Goal: Task Accomplishment & Management: Manage account settings

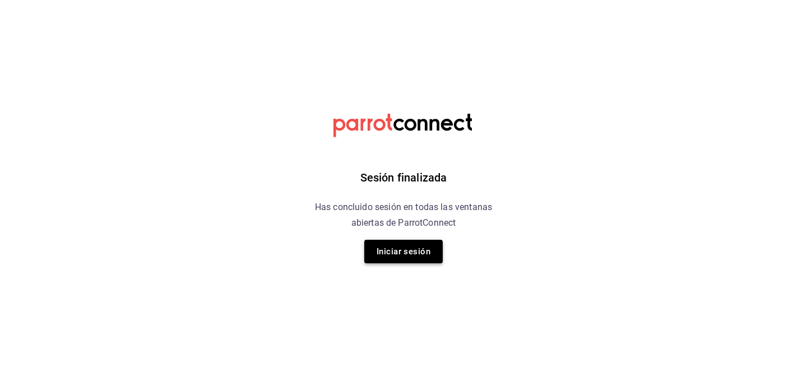
click at [396, 255] on button "Iniciar sesión" at bounding box center [403, 252] width 78 height 24
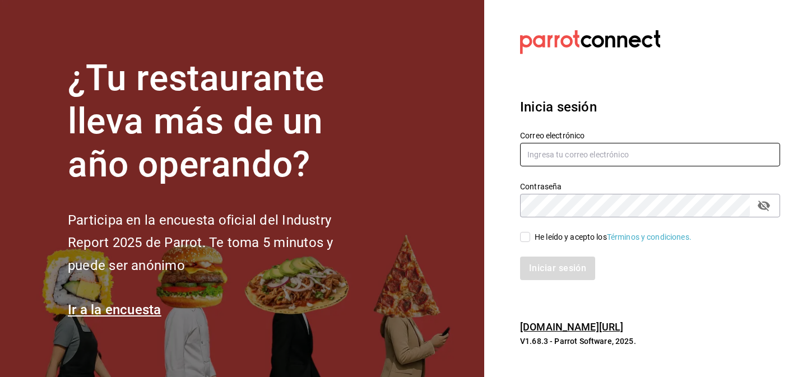
click at [563, 153] on input "text" at bounding box center [650, 155] width 260 height 24
type input "[PERSON_NAME][EMAIL_ADDRESS][PERSON_NAME][DOMAIN_NAME]"
click at [525, 239] on input "He leído y acepto los Términos y condiciones." at bounding box center [525, 237] width 10 height 10
checkbox input "true"
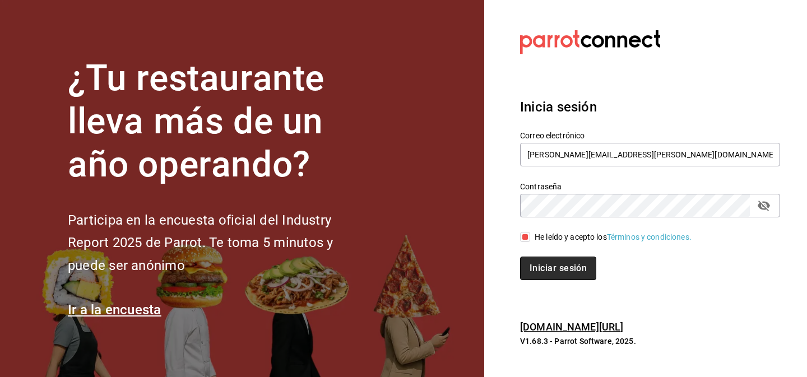
click at [538, 273] on button "Iniciar sesión" at bounding box center [558, 269] width 76 height 24
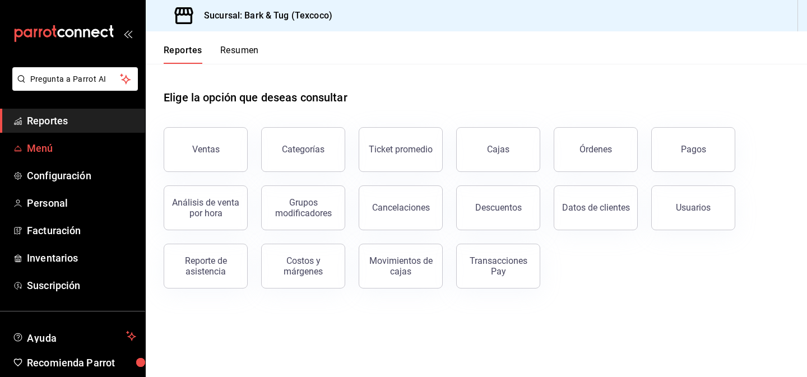
click at [51, 152] on span "Menú" at bounding box center [81, 148] width 109 height 15
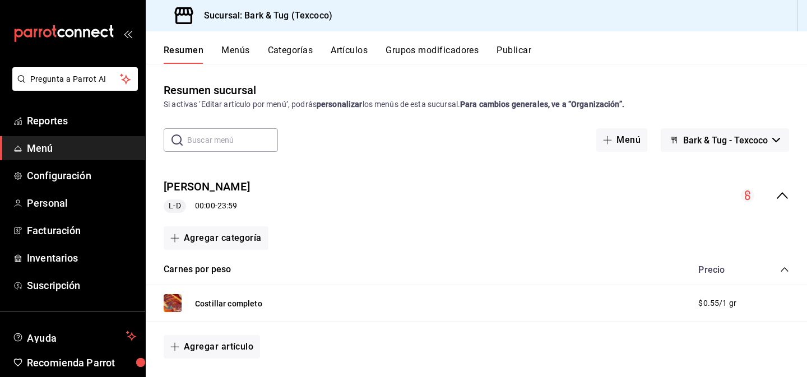
click at [346, 57] on button "Artículos" at bounding box center [349, 54] width 37 height 19
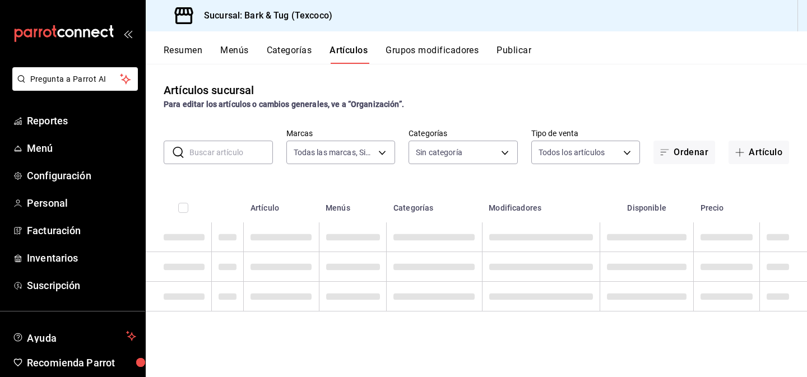
type input "f5499c6b-4cad-4c84-9b23-13b22bdf492e"
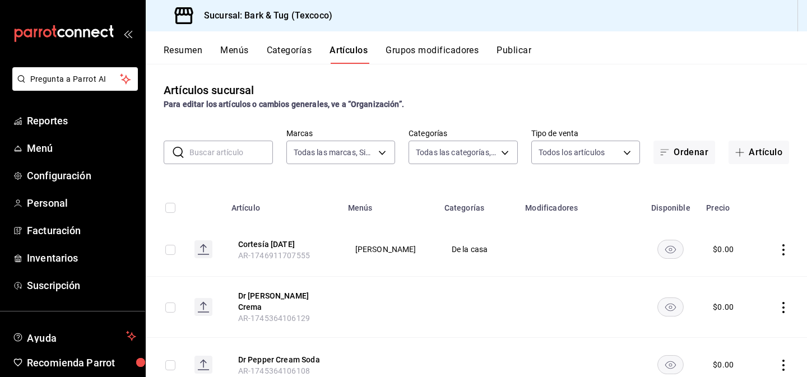
type input "37c43267-1a10-48cb-a26a-84da595bb80e,caef1d4b-7b13-4118-a1f8-f31eab27d188,85678…"
click at [284, 47] on button "Categorías" at bounding box center [289, 54] width 45 height 19
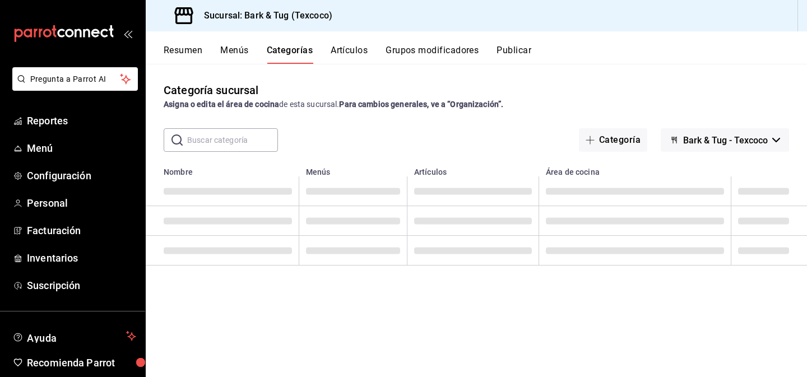
click at [347, 48] on button "Artículos" at bounding box center [349, 54] width 37 height 19
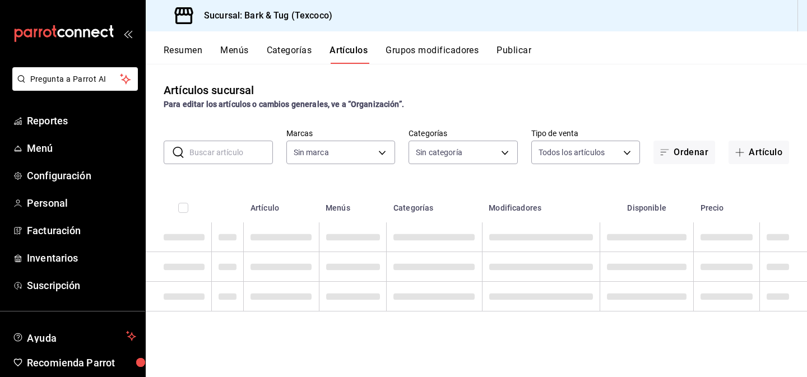
type input "f5499c6b-4cad-4c84-9b23-13b22bdf492e"
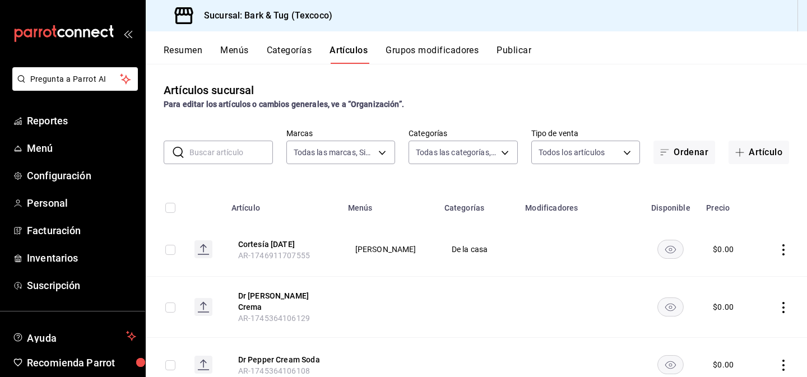
type input "37c43267-1a10-48cb-a26a-84da595bb80e,caef1d4b-7b13-4118-a1f8-f31eab27d188,85678…"
click at [220, 149] on input "text" at bounding box center [231, 152] width 84 height 22
type input "b"
click at [747, 150] on span "button" at bounding box center [741, 152] width 13 height 9
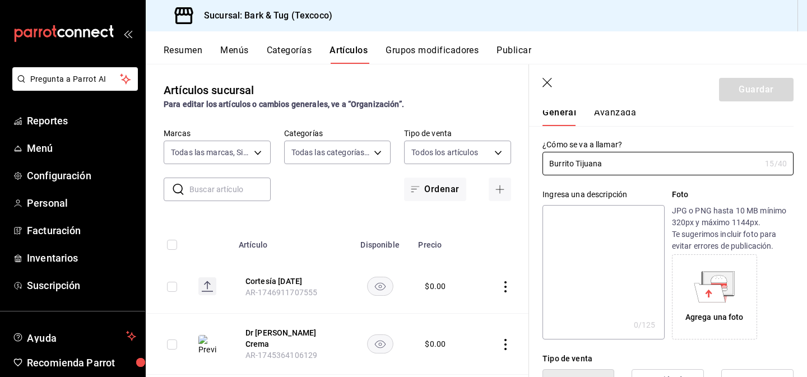
scroll to position [35, 0]
type input "Burrito Tijuana"
click at [594, 236] on textarea at bounding box center [603, 272] width 122 height 135
paste textarea "150grs de brisket combinado con frijoles BBQ y doble shot de guacamole."
type textarea "150grs de brisket combinado con frijoles BBQ y doble shot de guacamole."
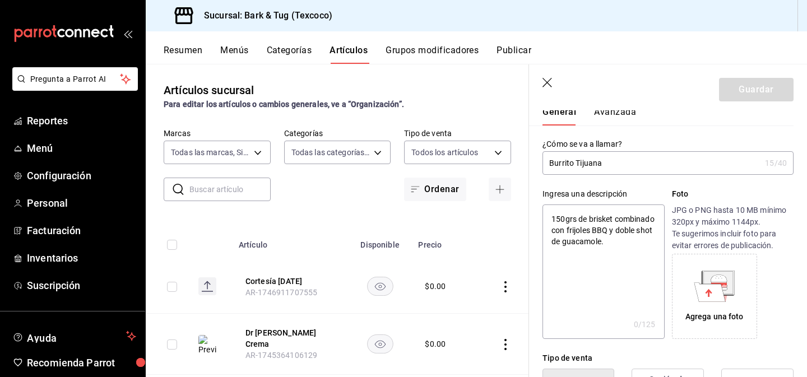
type textarea "x"
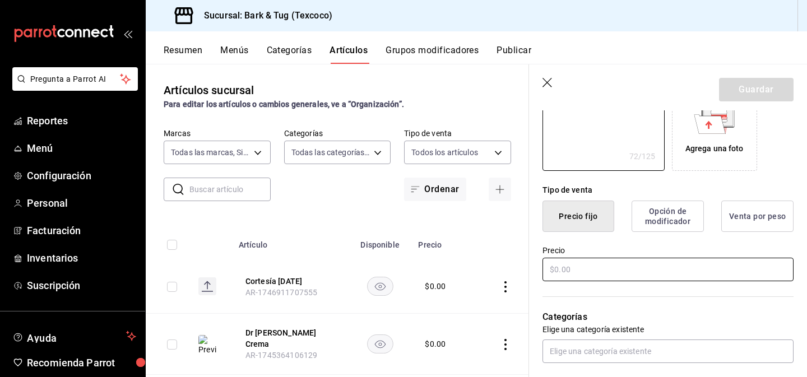
scroll to position [220, 0]
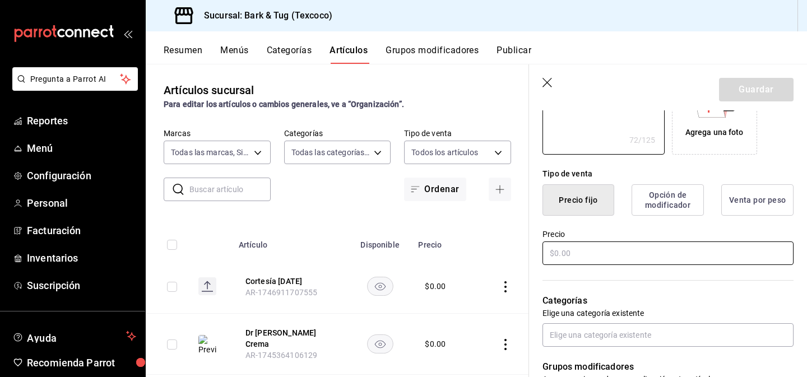
type textarea "150grs de brisket combinado con frijoles BBQ y doble shot de guacamole."
type textarea "x"
click at [571, 256] on input "text" at bounding box center [667, 254] width 251 height 24
type input "$1.00"
type textarea "x"
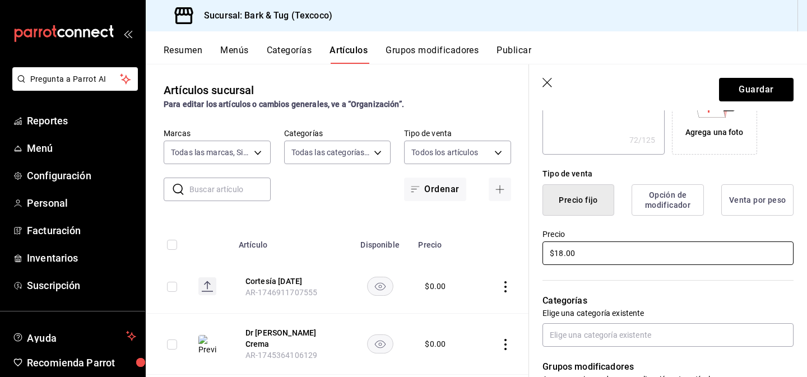
type input "$189.00"
type textarea "x"
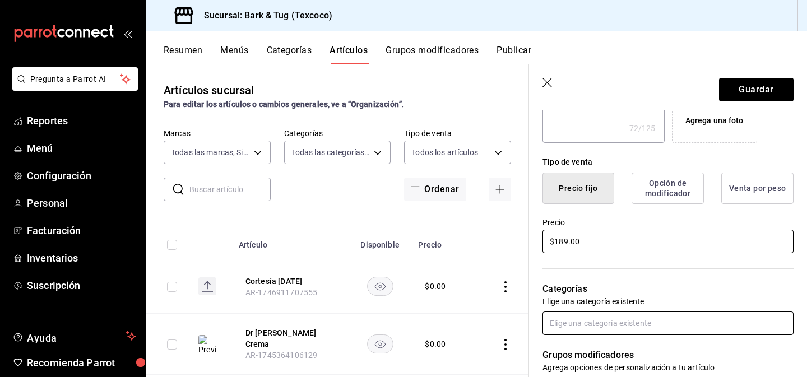
type input "$189.00"
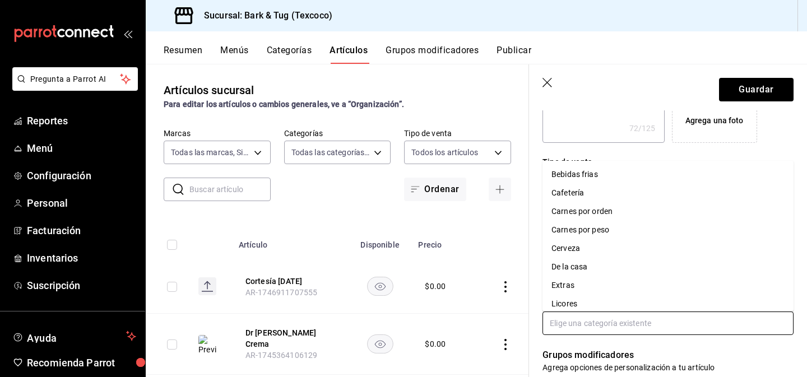
click at [569, 323] on input "text" at bounding box center [667, 324] width 251 height 24
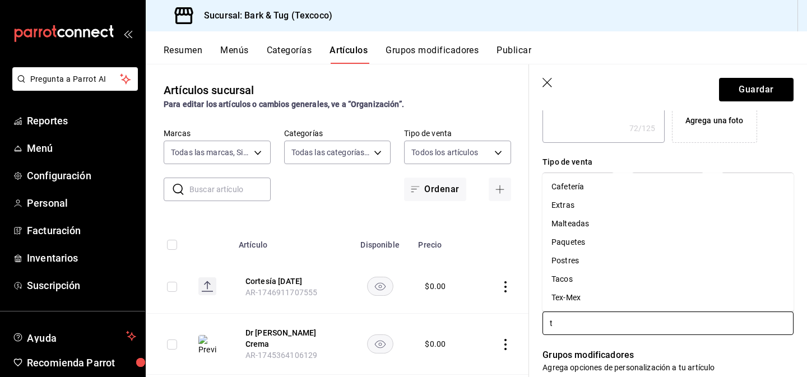
type input "te"
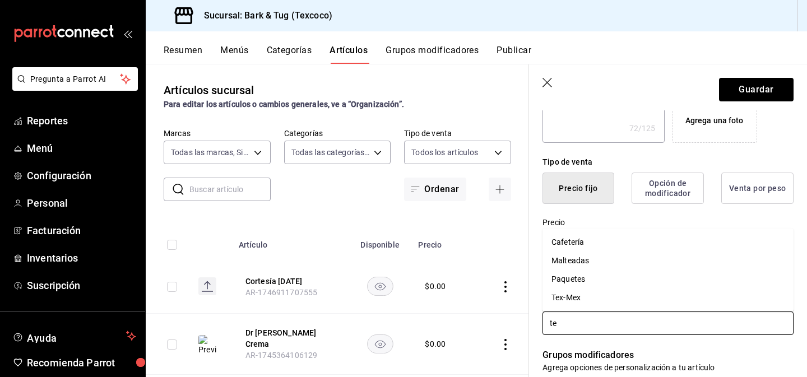
click at [568, 302] on li "Tex-Mex" at bounding box center [667, 298] width 251 height 18
type textarea "x"
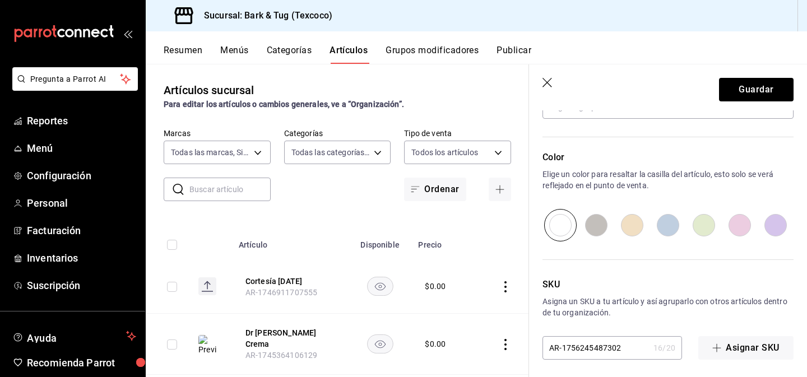
scroll to position [556, 0]
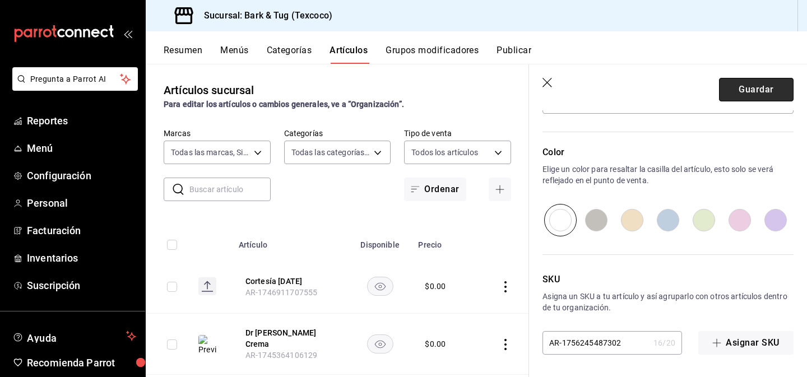
click at [741, 88] on button "Guardar" at bounding box center [756, 90] width 75 height 24
type textarea "x"
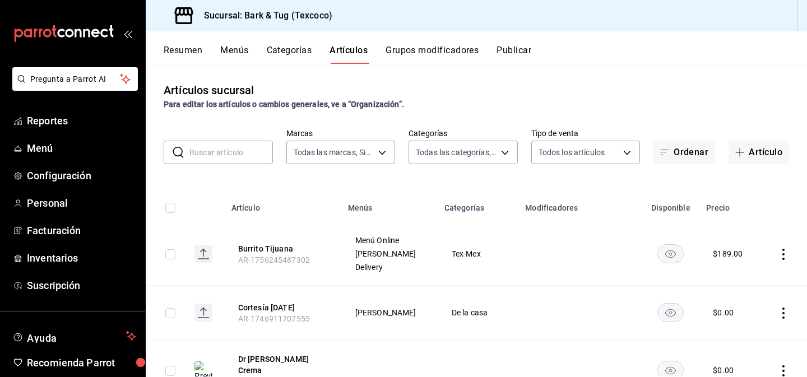
click at [280, 55] on button "Categorías" at bounding box center [289, 54] width 45 height 19
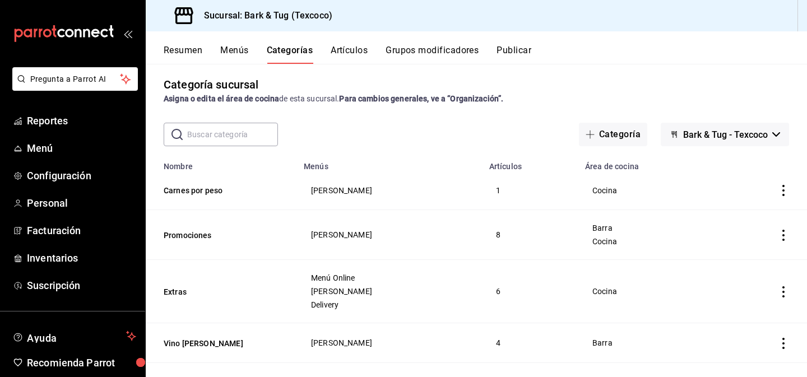
scroll to position [11, 0]
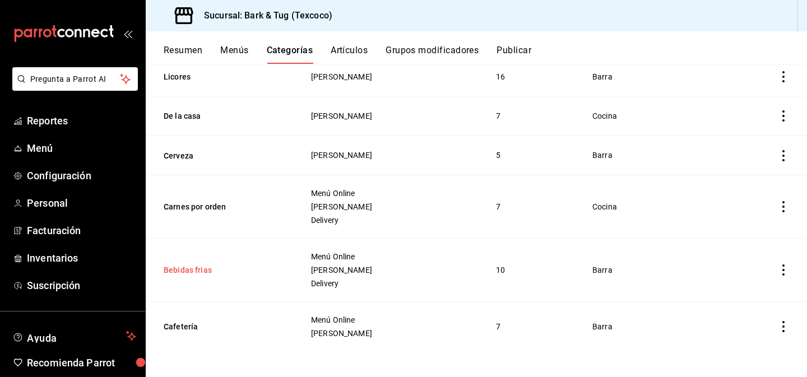
click at [197, 267] on button "Bebidas frias" at bounding box center [220, 270] width 112 height 11
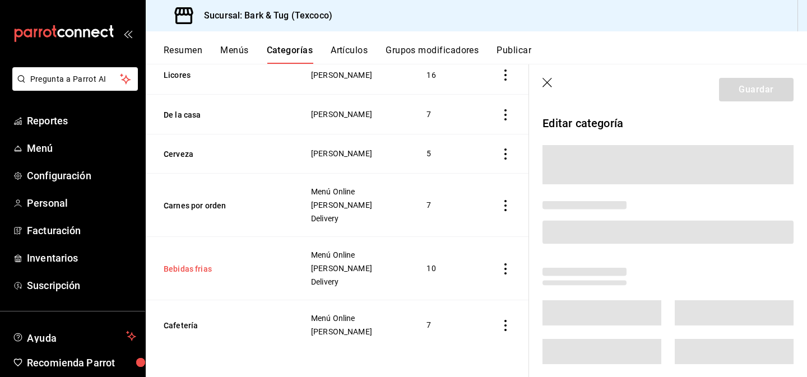
scroll to position [820, 0]
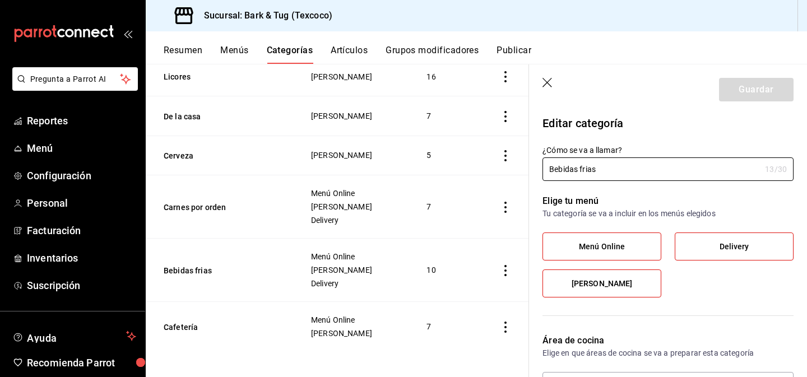
click at [344, 48] on button "Artículos" at bounding box center [349, 54] width 37 height 19
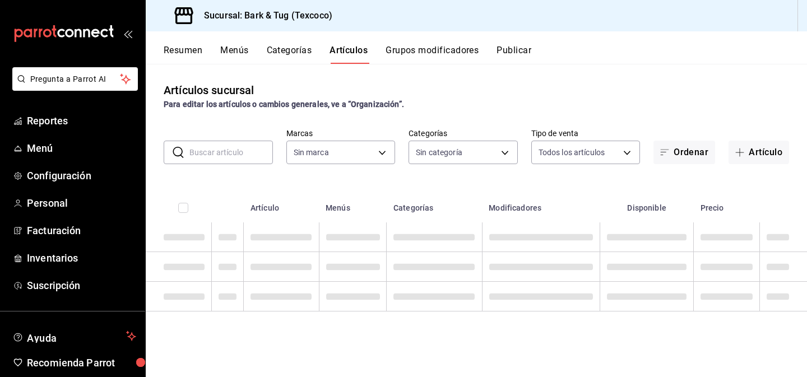
type input "f5499c6b-4cad-4c84-9b23-13b22bdf492e"
type input "37c43267-1a10-48cb-a26a-84da595bb80e,caef1d4b-7b13-4118-a1f8-f31eab27d188,85678…"
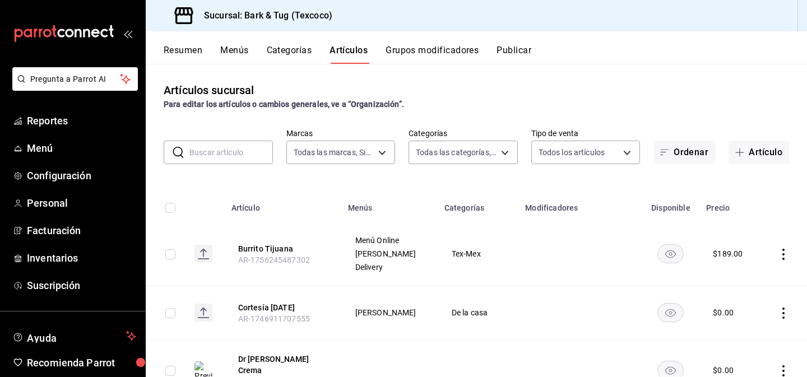
click at [234, 146] on input "text" at bounding box center [231, 152] width 84 height 22
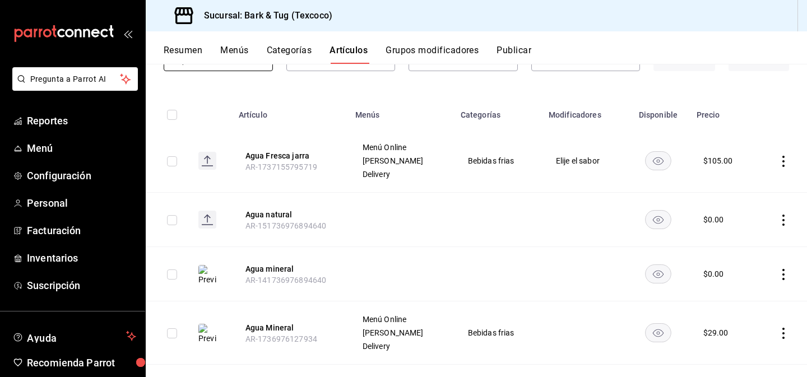
scroll to position [99, 0]
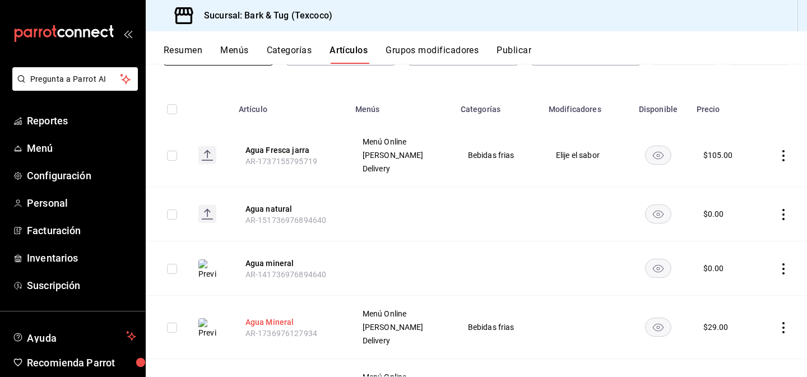
type input "agua"
click at [252, 319] on button "Agua Mineral" at bounding box center [290, 322] width 90 height 11
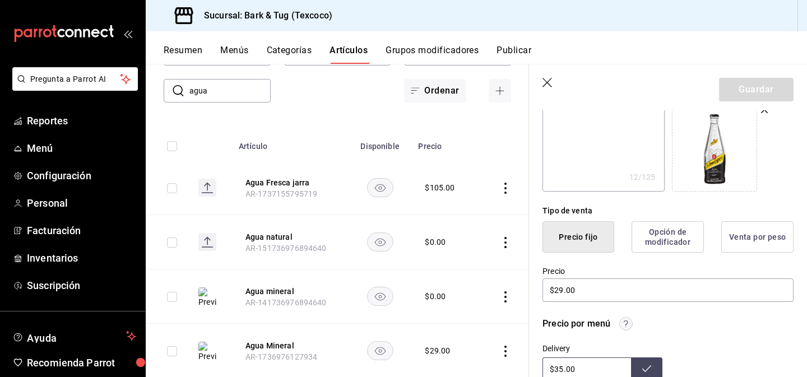
scroll to position [260, 0]
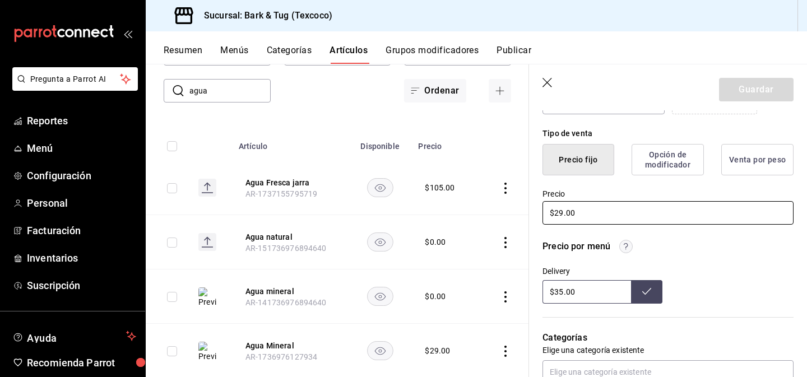
drag, startPoint x: 562, startPoint y: 213, endPoint x: 553, endPoint y: 213, distance: 9.5
click at [553, 213] on input "$29.00" at bounding box center [667, 213] width 251 height 24
type textarea "x"
type input "$3.00"
type textarea "x"
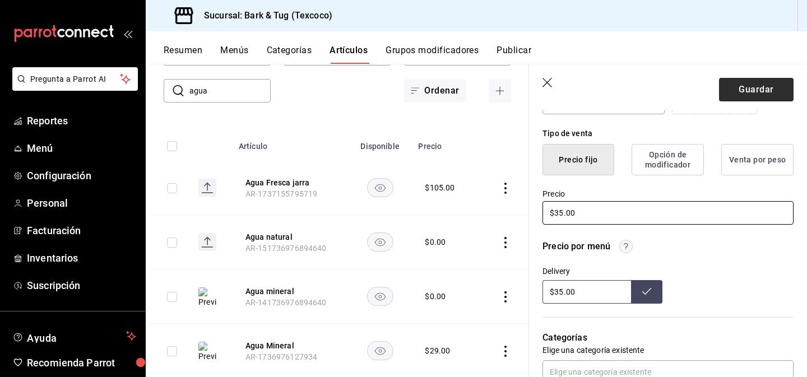
type input "$35.00"
click at [745, 93] on button "Guardar" at bounding box center [756, 90] width 75 height 24
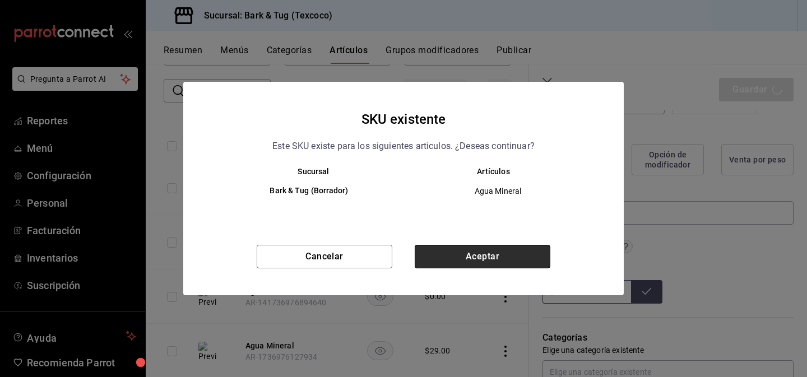
click at [432, 260] on button "Aceptar" at bounding box center [483, 257] width 136 height 24
type textarea "x"
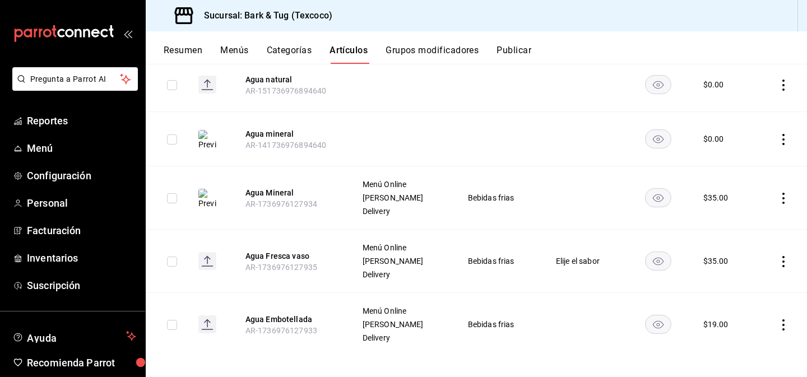
scroll to position [234, 0]
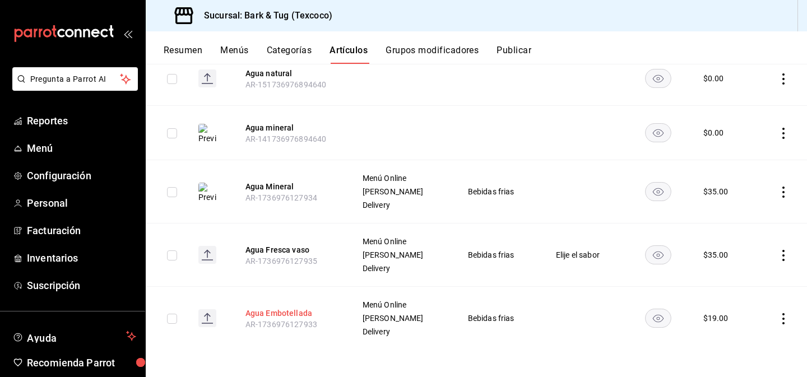
click at [285, 313] on button "Agua Embotellada" at bounding box center [290, 313] width 90 height 11
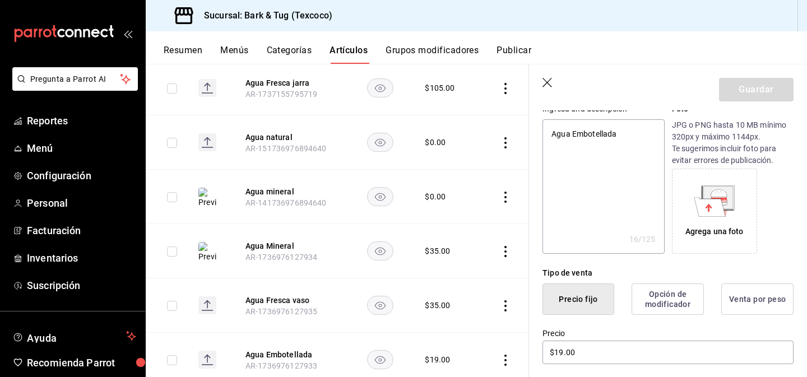
scroll to position [121, 0]
click at [564, 350] on input "$19.00" at bounding box center [667, 352] width 251 height 24
type textarea "x"
type input "$2.00"
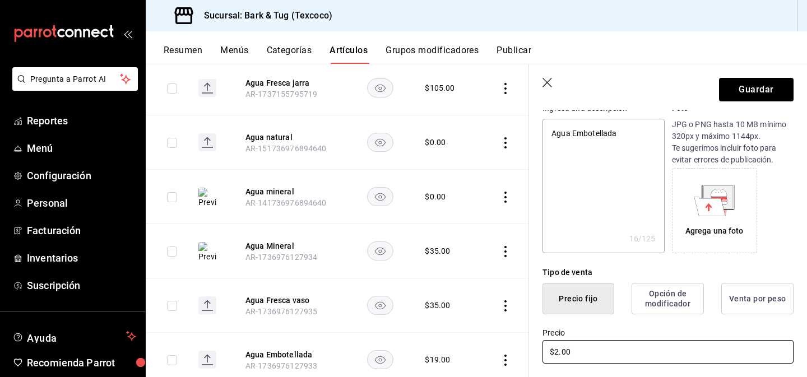
type textarea "x"
type input "$25.00"
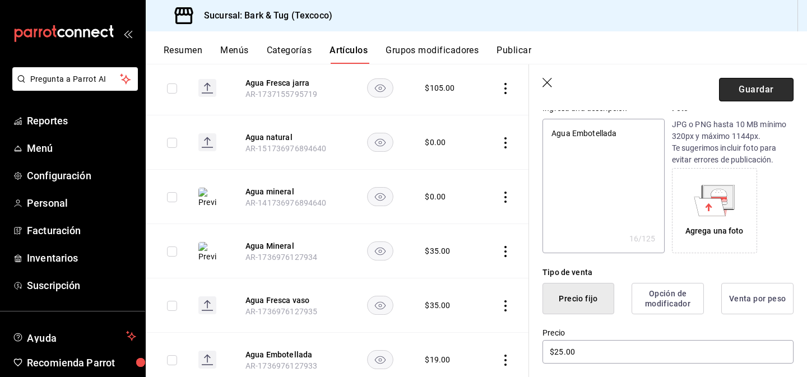
click at [756, 85] on button "Guardar" at bounding box center [756, 90] width 75 height 24
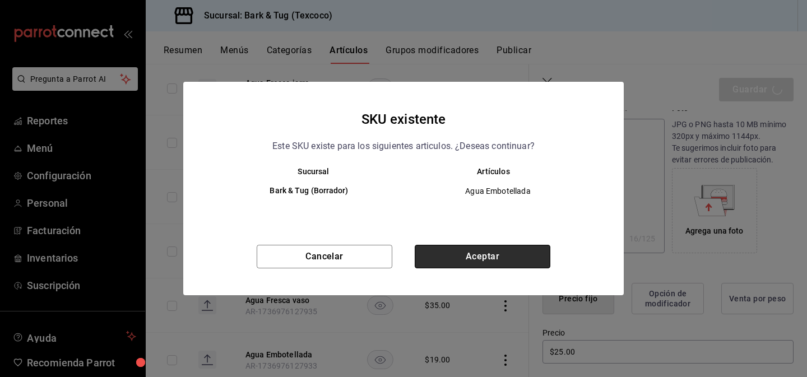
click at [472, 257] on button "Aceptar" at bounding box center [483, 257] width 136 height 24
type textarea "x"
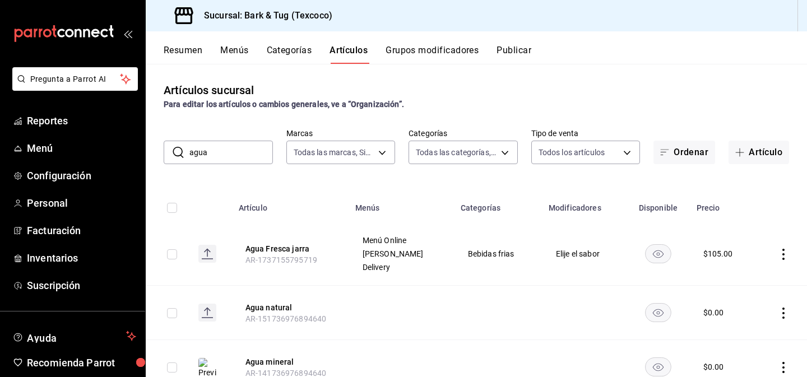
drag, startPoint x: 229, startPoint y: 153, endPoint x: 177, endPoint y: 153, distance: 52.7
click at [177, 153] on div "​ agua ​" at bounding box center [218, 153] width 109 height 24
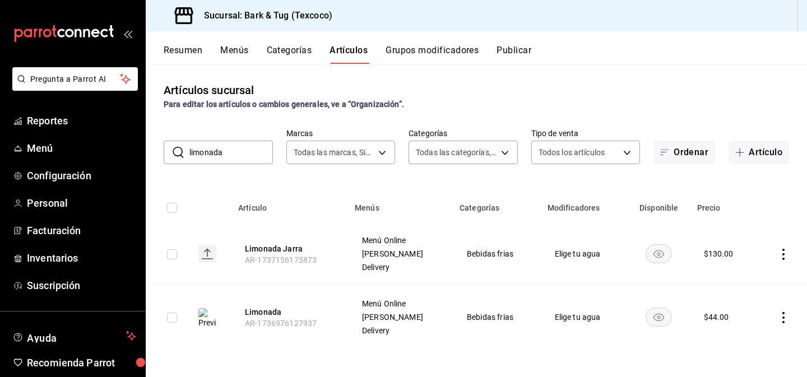
drag, startPoint x: 198, startPoint y: 154, endPoint x: 182, endPoint y: 151, distance: 16.5
click at [182, 151] on div "​ limonada ​" at bounding box center [218, 153] width 109 height 24
drag, startPoint x: 240, startPoint y: 156, endPoint x: 164, endPoint y: 138, distance: 78.2
click at [164, 138] on div "​ naranjada ​ Marcas Todas las marcas, Sin marca f5499c6b-4cad-4c84-9b23-13b22b…" at bounding box center [476, 146] width 661 height 36
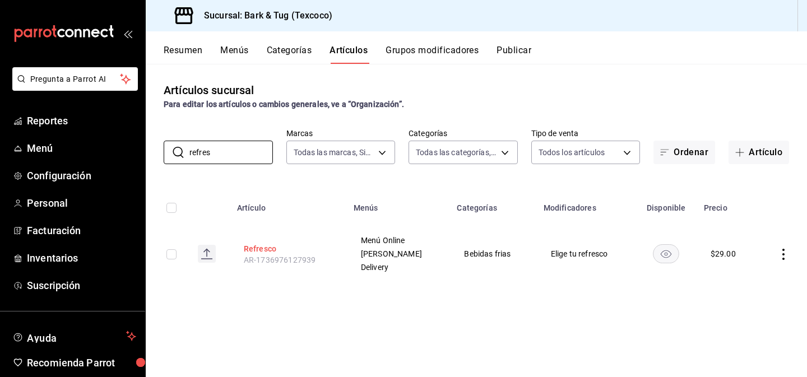
type input "refres"
click at [274, 248] on button "Refresco" at bounding box center [289, 248] width 90 height 11
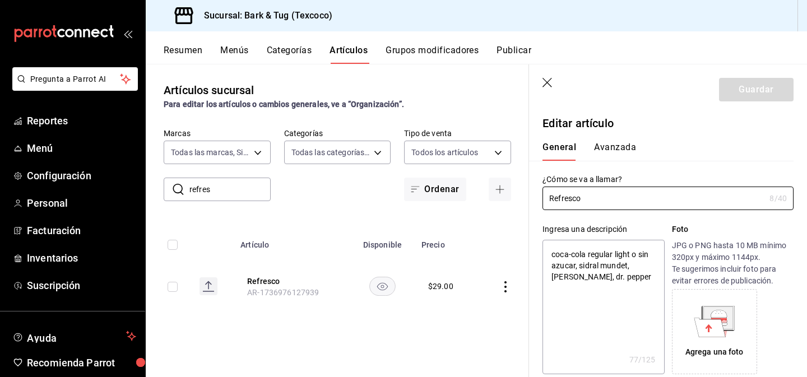
type textarea "x"
type input "$29.00"
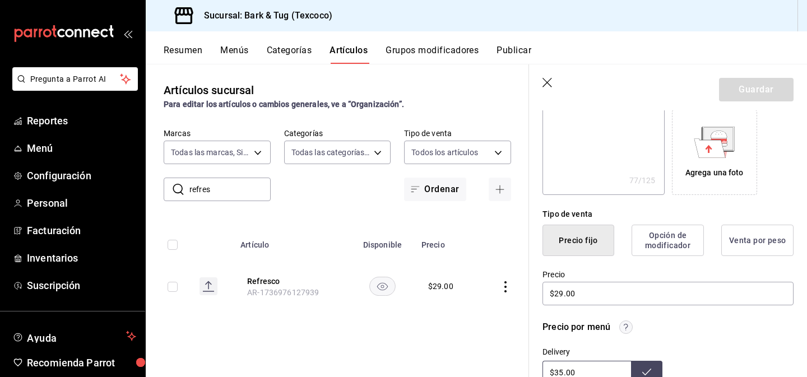
scroll to position [179, 0]
click at [604, 292] on input "$29.00" at bounding box center [667, 294] width 251 height 24
type textarea "x"
type input "$39.00"
type textarea "x"
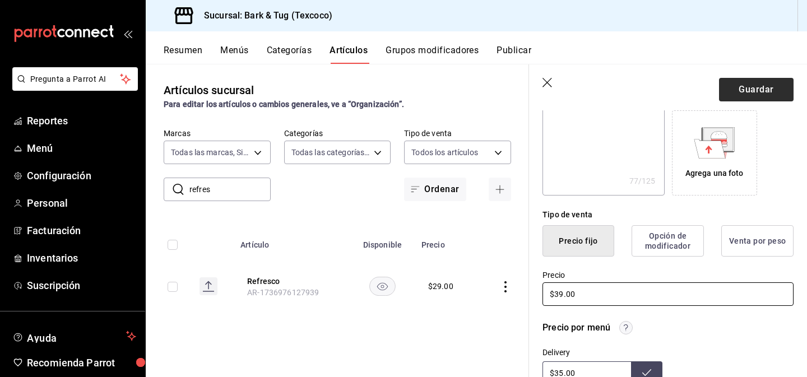
type input "$39.00"
click at [741, 85] on button "Guardar" at bounding box center [756, 90] width 75 height 24
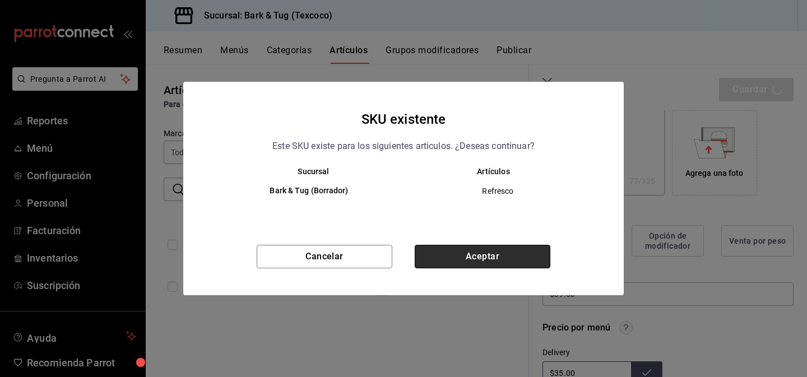
click at [451, 256] on button "Aceptar" at bounding box center [483, 257] width 136 height 24
type textarea "x"
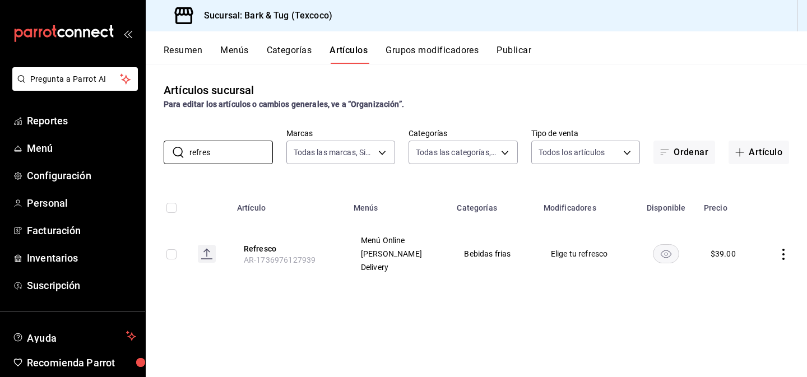
drag, startPoint x: 219, startPoint y: 149, endPoint x: 161, endPoint y: 145, distance: 57.3
click at [163, 147] on div "​ refres ​ Marcas Todas las marcas, Sin marca f5499c6b-4cad-4c84-9b23-13b22bdf4…" at bounding box center [476, 146] width 661 height 36
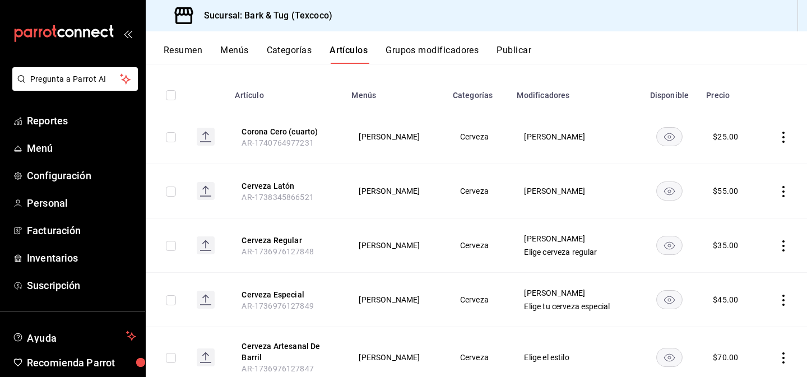
scroll to position [114, 0]
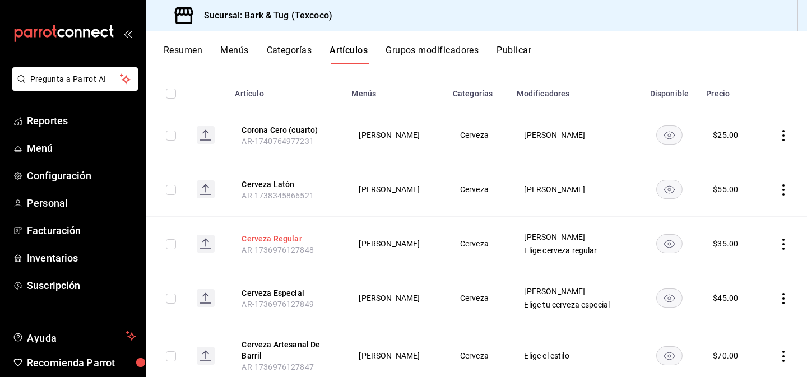
type input "cer"
click at [261, 238] on button "Cerveza Regular" at bounding box center [287, 238] width 90 height 11
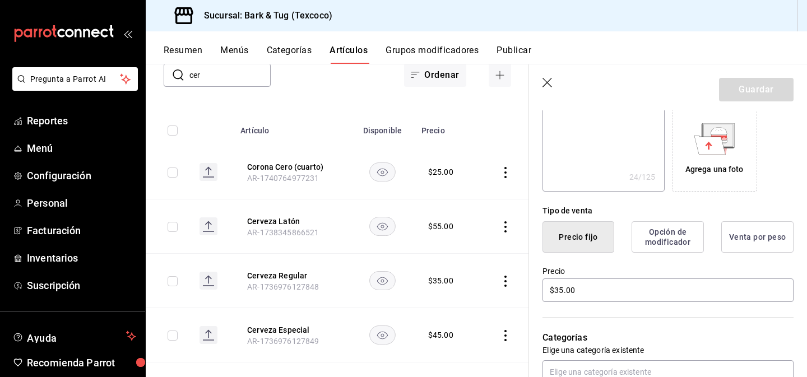
scroll to position [186, 0]
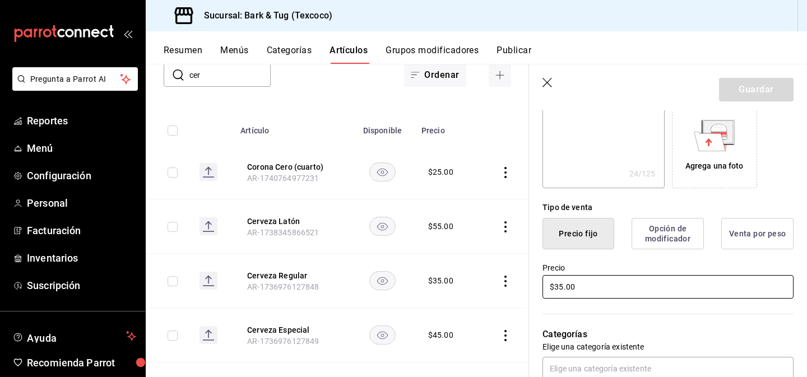
click at [559, 288] on input "$35.00" at bounding box center [667, 287] width 251 height 24
type textarea "x"
type input "$45.00"
type textarea "x"
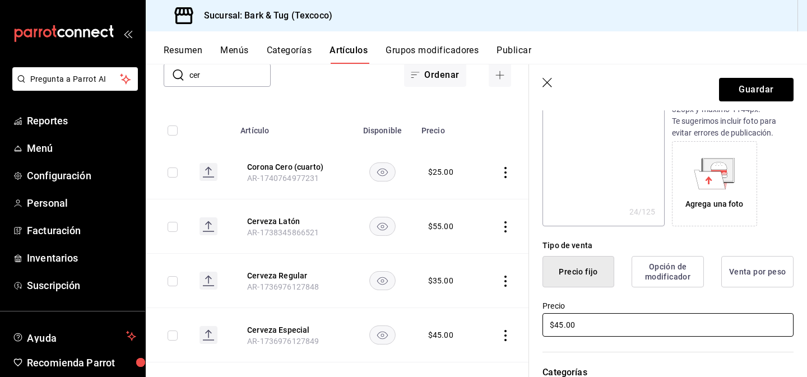
scroll to position [143, 0]
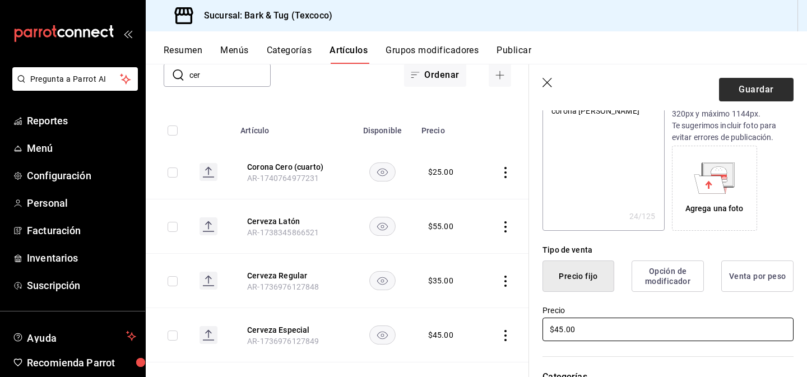
type input "$45.00"
click at [742, 94] on button "Guardar" at bounding box center [756, 90] width 75 height 24
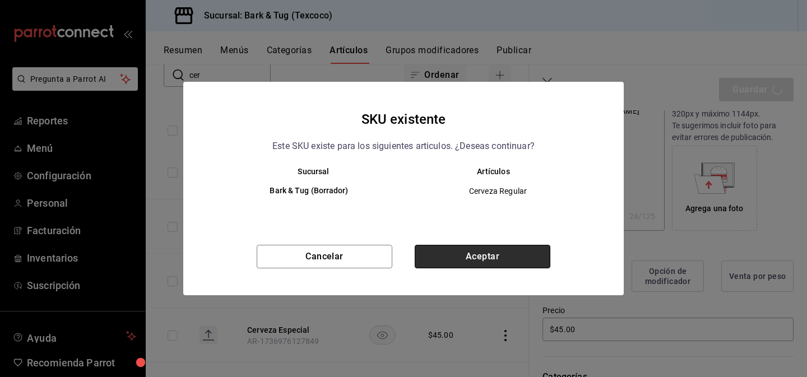
click at [456, 262] on button "Aceptar" at bounding box center [483, 257] width 136 height 24
type textarea "x"
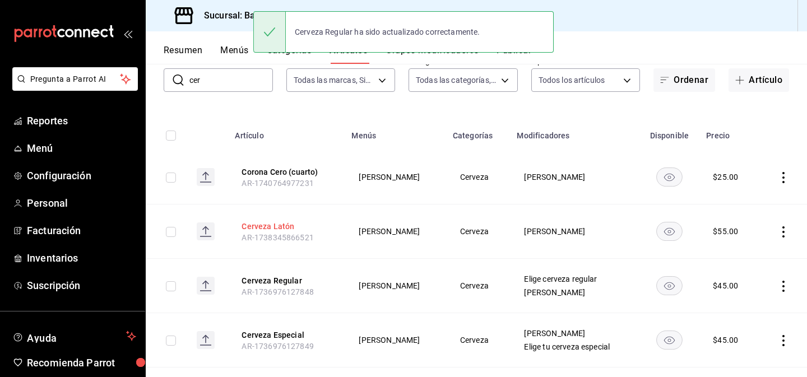
scroll to position [85, 0]
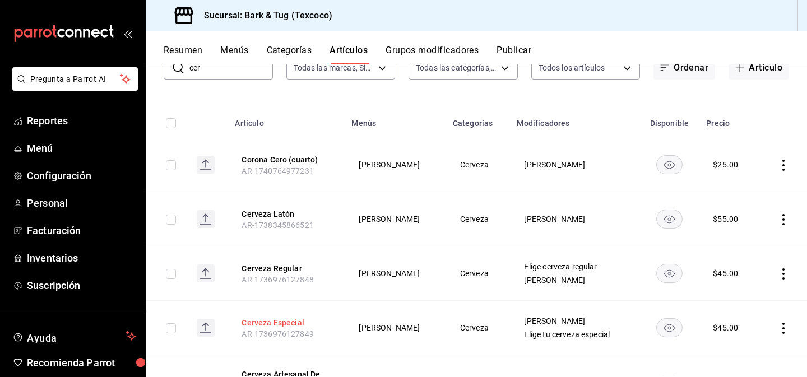
click at [275, 319] on button "Cerveza Especial" at bounding box center [287, 322] width 90 height 11
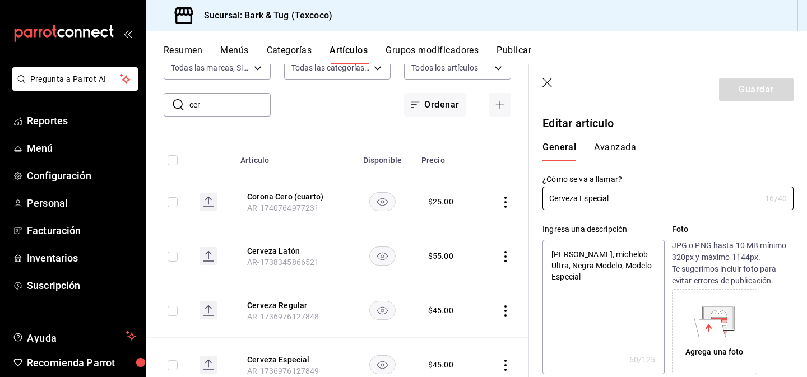
type textarea "x"
type input "$45.00"
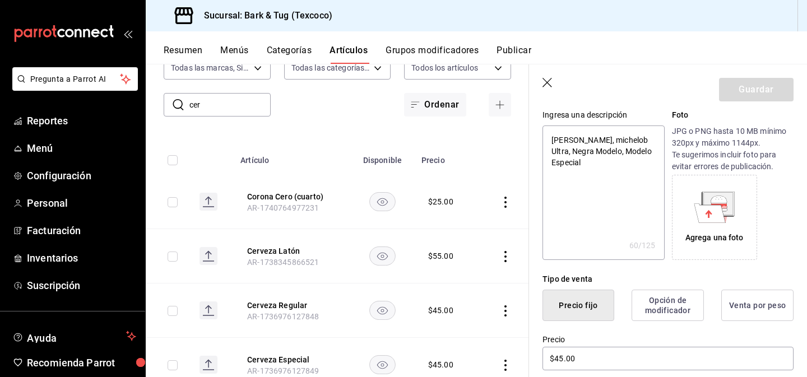
scroll to position [230, 0]
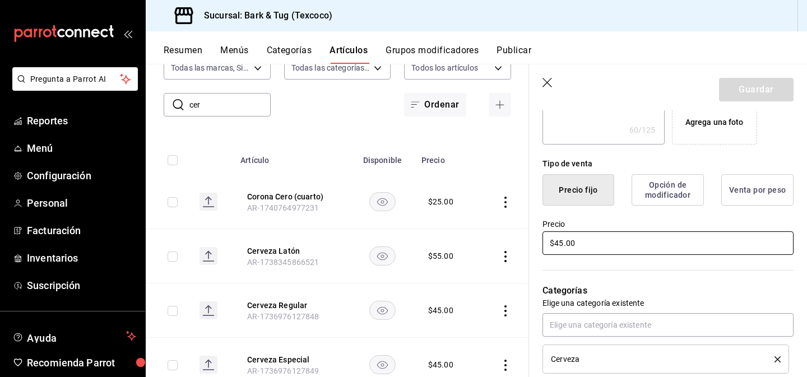
click at [560, 243] on input "$45.00" at bounding box center [667, 243] width 251 height 24
type textarea "x"
type input "$55.00"
type textarea "x"
type input "$55.00"
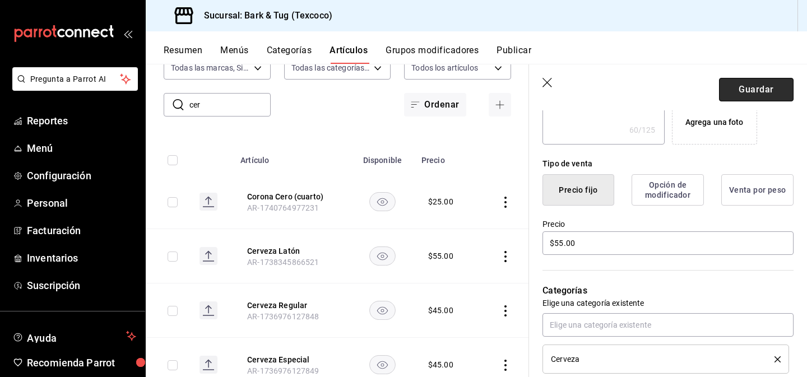
click at [752, 85] on button "Guardar" at bounding box center [756, 90] width 75 height 24
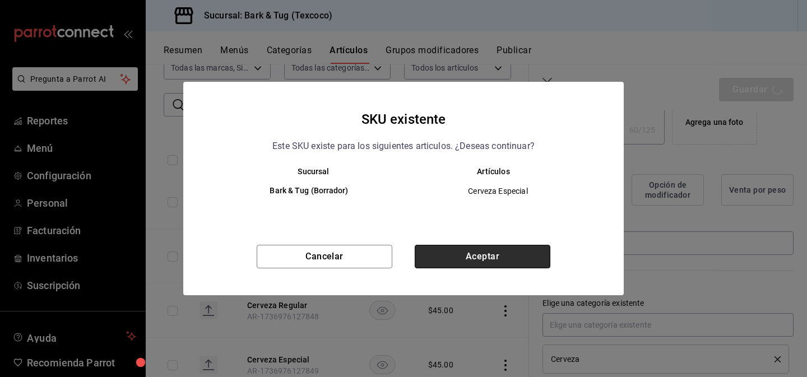
click at [456, 262] on button "Aceptar" at bounding box center [483, 257] width 136 height 24
type textarea "x"
type input "AR-1756245717664"
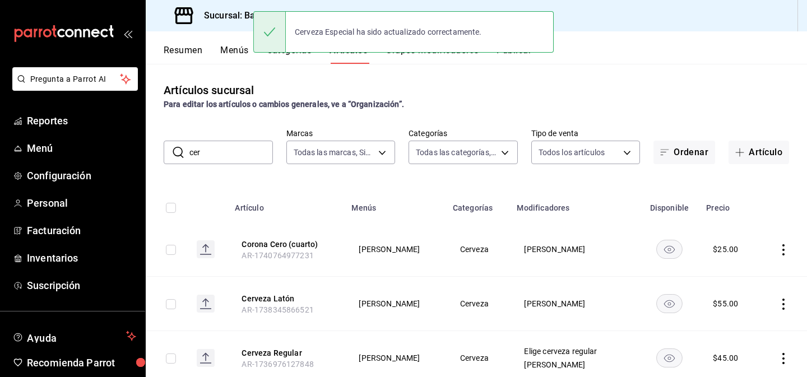
drag, startPoint x: 209, startPoint y: 152, endPoint x: 183, endPoint y: 151, distance: 26.4
click at [183, 151] on div "​ cer ​" at bounding box center [218, 153] width 109 height 24
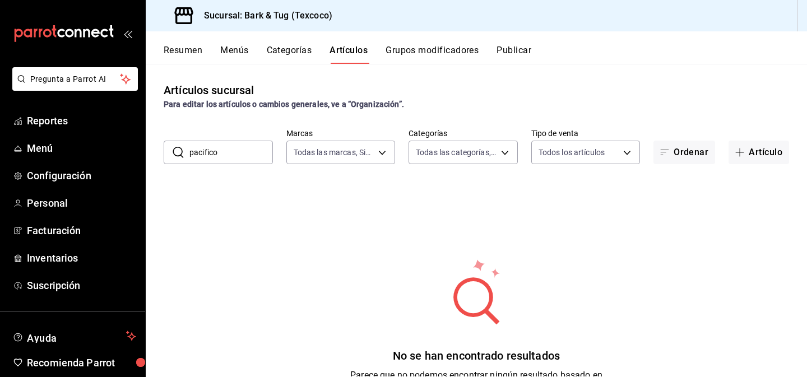
type input "pacifico"
drag, startPoint x: 238, startPoint y: 150, endPoint x: 137, endPoint y: 143, distance: 101.7
click at [137, 143] on div "Pregunta a Parrot AI Reportes Menú Configuración Personal Facturación Inventari…" at bounding box center [403, 188] width 807 height 377
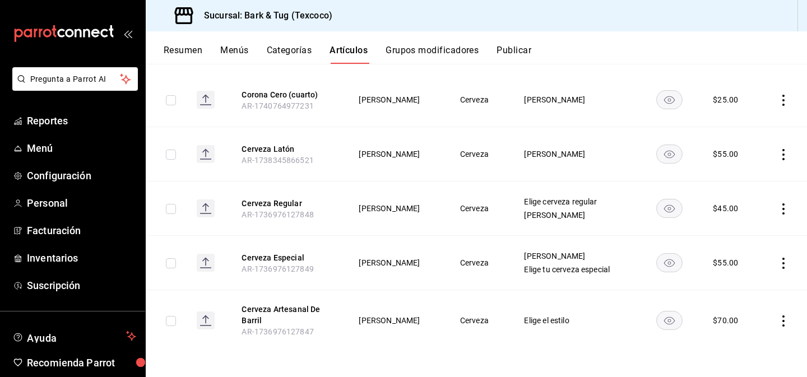
scroll to position [151, 0]
type input "cer"
click at [282, 309] on button "Cerveza Artesanal De Barril" at bounding box center [287, 314] width 90 height 22
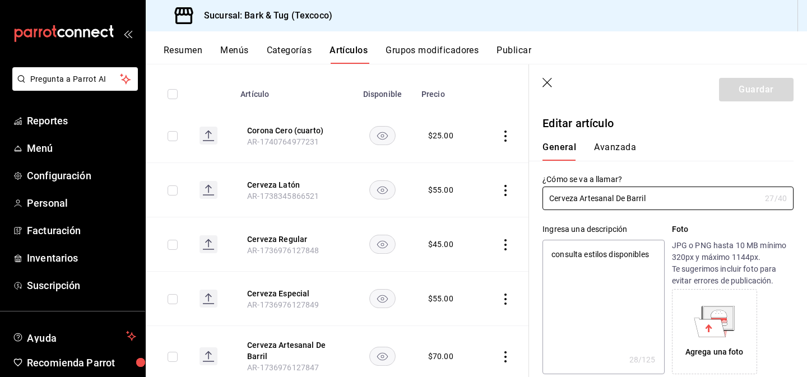
type textarea "x"
type input "$70.00"
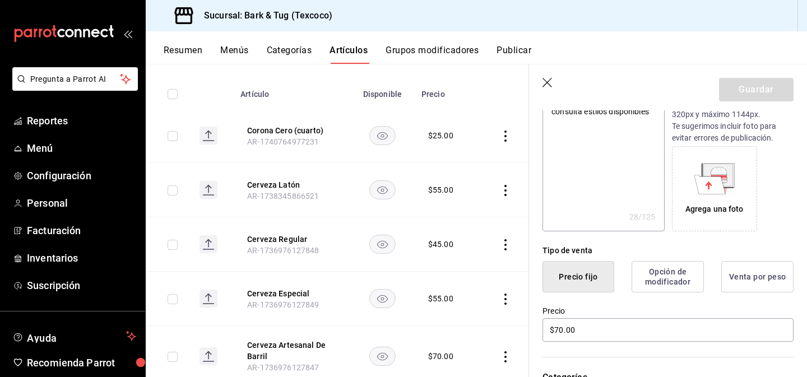
scroll to position [235, 0]
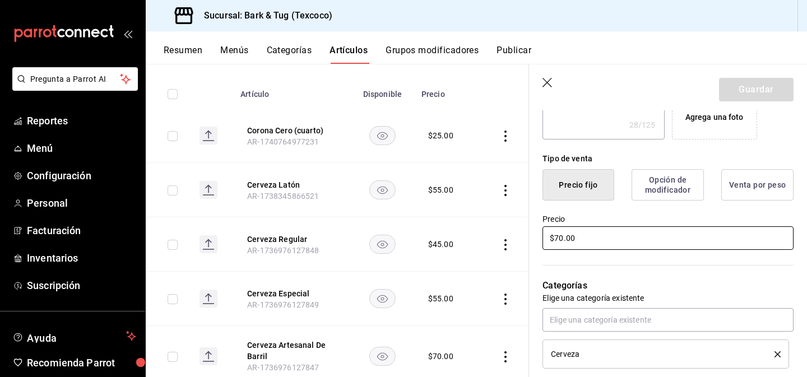
click at [559, 244] on input "$70.00" at bounding box center [667, 238] width 251 height 24
type textarea "x"
type input "$8.00"
type textarea "x"
type input "$85.00"
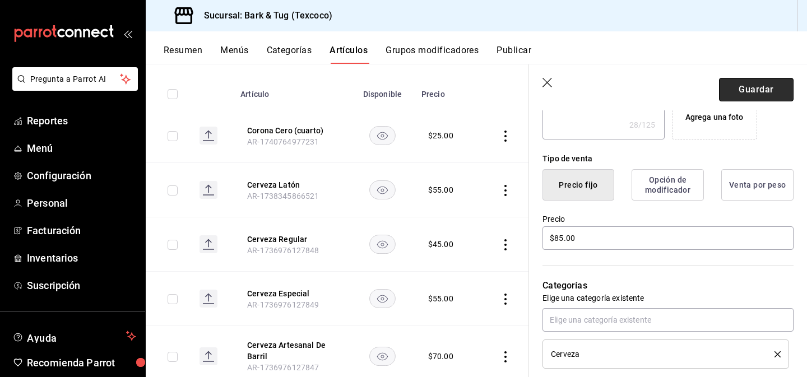
click at [741, 85] on button "Guardar" at bounding box center [756, 90] width 75 height 24
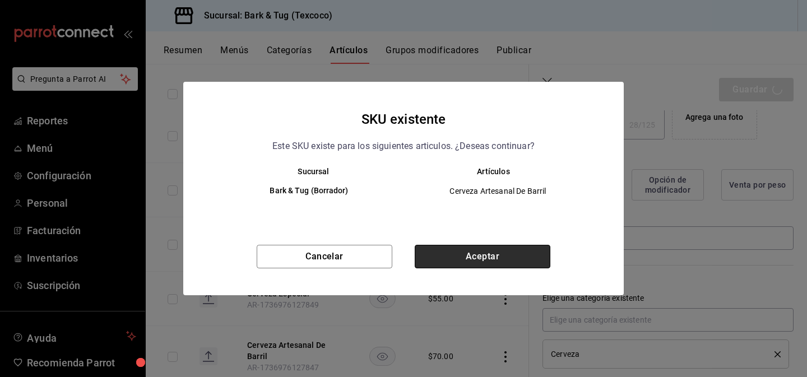
click at [473, 256] on button "Aceptar" at bounding box center [483, 257] width 136 height 24
type textarea "x"
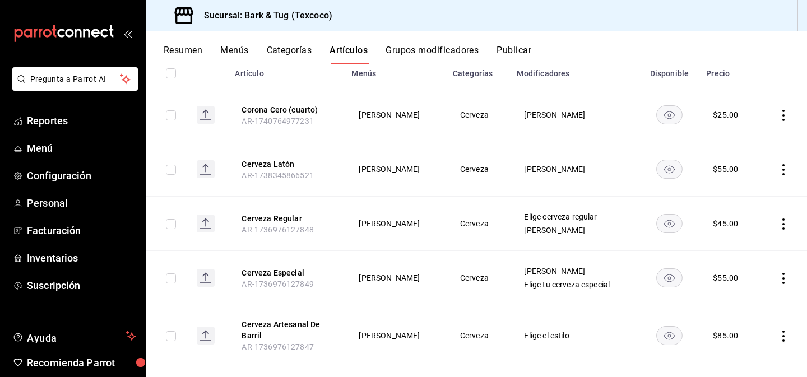
scroll to position [136, 0]
click at [290, 218] on button "Cerveza Regular" at bounding box center [287, 217] width 90 height 11
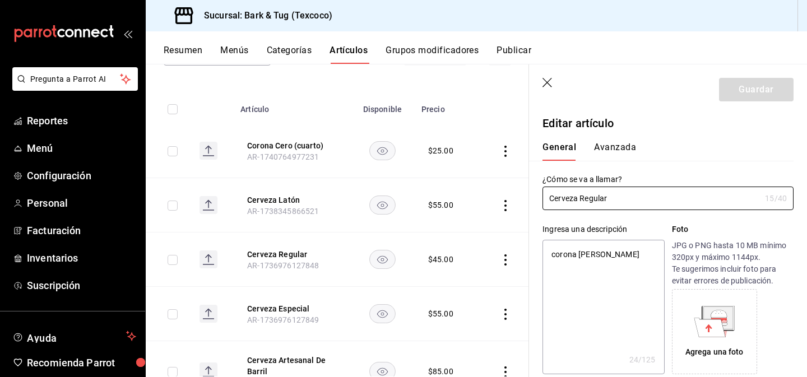
type textarea "x"
type input "$45.00"
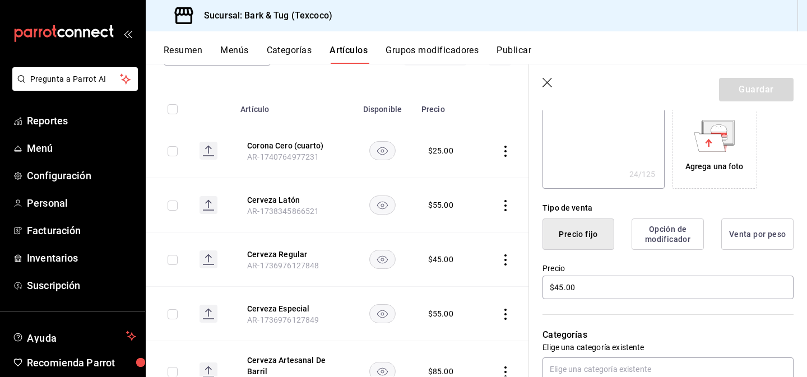
scroll to position [194, 0]
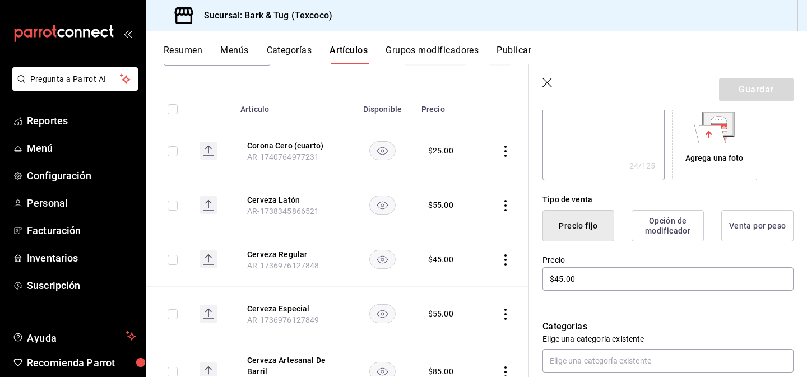
click at [665, 233] on button "Opción de modificador" at bounding box center [668, 225] width 72 height 31
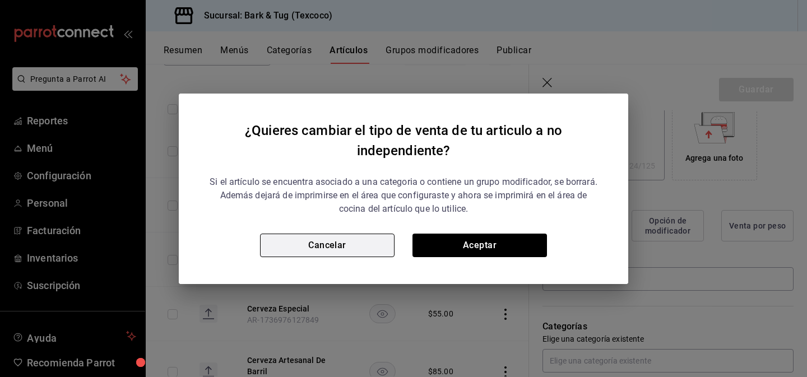
click at [358, 243] on button "Cancelar" at bounding box center [327, 246] width 135 height 24
type textarea "x"
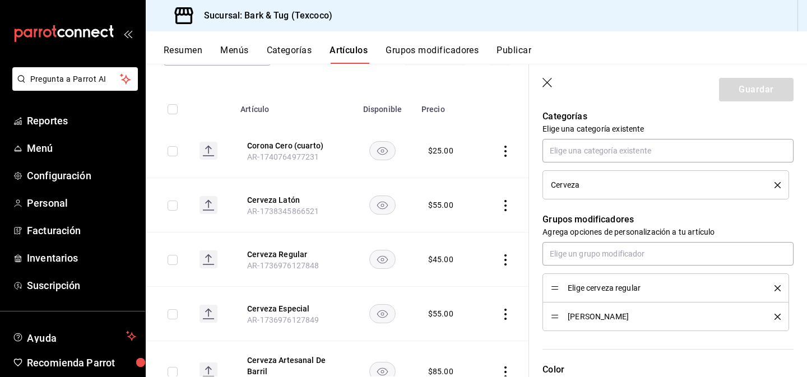
scroll to position [405, 0]
click at [607, 288] on span "Elige cerveza regular" at bounding box center [663, 288] width 190 height 8
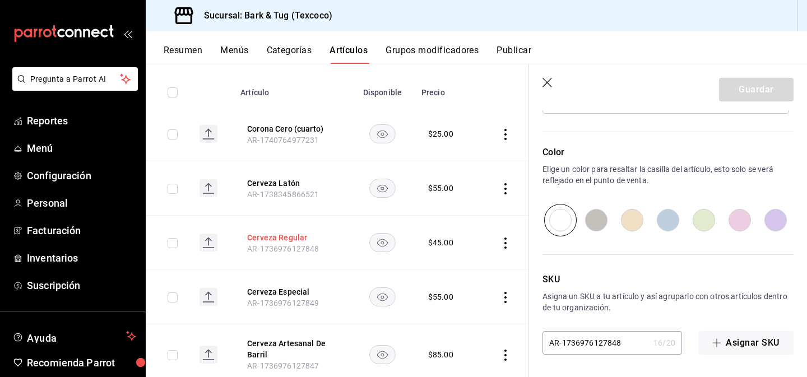
scroll to position [156, 0]
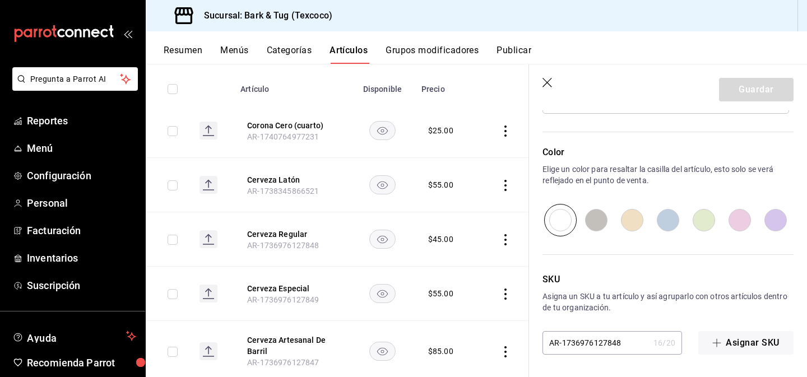
click at [423, 47] on button "Grupos modificadores" at bounding box center [432, 54] width 93 height 19
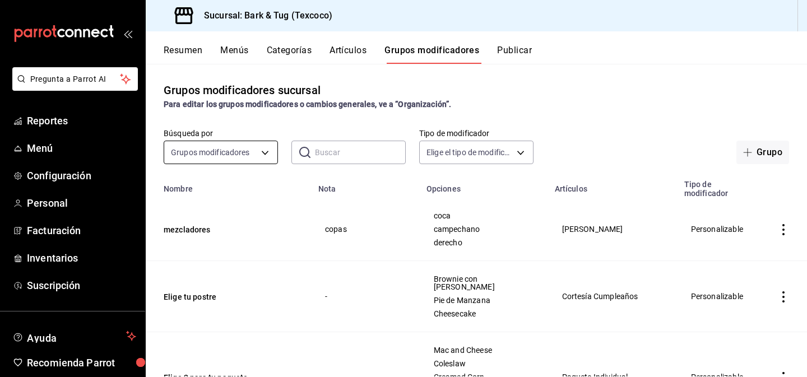
click at [228, 152] on body "Pregunta a Parrot AI Reportes Menú Configuración Personal Facturación Inventari…" at bounding box center [403, 188] width 807 height 377
click at [228, 152] on div at bounding box center [403, 188] width 807 height 377
click at [330, 150] on input "text" at bounding box center [360, 152] width 91 height 22
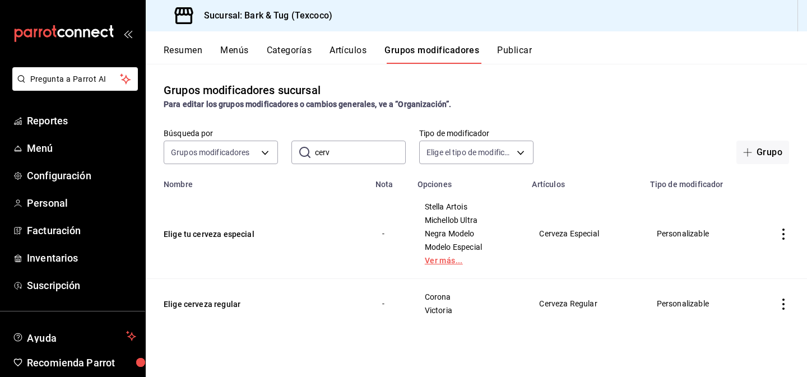
click at [440, 263] on link "Ver más..." at bounding box center [468, 261] width 87 height 8
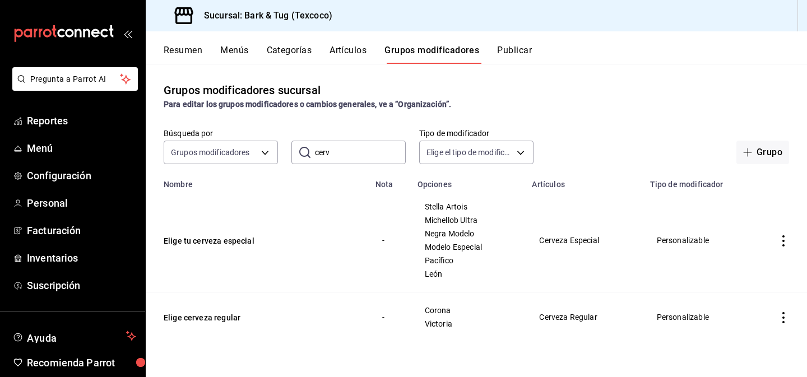
drag, startPoint x: 336, startPoint y: 158, endPoint x: 304, endPoint y: 156, distance: 31.5
click at [304, 156] on div "​ cerv ​" at bounding box center [348, 153] width 114 height 24
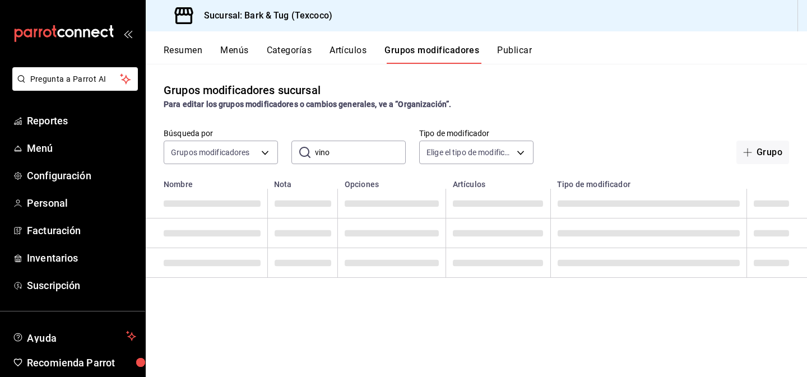
type input "vino"
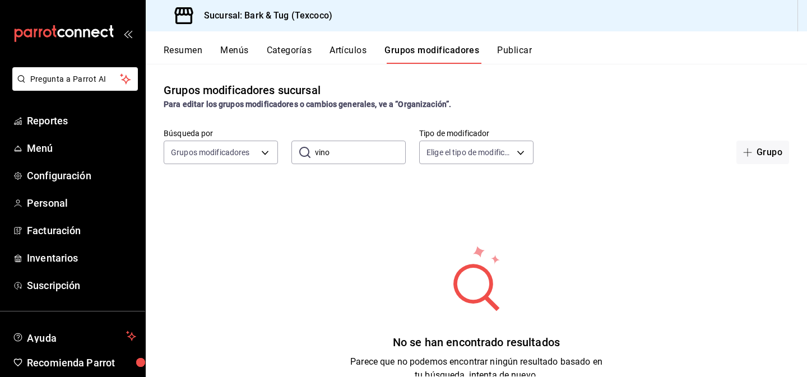
click at [341, 156] on input "vino" at bounding box center [360, 152] width 91 height 22
click at [349, 49] on button "Artículos" at bounding box center [348, 54] width 37 height 19
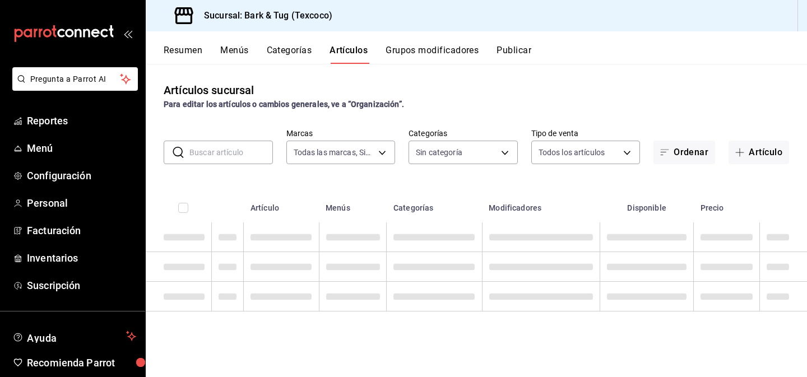
type input "f5499c6b-4cad-4c84-9b23-13b22bdf492e"
type input "37c43267-1a10-48cb-a26a-84da595bb80e,caef1d4b-7b13-4118-a1f8-f31eab27d188,85678…"
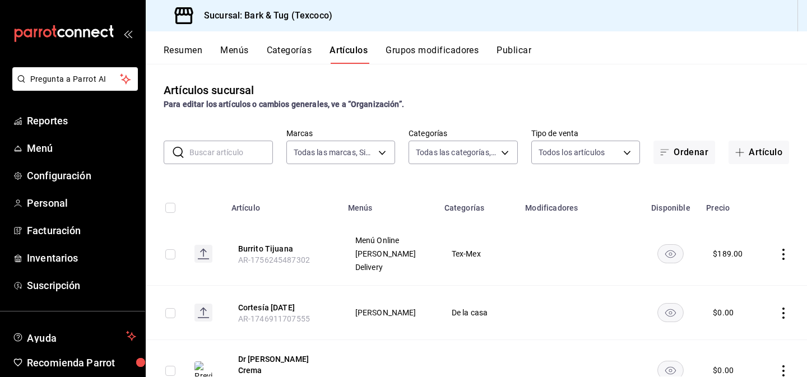
click at [230, 155] on input "text" at bounding box center [231, 152] width 84 height 22
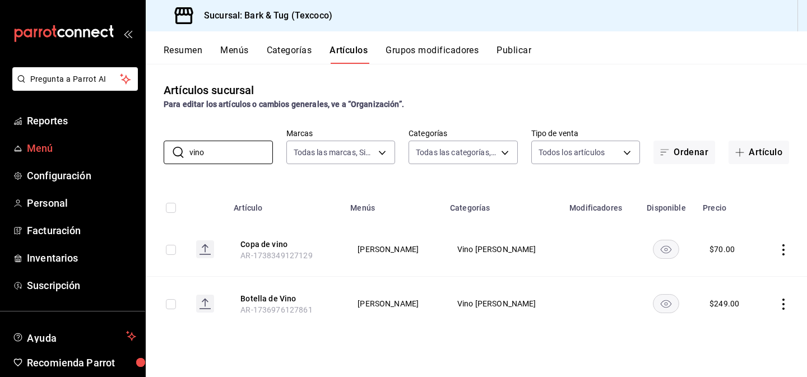
drag, startPoint x: 225, startPoint y: 149, endPoint x: 142, endPoint y: 150, distance: 82.9
click at [142, 150] on div "Pregunta a Parrot AI Reportes Menú Configuración Personal Facturación Inventari…" at bounding box center [403, 188] width 807 height 377
drag, startPoint x: 226, startPoint y: 155, endPoint x: 163, endPoint y: 154, distance: 62.8
click at [165, 154] on div "​ cleri ​" at bounding box center [218, 153] width 109 height 24
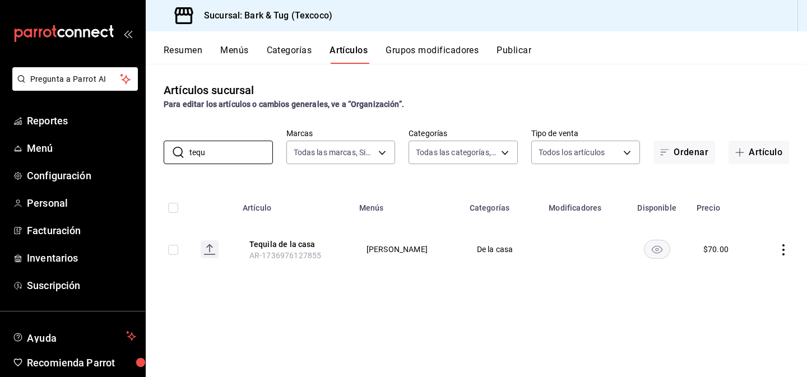
click at [785, 249] on icon "actions" at bounding box center [783, 249] width 11 height 11
click at [742, 320] on span "Eliminar" at bounding box center [749, 321] width 29 height 9
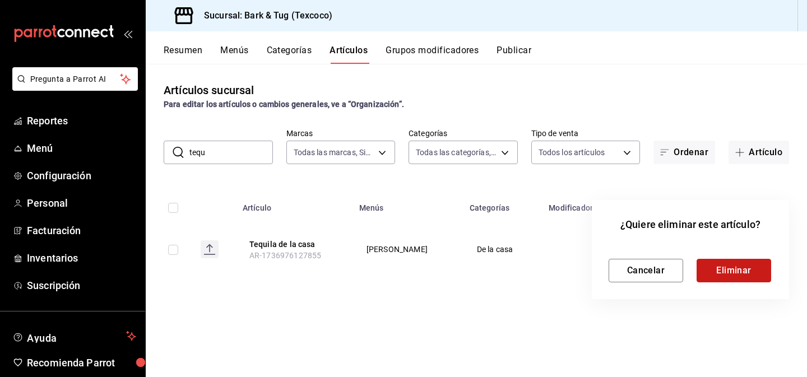
click at [729, 269] on button "Eliminar" at bounding box center [734, 271] width 75 height 24
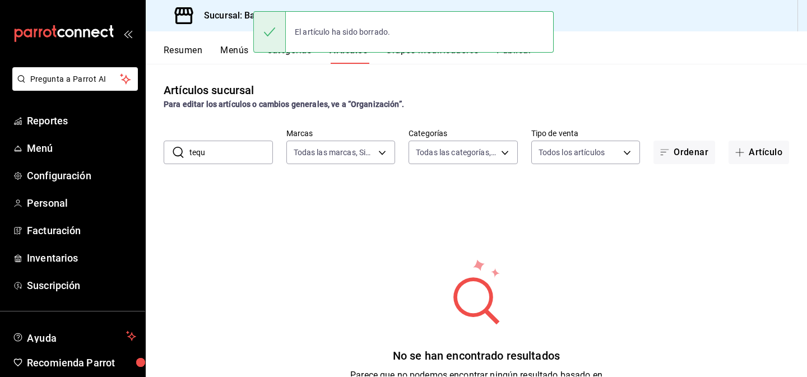
click at [214, 151] on input "tequ" at bounding box center [231, 152] width 84 height 22
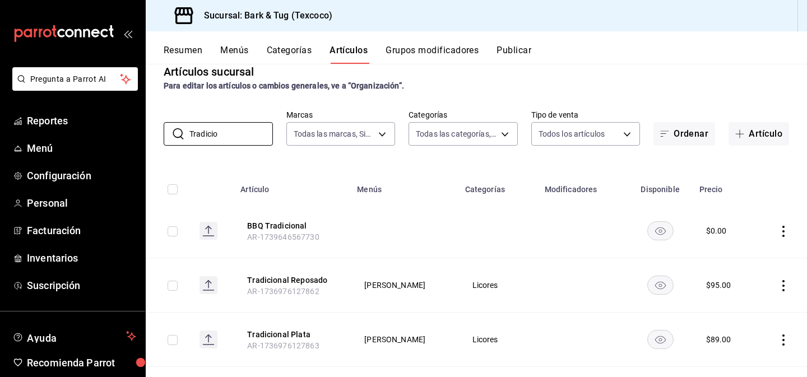
scroll to position [22, 0]
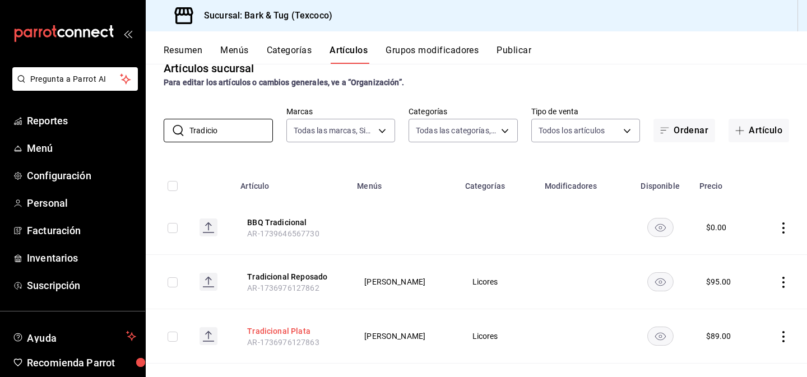
type input "Tradicio"
click at [276, 331] on button "Tradicional Plata" at bounding box center [292, 331] width 90 height 11
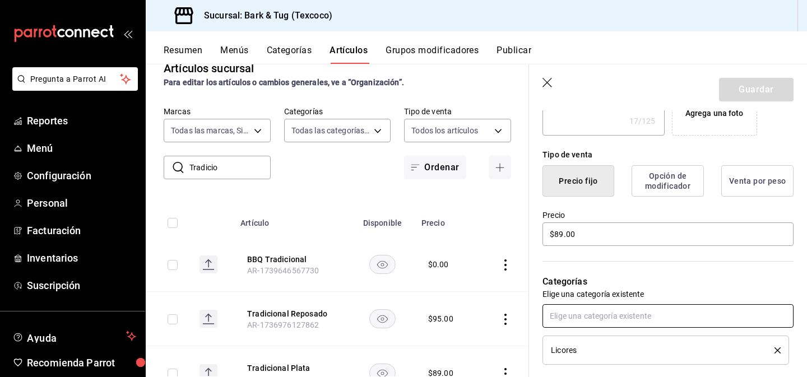
scroll to position [248, 0]
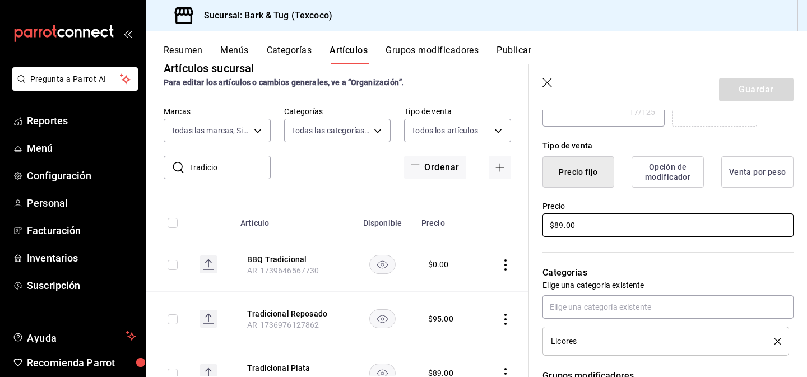
click at [577, 221] on input "$89.00" at bounding box center [667, 226] width 251 height 24
type textarea "x"
type input "$9.00"
type textarea "x"
type input "$95.00"
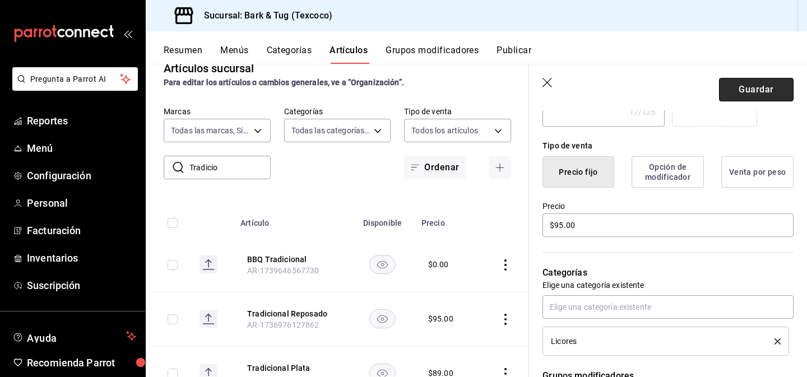
click at [777, 94] on button "Guardar" at bounding box center [756, 90] width 75 height 24
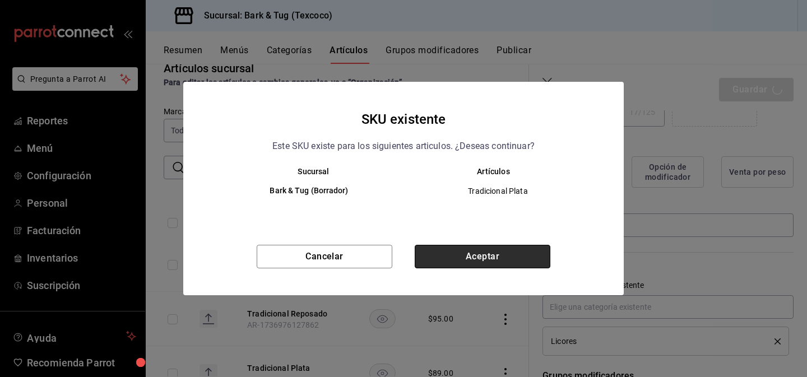
click at [440, 264] on button "Aceptar" at bounding box center [483, 257] width 136 height 24
type textarea "x"
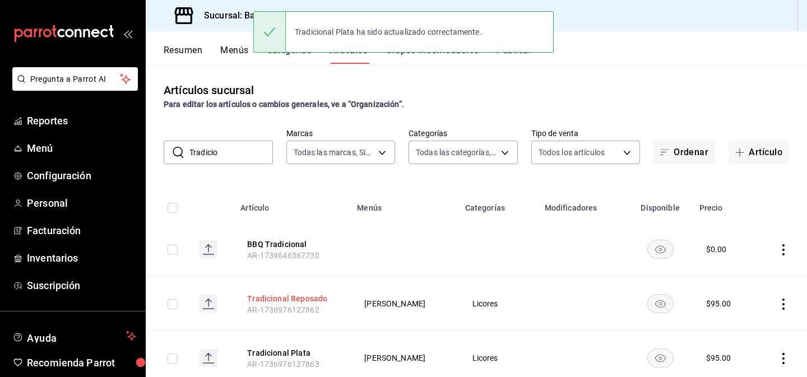
click at [294, 295] on button "Tradicional Reposado" at bounding box center [292, 298] width 90 height 11
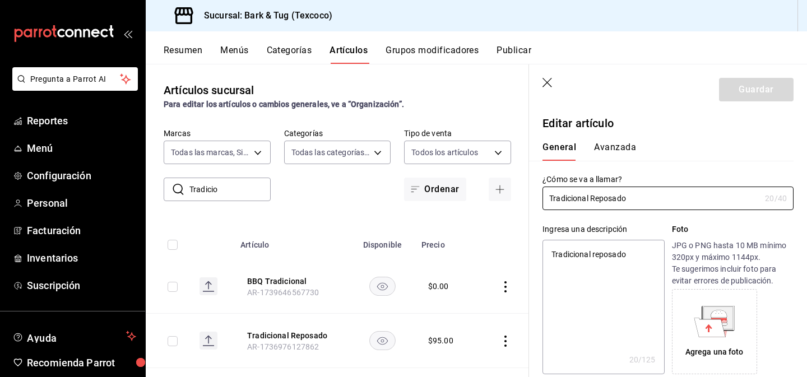
type textarea "x"
type input "$95.00"
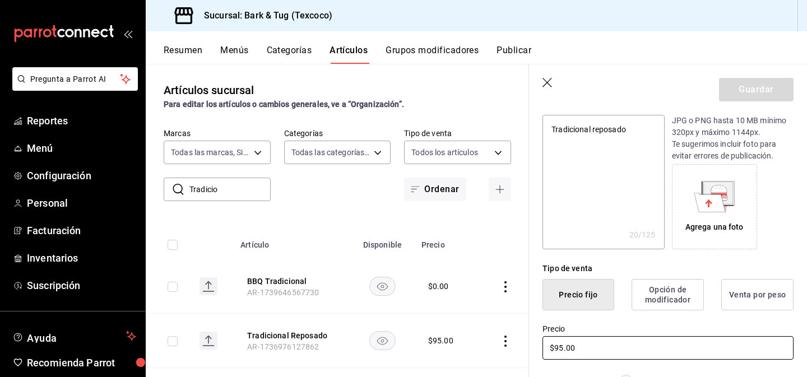
scroll to position [127, 0]
click at [558, 349] on input "$95.00" at bounding box center [667, 346] width 251 height 24
type textarea "x"
type input "$1.00"
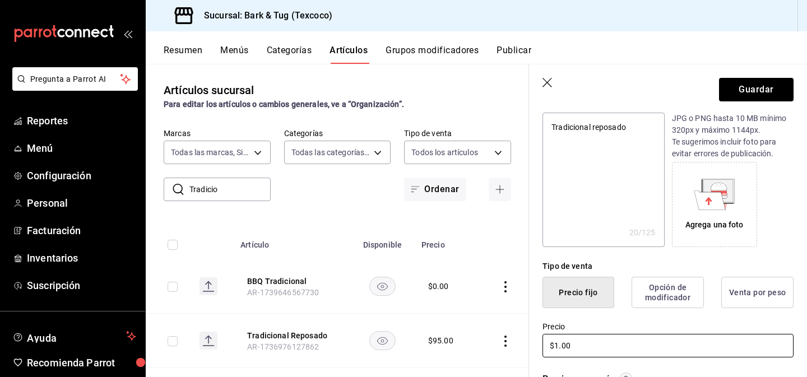
type textarea "x"
type input "$10.00"
type textarea "x"
type input "$105.00"
click at [746, 96] on button "Guardar" at bounding box center [756, 90] width 75 height 24
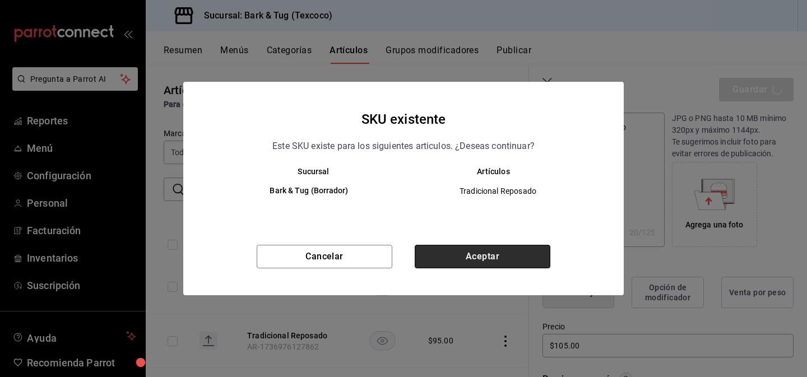
click at [534, 254] on button "Aceptar" at bounding box center [483, 257] width 136 height 24
type textarea "x"
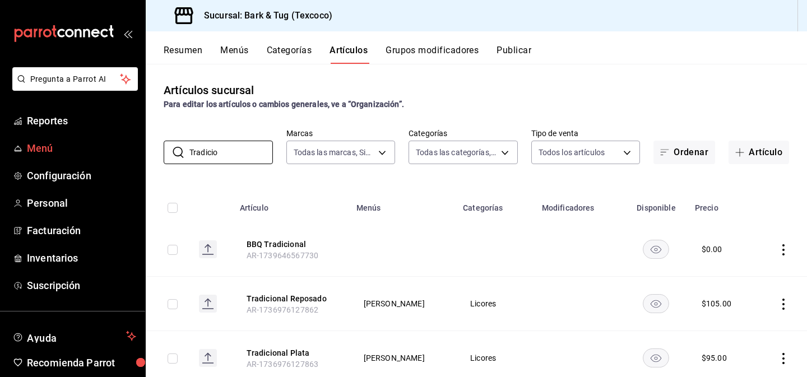
drag, startPoint x: 228, startPoint y: 157, endPoint x: 137, endPoint y: 149, distance: 91.2
click at [137, 149] on div "Pregunta a Parrot AI Reportes Menú Configuración Personal Facturación Inventari…" at bounding box center [403, 188] width 807 height 377
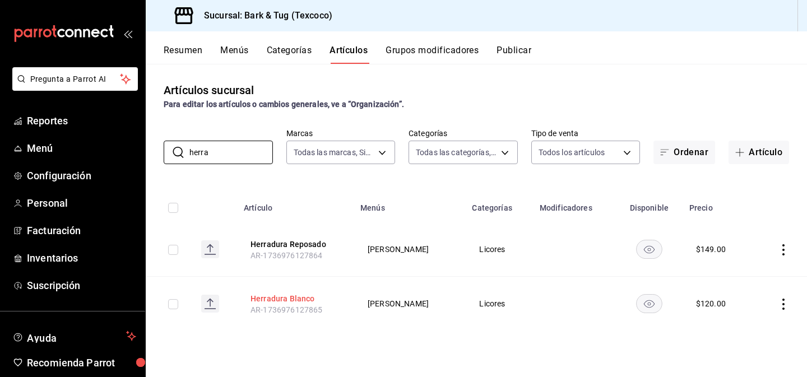
type input "herra"
click at [293, 300] on button "Herradura Blanco" at bounding box center [296, 298] width 90 height 11
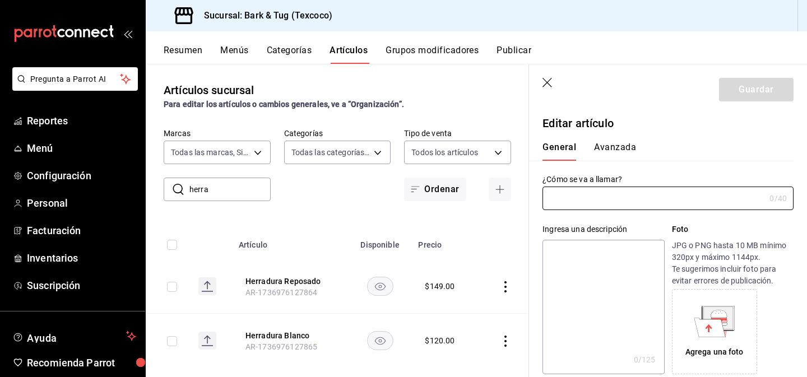
type input "Herradura Blanco"
type textarea "herradura blanco"
type textarea "x"
type input "AR-1736976127865"
type textarea "x"
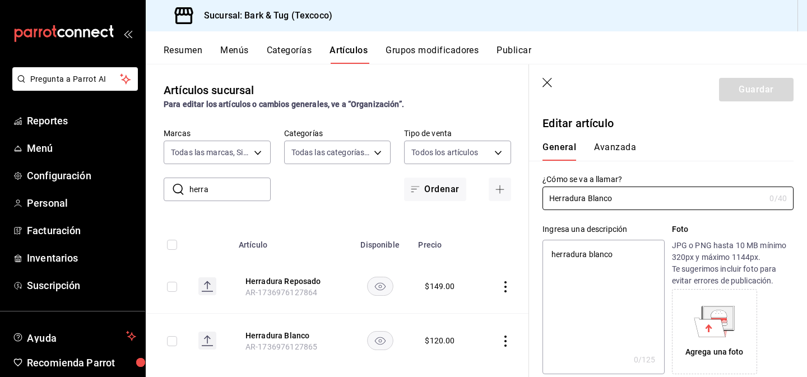
type input "$120.00"
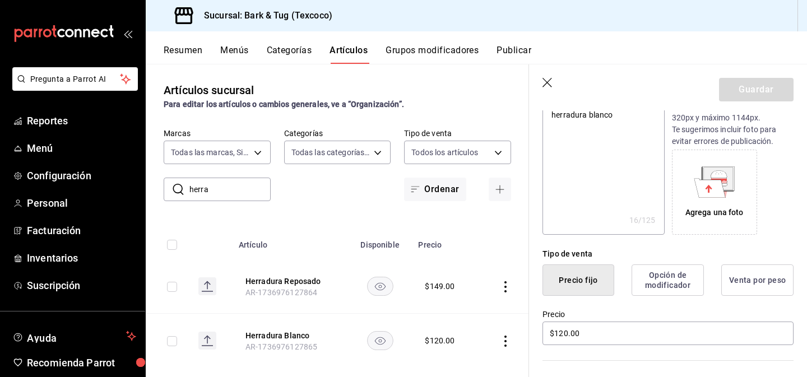
scroll to position [211, 0]
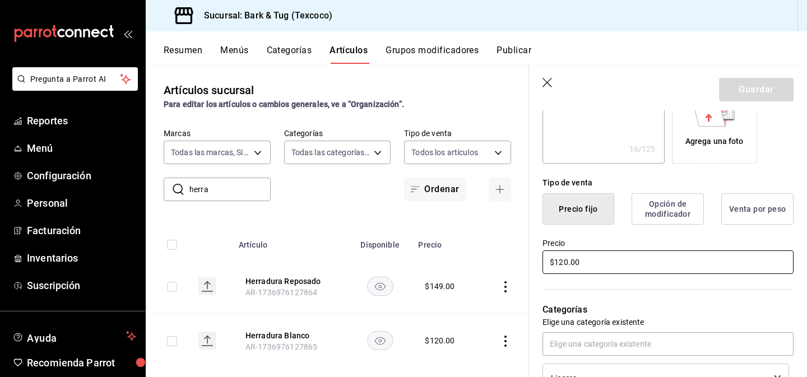
click at [565, 262] on input "$120.00" at bounding box center [667, 263] width 251 height 24
type textarea "x"
type input "$14.00"
type textarea "x"
type input "$149.00"
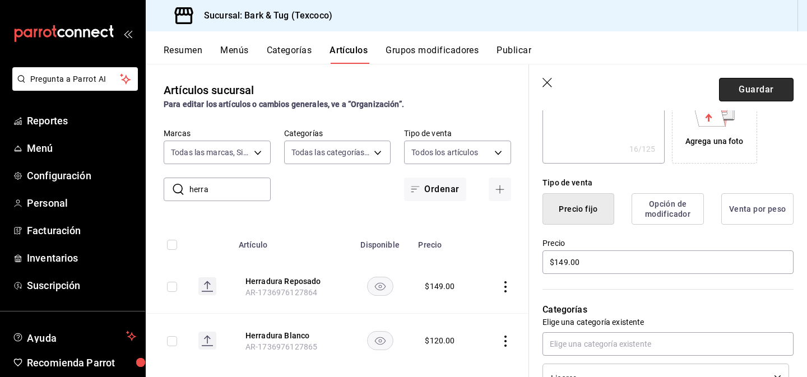
click at [743, 94] on button "Guardar" at bounding box center [756, 90] width 75 height 24
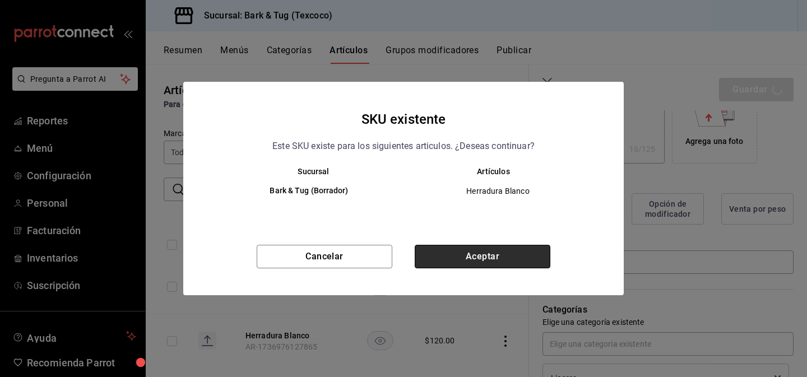
click at [497, 263] on button "Aceptar" at bounding box center [483, 257] width 136 height 24
type textarea "x"
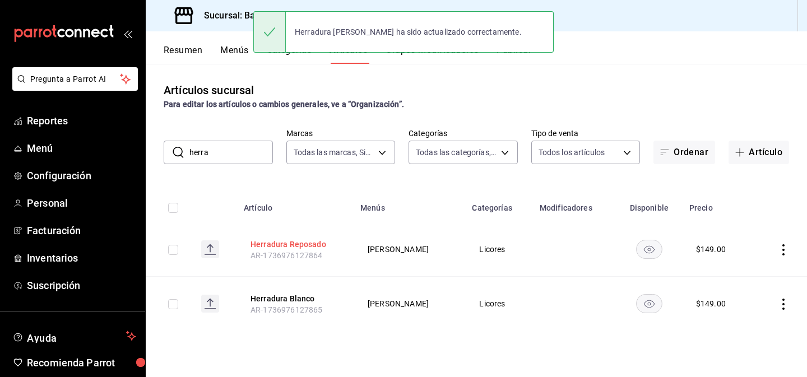
click at [298, 246] on button "Herradura Reposado" at bounding box center [296, 244] width 90 height 11
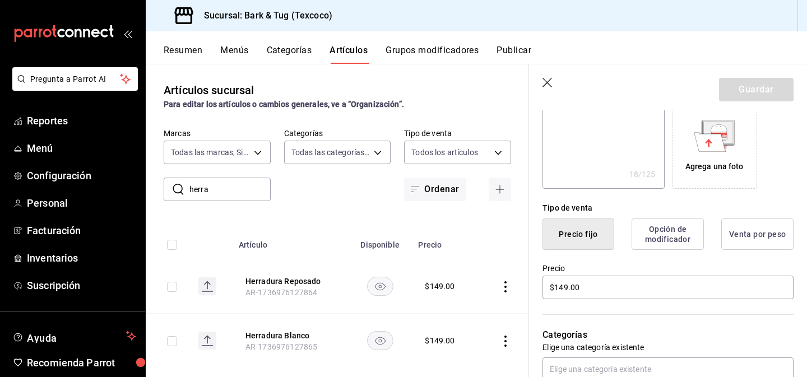
scroll to position [217, 0]
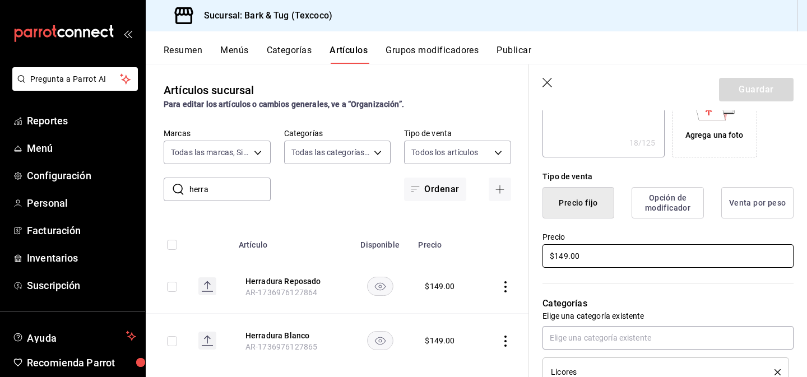
click at [574, 252] on input "$149.00" at bounding box center [667, 256] width 251 height 24
type textarea "x"
type input "$16.00"
type textarea "x"
type input "$165.00"
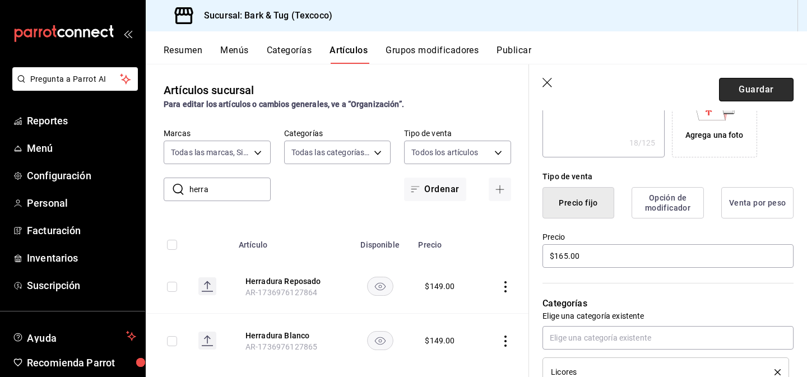
click at [744, 86] on button "Guardar" at bounding box center [756, 90] width 75 height 24
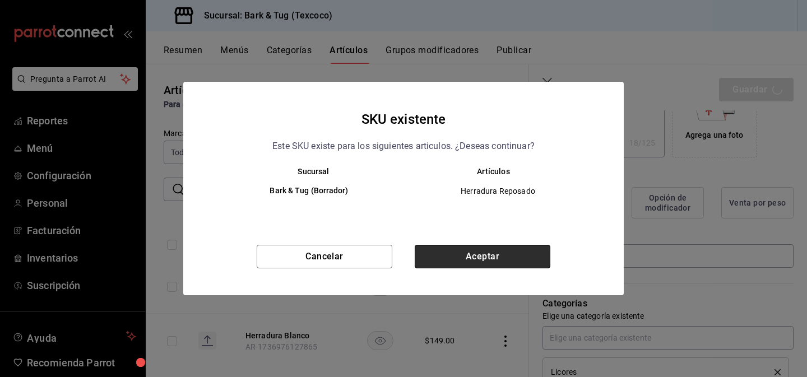
click at [469, 257] on button "Aceptar" at bounding box center [483, 257] width 136 height 24
type textarea "x"
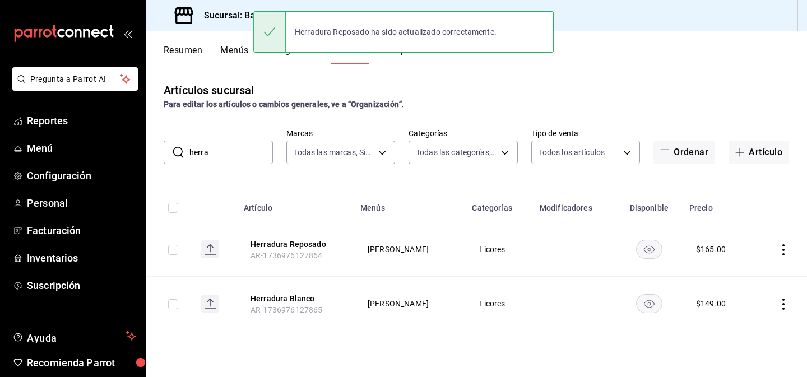
drag, startPoint x: 202, startPoint y: 157, endPoint x: 175, endPoint y: 155, distance: 27.0
click at [178, 155] on div "​ herra ​" at bounding box center [218, 153] width 109 height 24
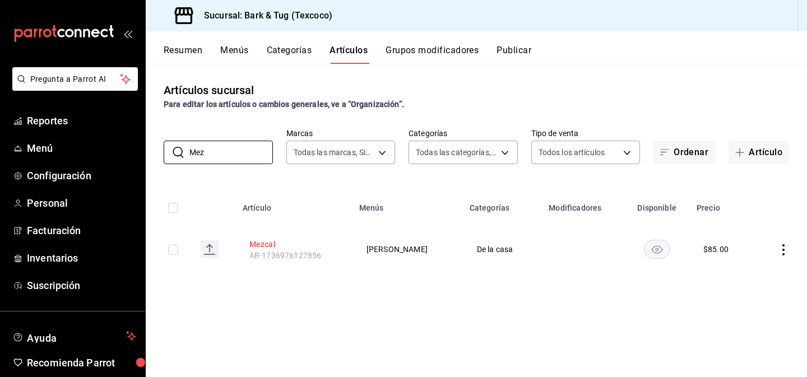
type input "Mez"
click at [259, 243] on button "Mezcal" at bounding box center [294, 244] width 90 height 11
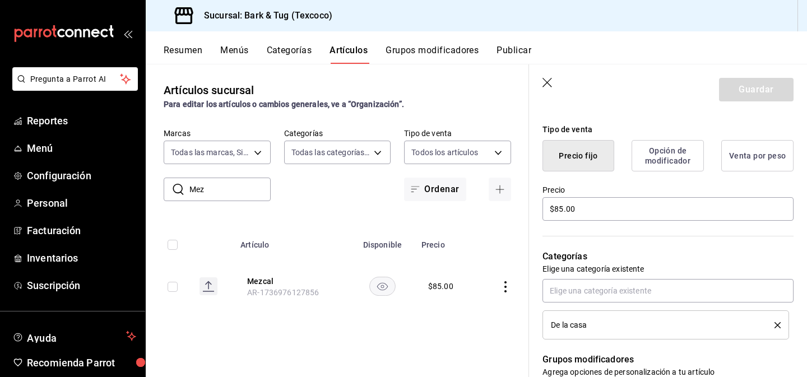
scroll to position [269, 0]
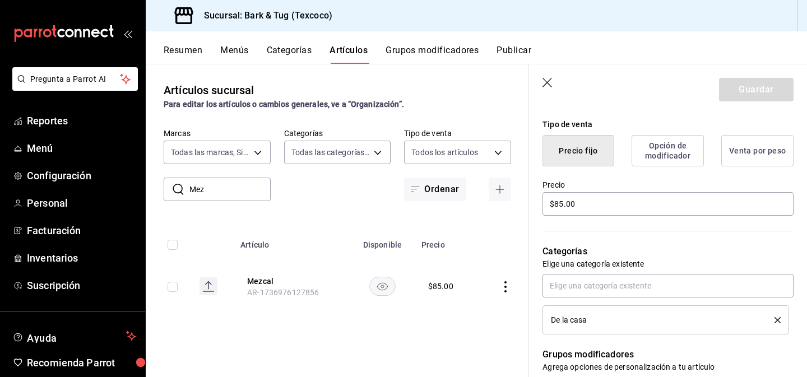
click at [777, 321] on icon "delete" at bounding box center [778, 320] width 6 height 6
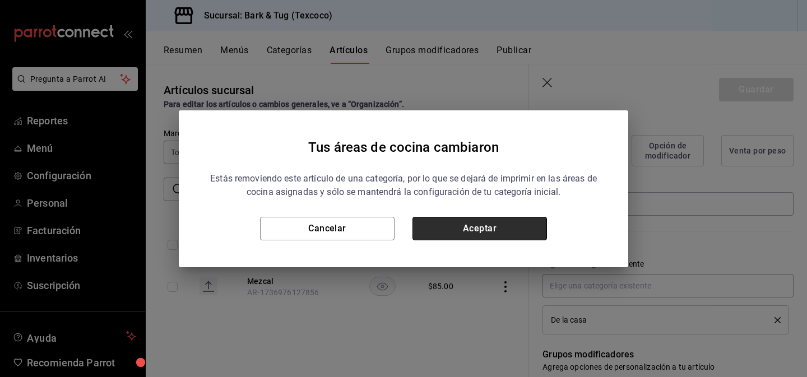
click at [474, 239] on button "Aceptar" at bounding box center [479, 229] width 135 height 24
type textarea "x"
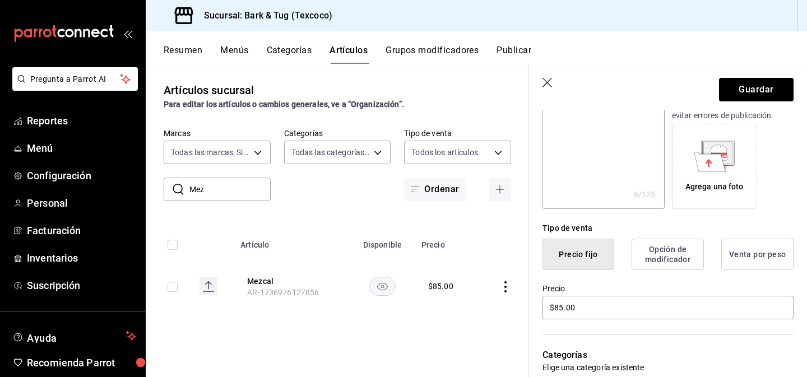
scroll to position [0, 0]
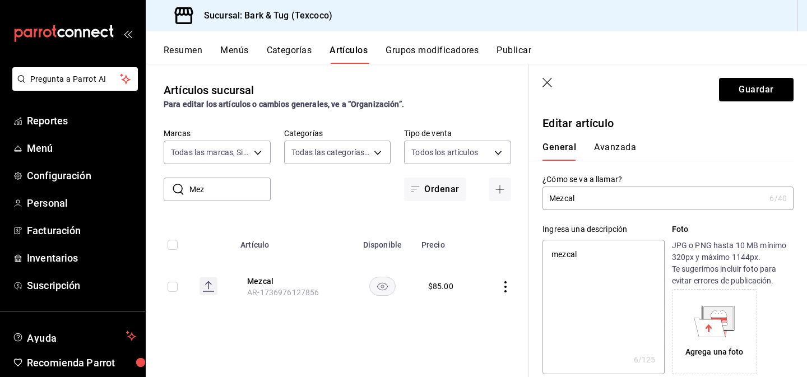
click at [611, 200] on input "Mezcal" at bounding box center [653, 198] width 222 height 22
type input "Mezcal"
type textarea "x"
type input "Mezcal 4"
type textarea "x"
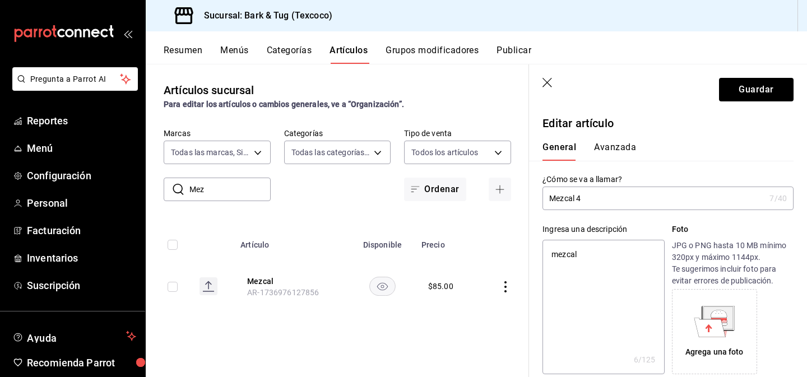
type input "Mezcal 40"
type textarea "x"
type input "Mezcal 400"
type textarea "x"
type input "Mezcal 400"
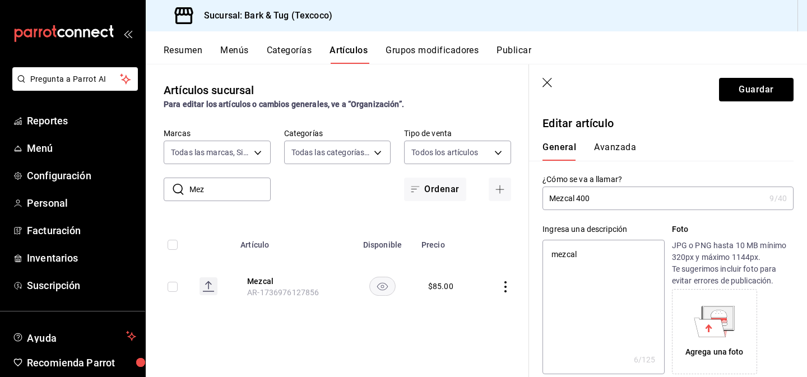
type textarea "x"
type input "Mezcal 400 C"
type textarea "x"
type input "Mezcal 400 Co"
type textarea "x"
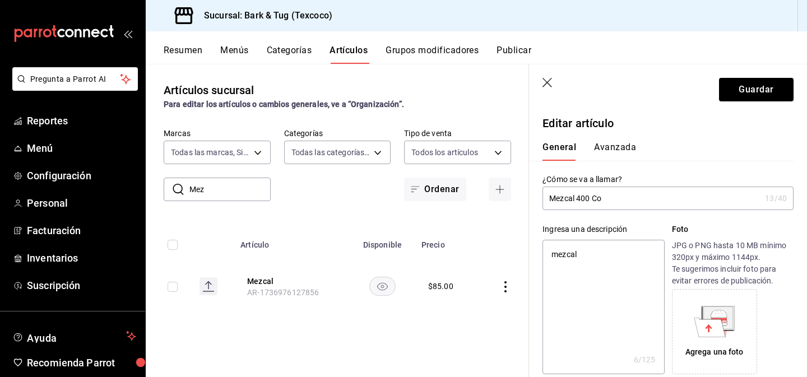
type input "Mezcal 400 Con"
type textarea "x"
type input "Mezcal 400 Cone"
type textarea "x"
type input "Mezcal 400 Conej"
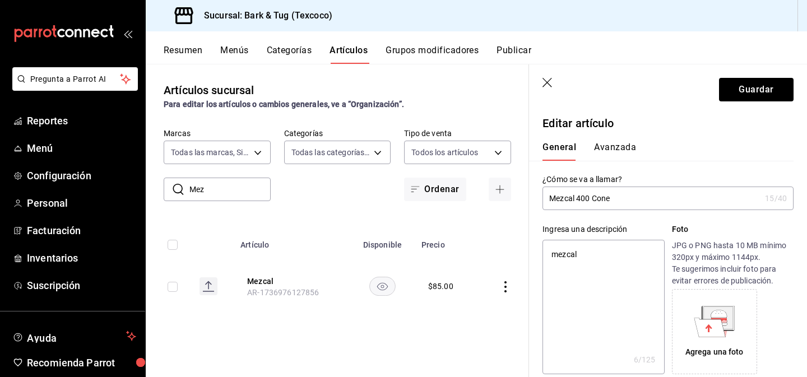
type textarea "x"
type input "Mezcal 400 Conejo"
type textarea "x"
type input "Mezcal 400 Conejos"
type textarea "x"
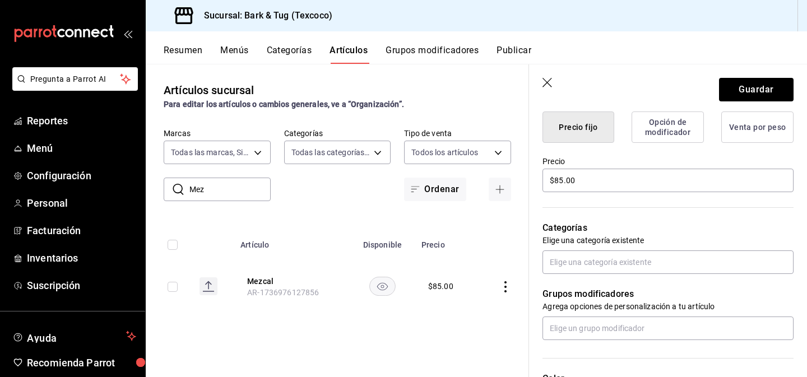
scroll to position [319, 0]
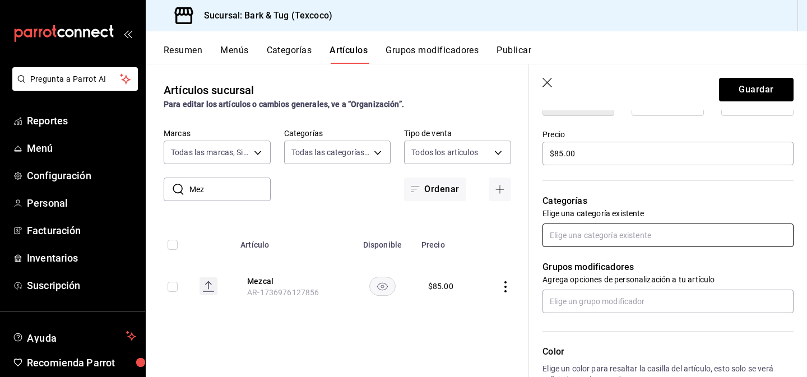
type input "Mezcal 400 Conejos"
click at [612, 241] on input "text" at bounding box center [667, 236] width 251 height 24
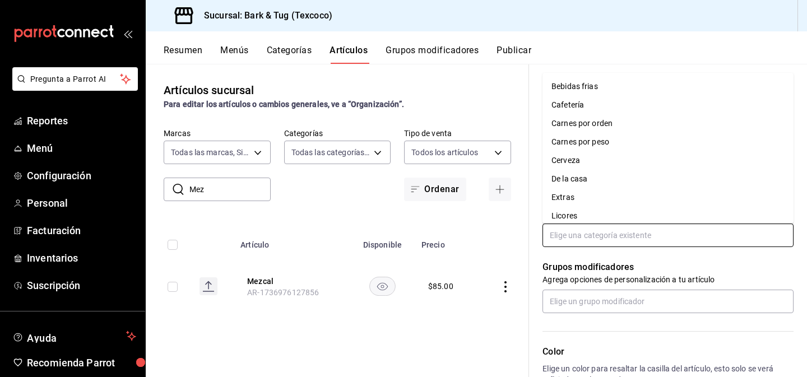
click at [574, 214] on li "Licores" at bounding box center [667, 216] width 251 height 18
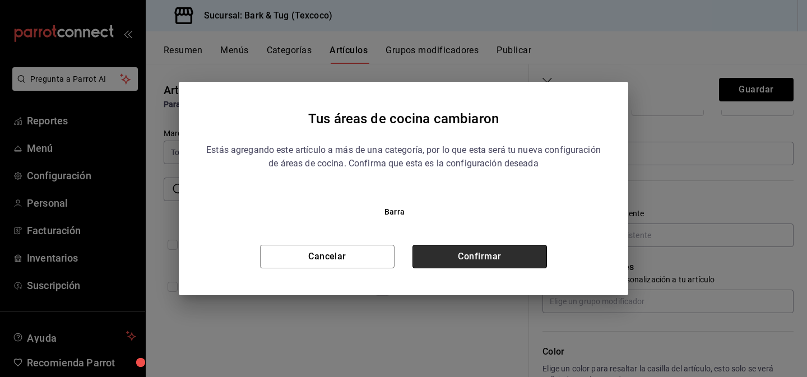
click at [487, 256] on button "Confirmar" at bounding box center [479, 257] width 135 height 24
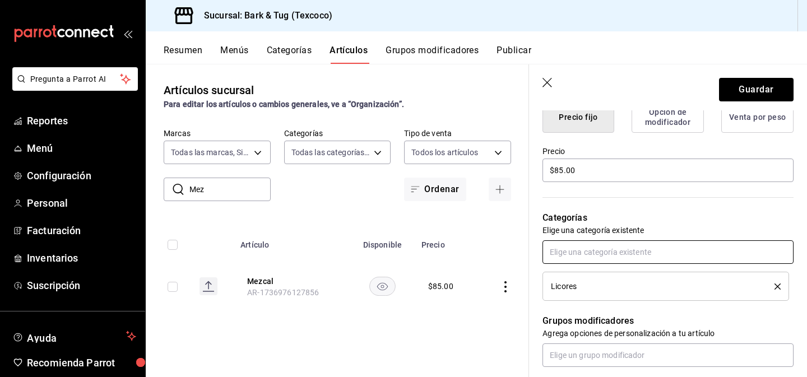
scroll to position [270, 0]
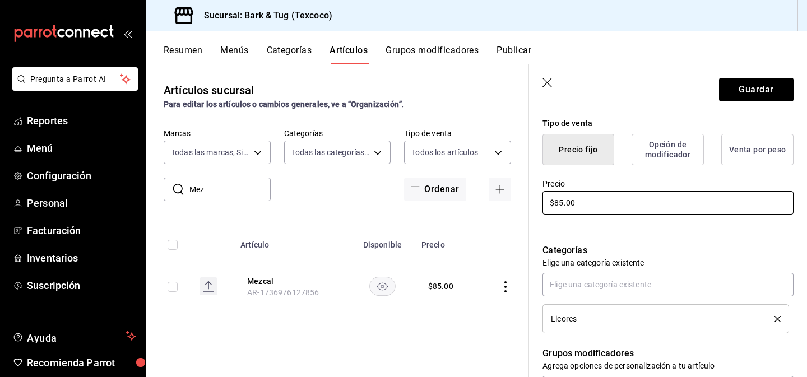
click at [558, 206] on input "$85.00" at bounding box center [667, 203] width 251 height 24
type textarea "x"
type input "$1.00"
type textarea "x"
type input "$12.00"
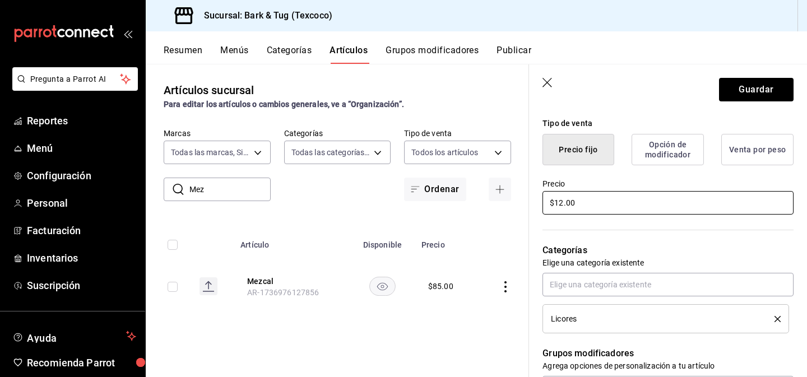
type textarea "x"
type input "$129.00"
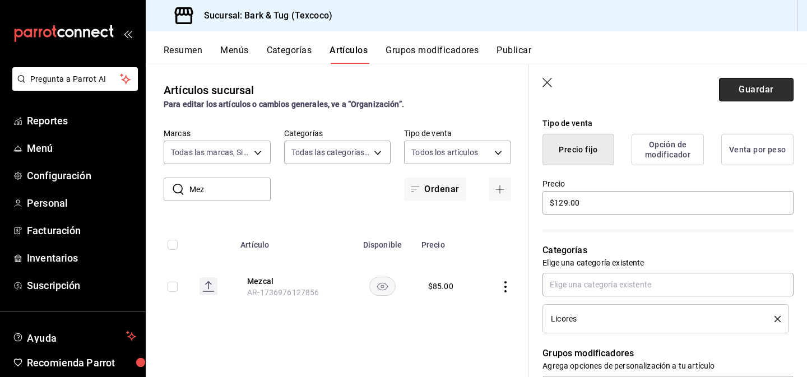
click at [750, 91] on button "Guardar" at bounding box center [756, 90] width 75 height 24
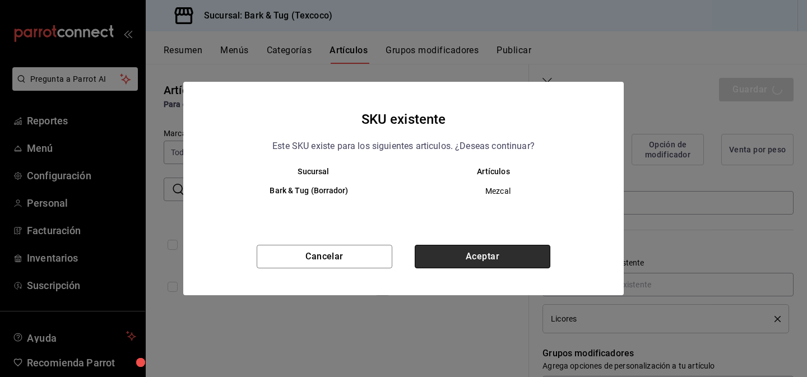
click at [428, 257] on button "Aceptar" at bounding box center [483, 257] width 136 height 24
type textarea "x"
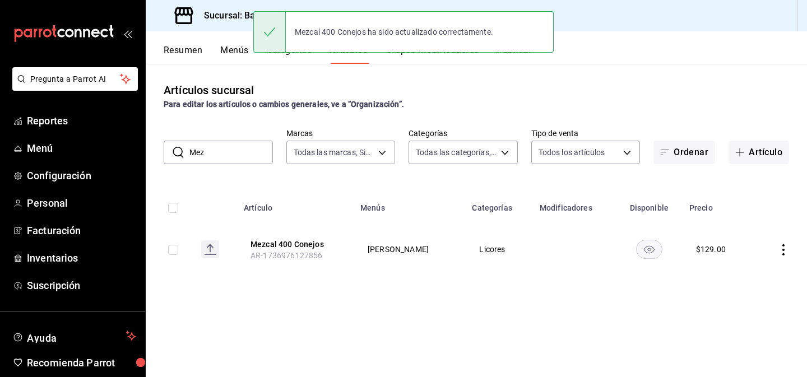
drag, startPoint x: 226, startPoint y: 154, endPoint x: 168, endPoint y: 153, distance: 57.7
click at [168, 153] on div "​ Mez ​" at bounding box center [218, 153] width 109 height 24
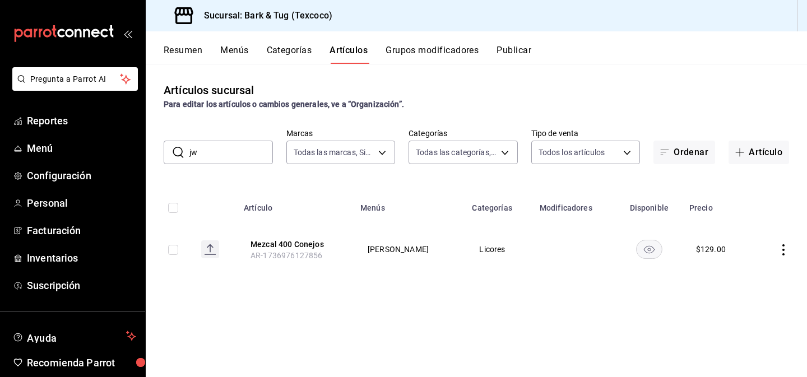
type input "j"
type input "J.W"
click at [276, 245] on button "J.W. Etiqueta Roja" at bounding box center [297, 244] width 90 height 11
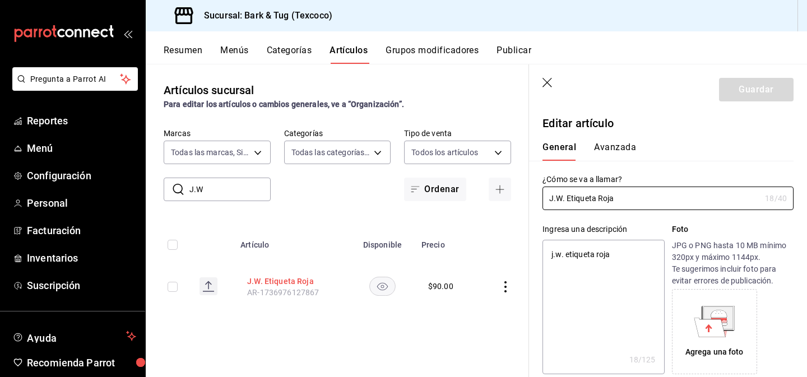
type textarea "x"
type input "$90.00"
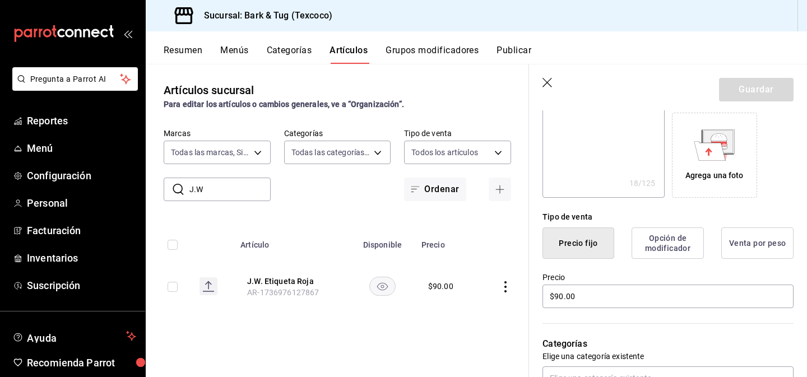
scroll to position [217, 0]
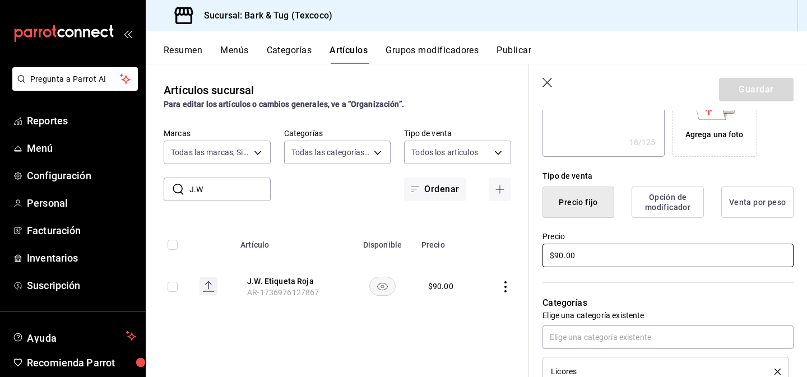
click at [559, 258] on input "$90.00" at bounding box center [667, 256] width 251 height 24
type textarea "x"
type input "$1.00"
type textarea "x"
type input "$13.00"
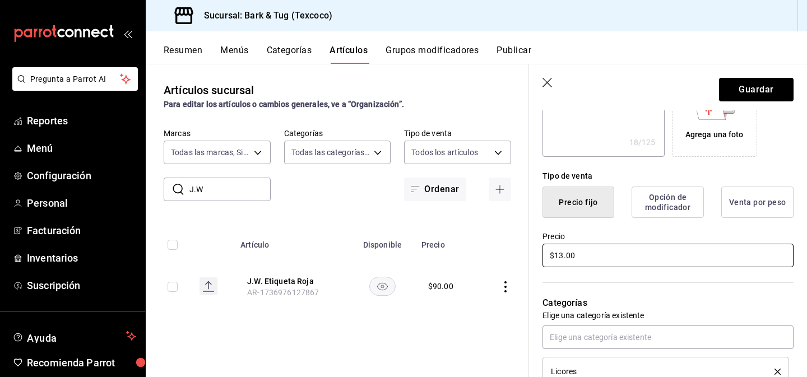
type textarea "x"
type input "$135.00"
click at [755, 92] on button "Guardar" at bounding box center [756, 90] width 75 height 24
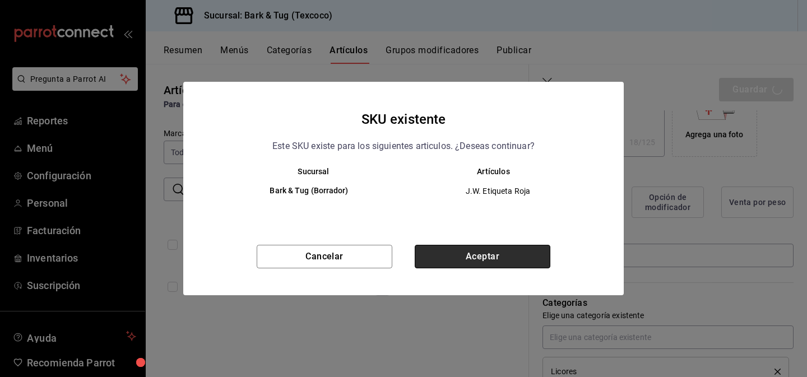
click at [457, 251] on button "Aceptar" at bounding box center [483, 257] width 136 height 24
type textarea "x"
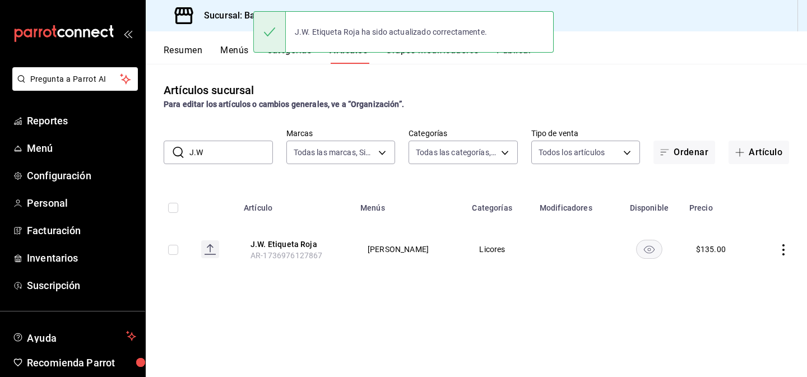
click at [219, 154] on input "J.W" at bounding box center [231, 152] width 84 height 22
click at [219, 154] on input "Jac" at bounding box center [231, 152] width 84 height 22
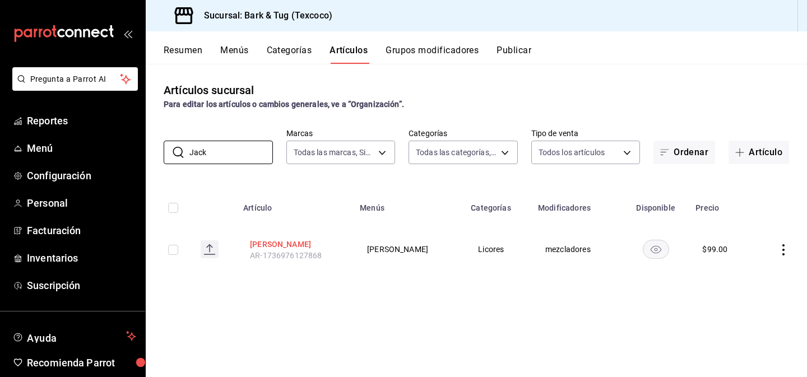
type input "Jack"
click at [262, 242] on button "[PERSON_NAME]" at bounding box center [295, 244] width 90 height 11
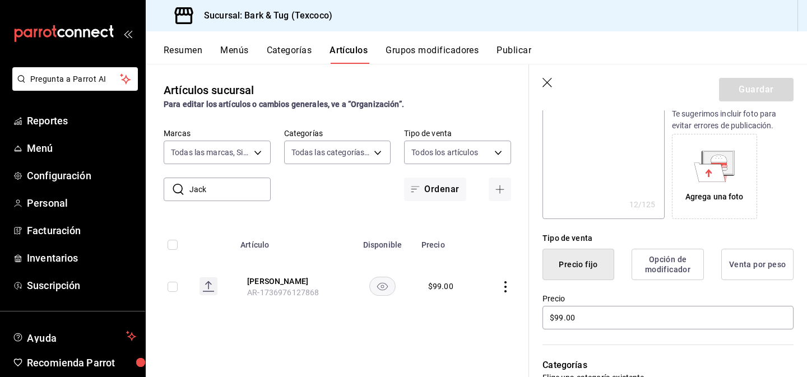
scroll to position [215, 0]
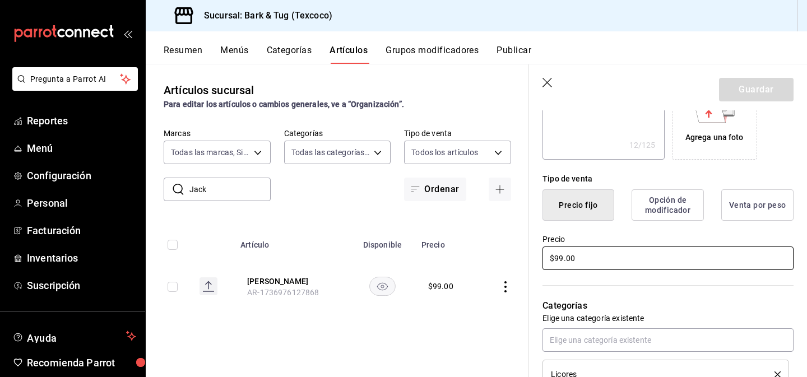
click at [583, 258] on input "$99.00" at bounding box center [667, 259] width 251 height 24
type textarea "x"
type input "$1.00"
type textarea "x"
type input "$18.00"
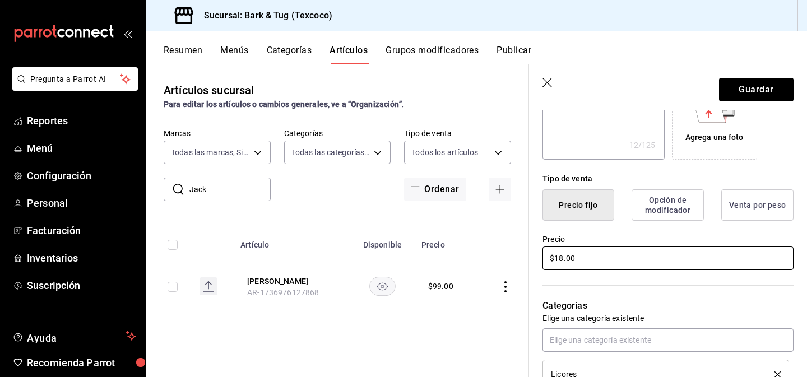
type textarea "x"
type input "$180.00"
click at [738, 90] on button "Guardar" at bounding box center [756, 90] width 75 height 24
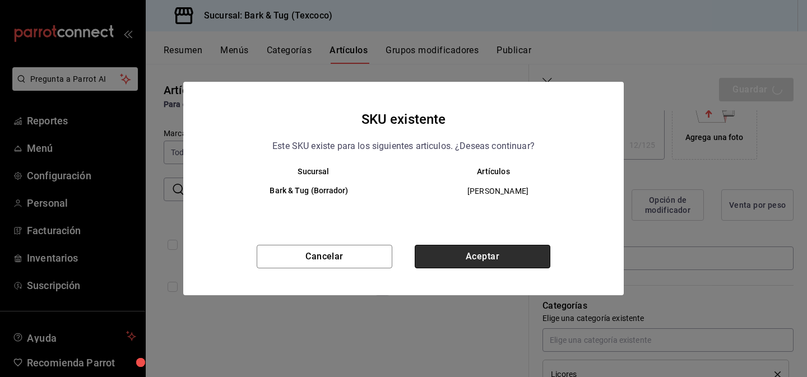
click at [489, 254] on button "Aceptar" at bounding box center [483, 257] width 136 height 24
type textarea "x"
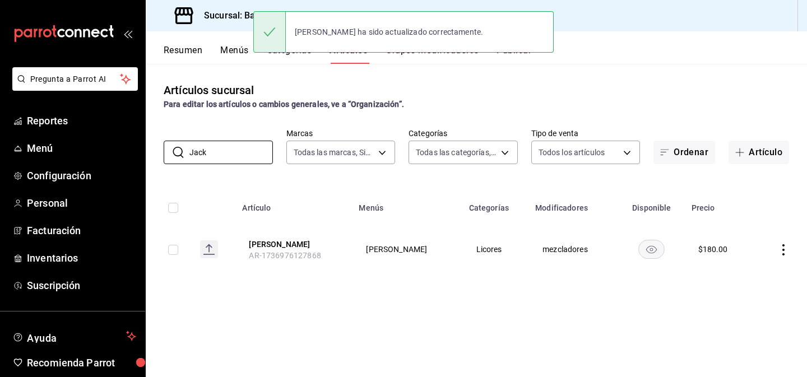
drag, startPoint x: 216, startPoint y: 152, endPoint x: 160, endPoint y: 149, distance: 56.7
click at [160, 149] on div "​ Jack ​ Marcas Todas las marcas, Sin marca f5499c6b-4cad-4c84-9b23-13b22bdf492…" at bounding box center [476, 146] width 661 height 36
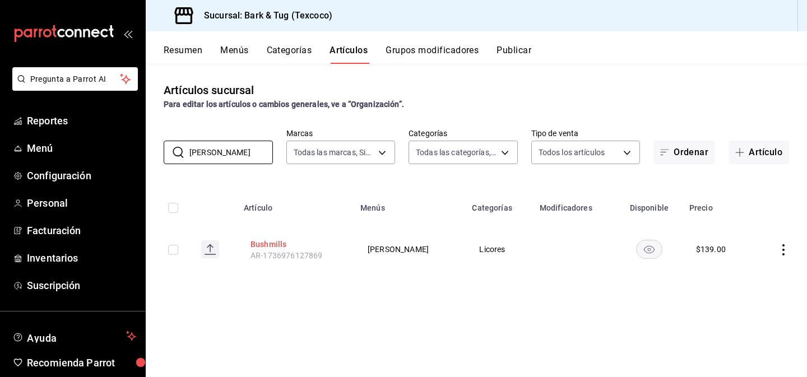
type input "[PERSON_NAME]"
click at [275, 242] on button "Bushmills" at bounding box center [296, 244] width 90 height 11
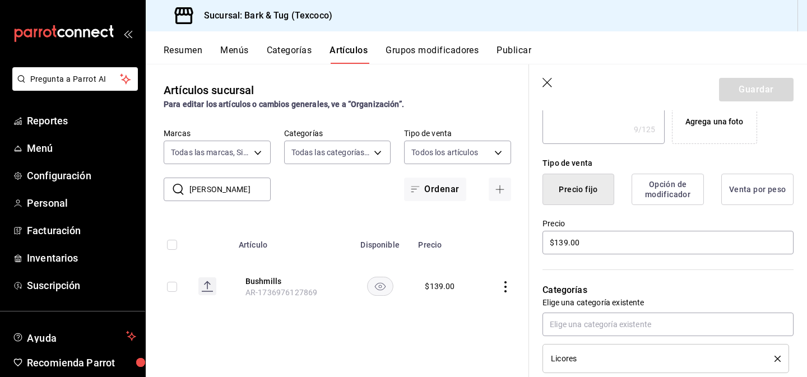
scroll to position [302, 0]
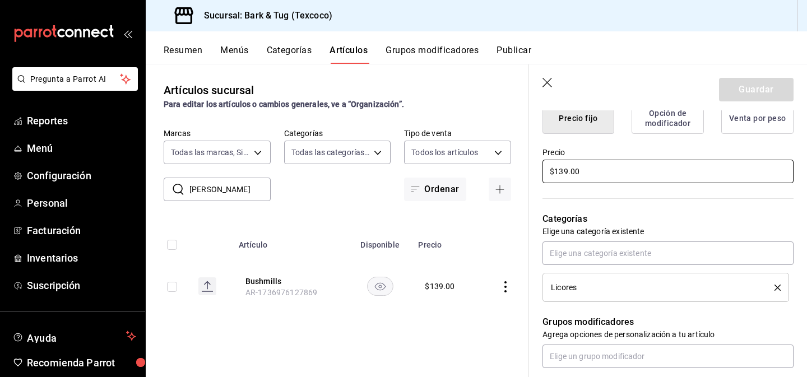
click at [563, 174] on input "$139.00" at bounding box center [667, 172] width 251 height 24
type textarea "x"
type input "$2.00"
type textarea "x"
type input "$22.00"
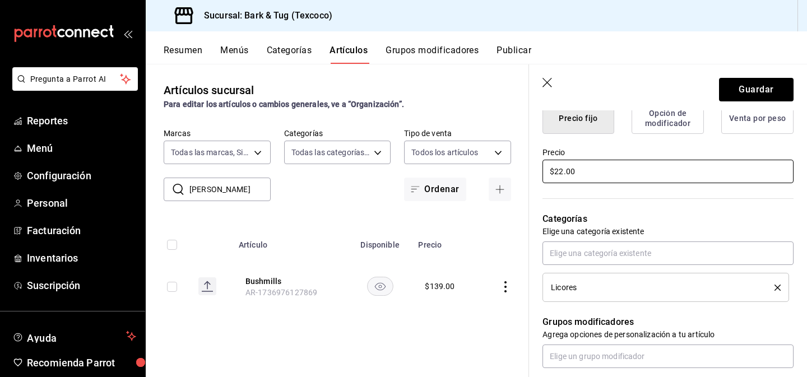
type textarea "x"
type input "$225.00"
click at [753, 89] on button "Guardar" at bounding box center [756, 90] width 75 height 24
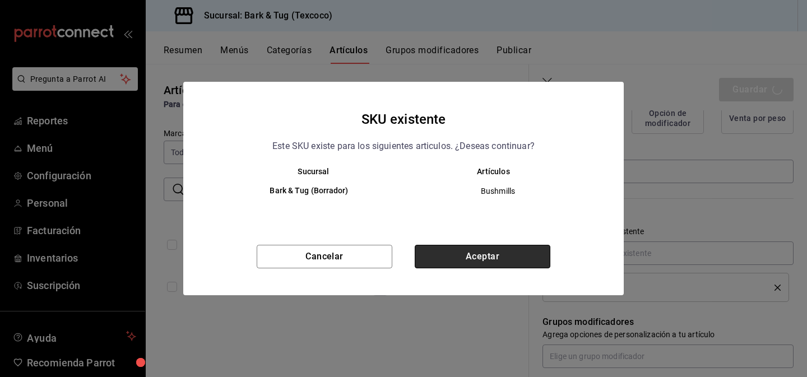
click at [444, 255] on button "Aceptar" at bounding box center [483, 257] width 136 height 24
type textarea "x"
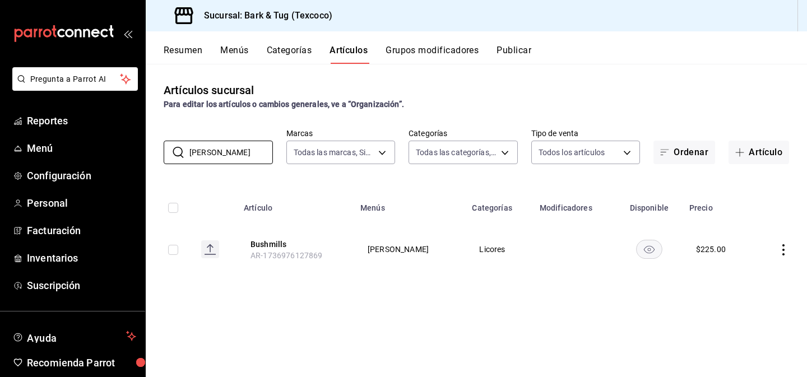
drag, startPoint x: 208, startPoint y: 153, endPoint x: 150, endPoint y: 153, distance: 58.8
click at [150, 153] on div "​ [PERSON_NAME] ​ Marcas Todas las marcas, Sin marca f5499c6b-4cad-4c84-9b23-13…" at bounding box center [476, 146] width 661 height 36
type input "bacardi"
click at [261, 245] on button "Bacardi Blanco" at bounding box center [297, 244] width 90 height 11
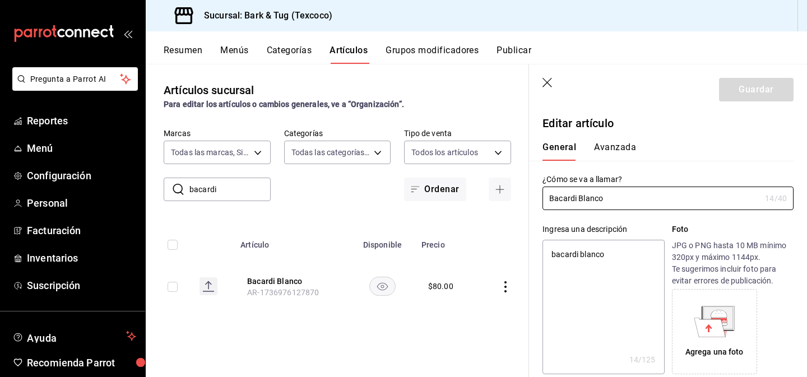
scroll to position [221, 0]
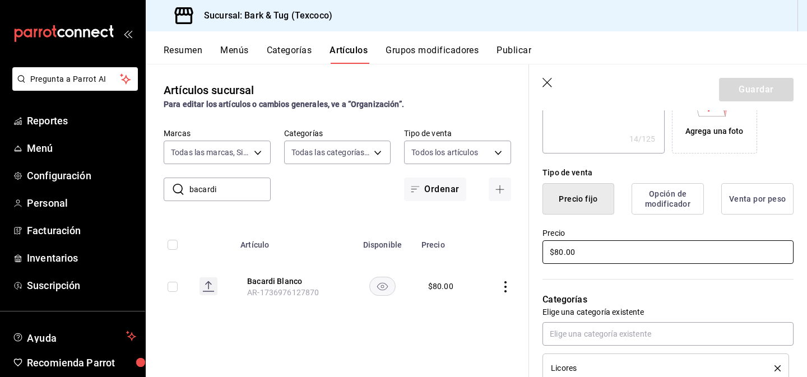
click at [558, 253] on input "$80.00" at bounding box center [667, 252] width 251 height 24
type input "$90.00"
type textarea "x"
type input "$90.00"
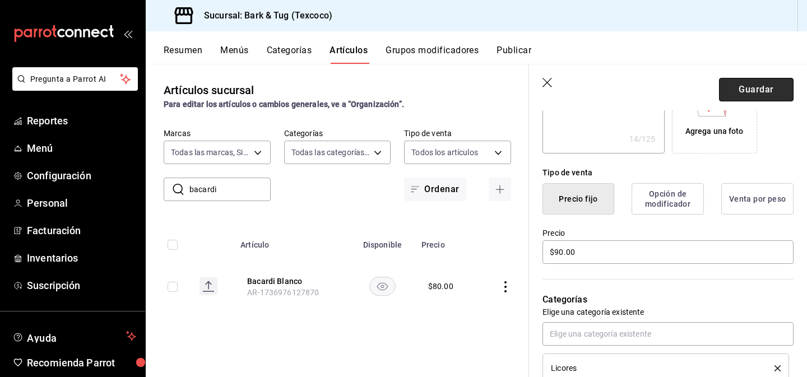
click at [739, 79] on button "Guardar" at bounding box center [756, 90] width 75 height 24
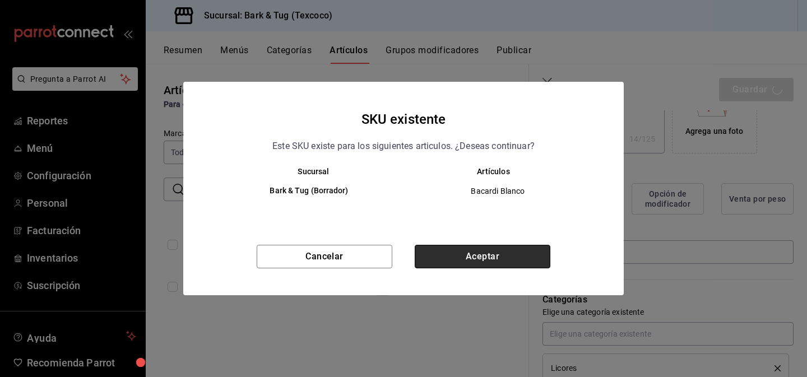
click at [451, 262] on button "Aceptar" at bounding box center [483, 257] width 136 height 24
type textarea "x"
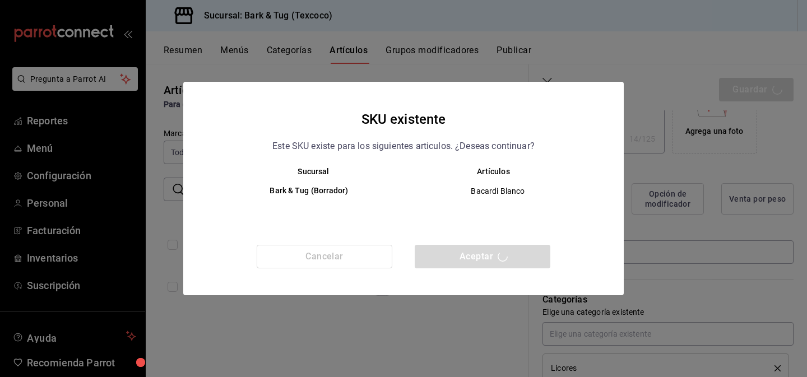
type textarea "x"
type input "AR-1756246052935"
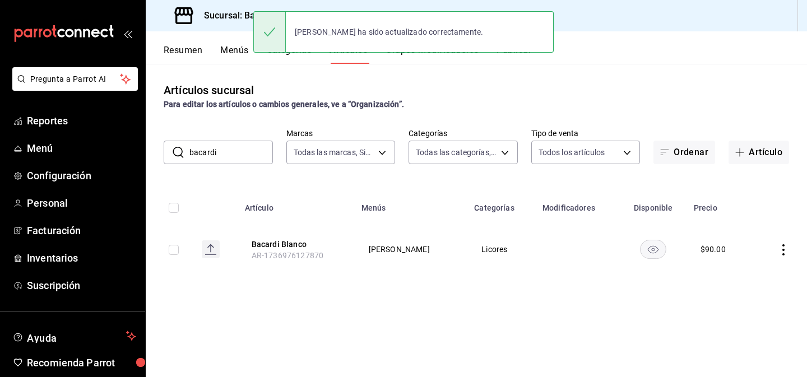
drag, startPoint x: 251, startPoint y: 156, endPoint x: 170, endPoint y: 151, distance: 80.9
click at [170, 151] on div "​ bacardi ​" at bounding box center [218, 153] width 109 height 24
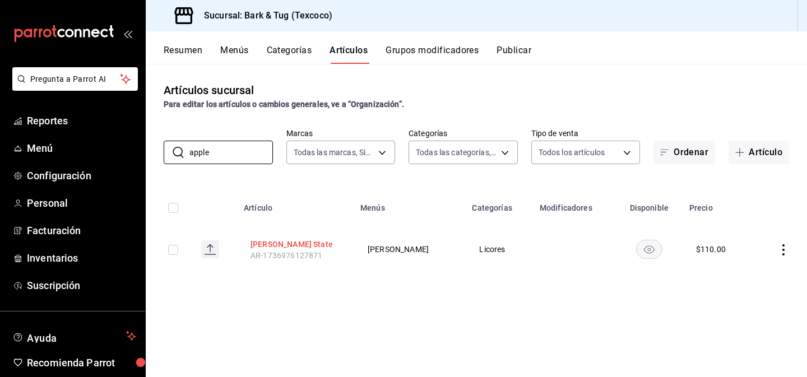
type input "apple"
click at [268, 242] on button "[PERSON_NAME] State" at bounding box center [296, 244] width 90 height 11
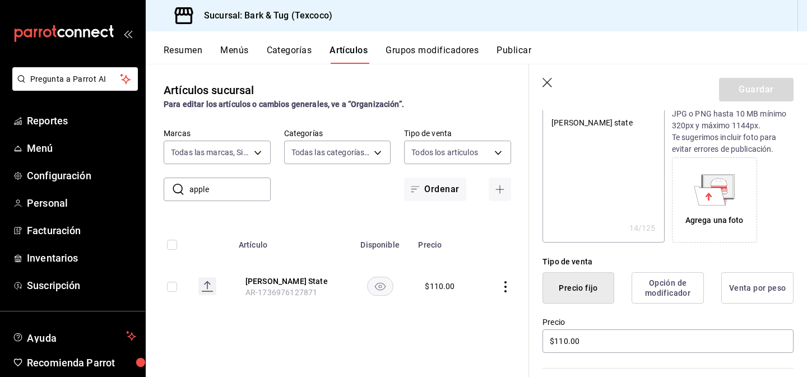
scroll to position [187, 0]
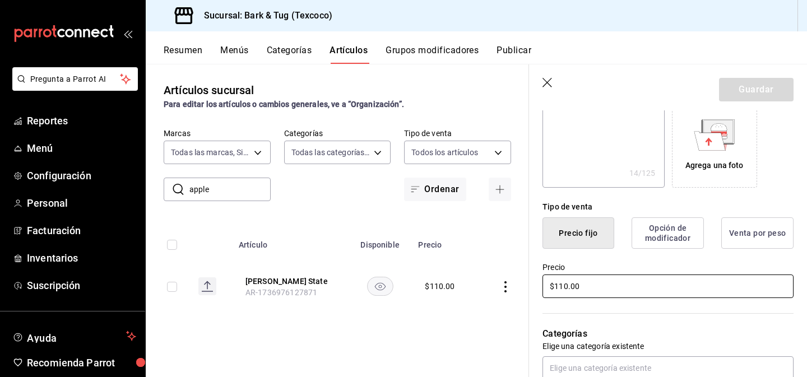
click at [564, 285] on input "$110.00" at bounding box center [667, 287] width 251 height 24
type textarea "x"
type input "$120.00"
type textarea "x"
type input "$120.00"
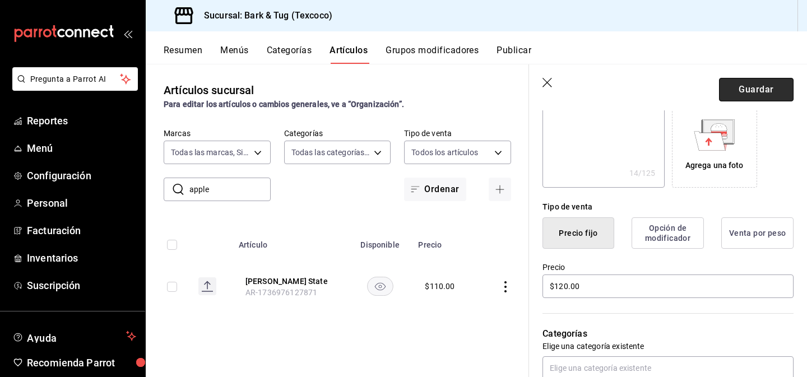
click at [767, 89] on button "Guardar" at bounding box center [756, 90] width 75 height 24
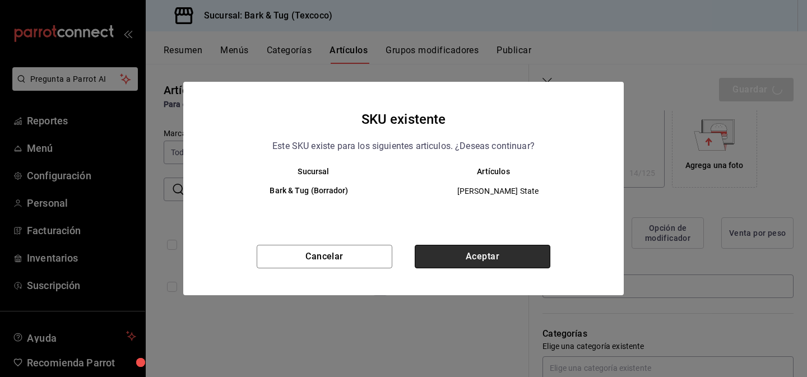
click at [506, 257] on button "Aceptar" at bounding box center [483, 257] width 136 height 24
type textarea "x"
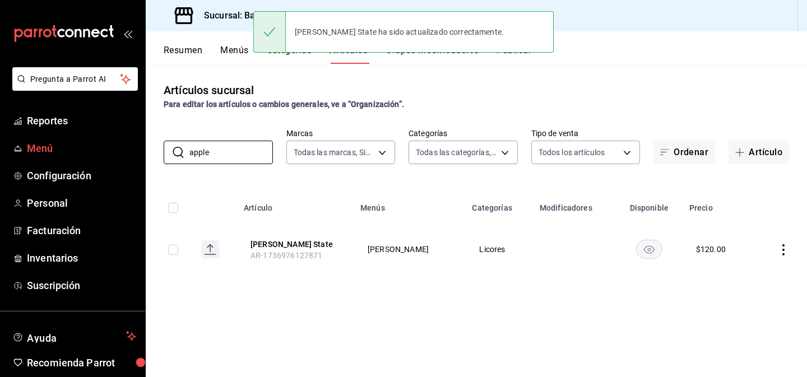
drag, startPoint x: 221, startPoint y: 150, endPoint x: 136, endPoint y: 149, distance: 85.2
click at [136, 149] on div "Pregunta a Parrot AI Reportes Menú Configuración Personal Facturación Inventari…" at bounding box center [403, 188] width 807 height 377
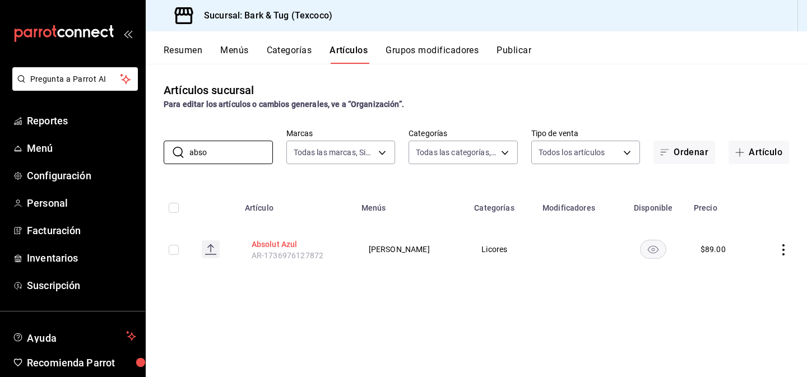
type input "abso"
click at [278, 247] on button "Absolut Azul" at bounding box center [297, 244] width 90 height 11
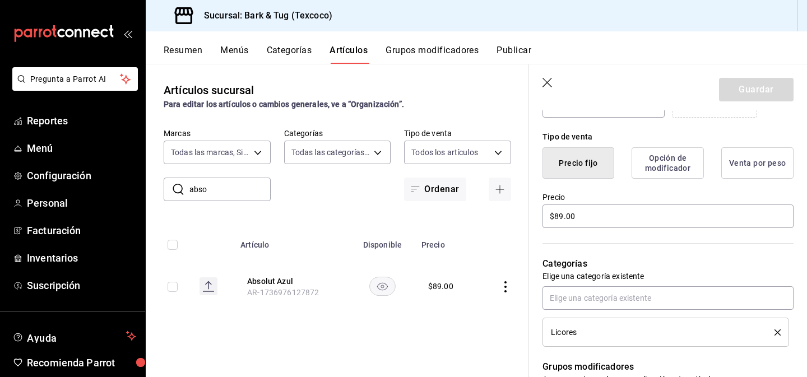
scroll to position [279, 0]
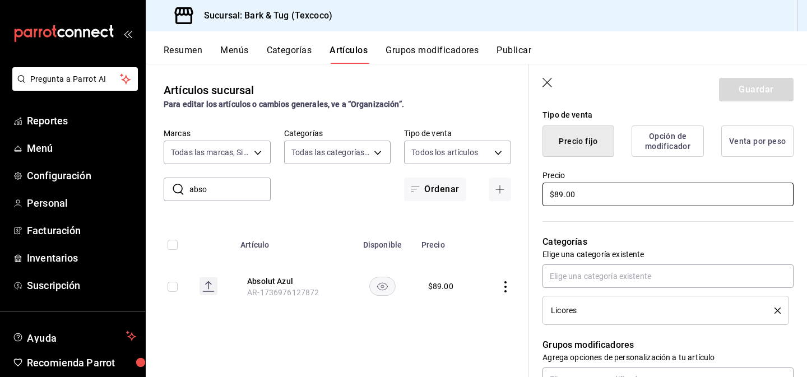
click at [560, 197] on input "$89.00" at bounding box center [667, 195] width 251 height 24
type textarea "x"
type input "$1.00"
type textarea "x"
type input "$10.00"
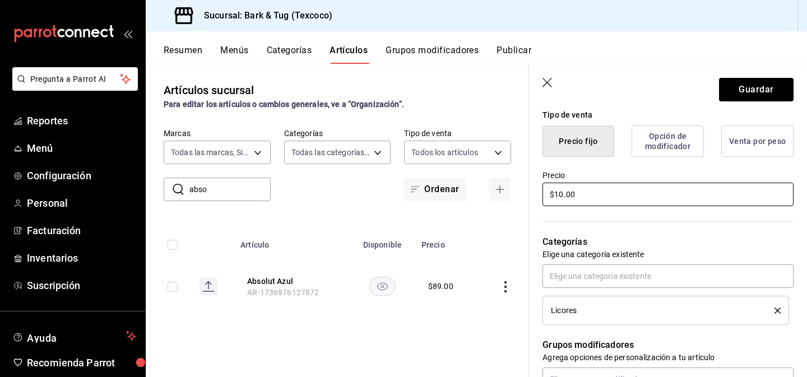
type textarea "x"
type input "$105.00"
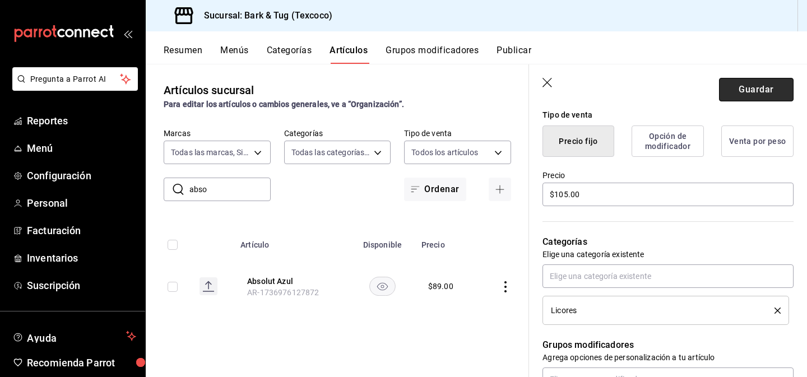
click at [763, 88] on button "Guardar" at bounding box center [756, 90] width 75 height 24
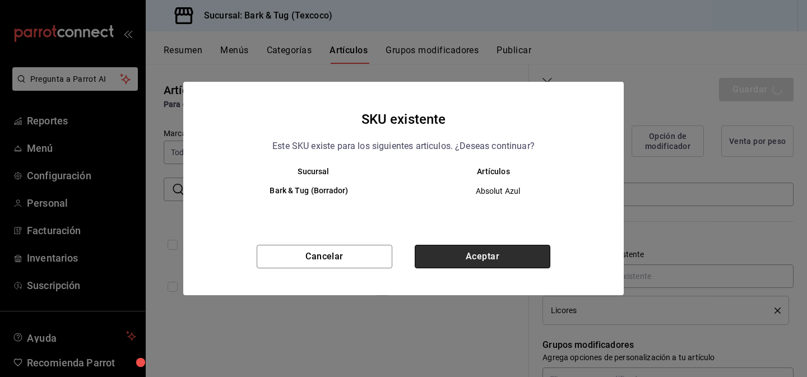
click at [498, 257] on button "Aceptar" at bounding box center [483, 257] width 136 height 24
type textarea "x"
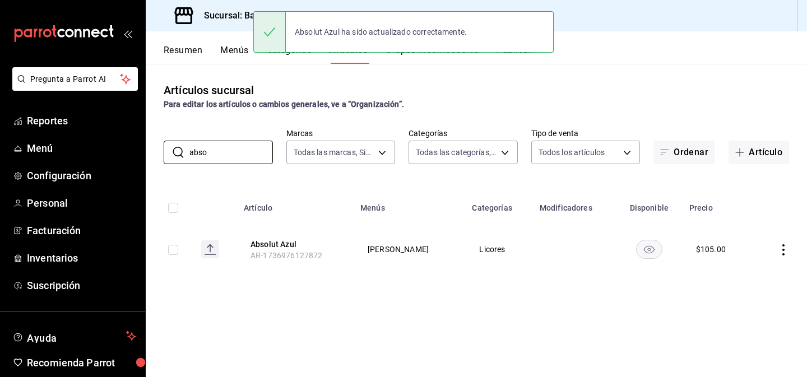
drag, startPoint x: 217, startPoint y: 153, endPoint x: 155, endPoint y: 151, distance: 62.8
click at [160, 152] on div "​ abso ​ Marcas Todas las marcas, Sin marca f5499c6b-4cad-4c84-9b23-13b22bdf492…" at bounding box center [476, 146] width 661 height 36
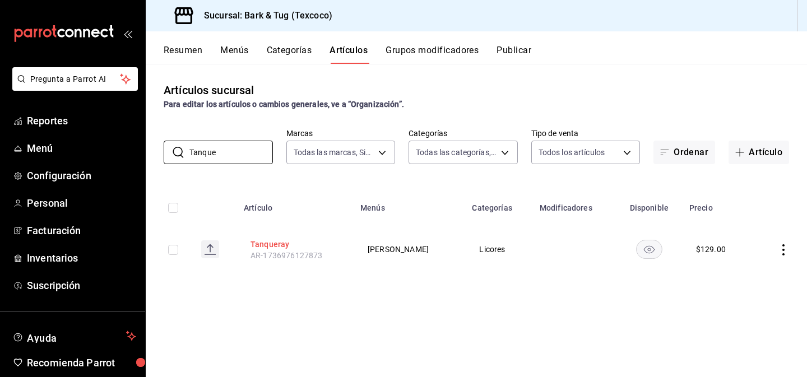
type input "Tanque"
click at [268, 240] on button "Tanqueray" at bounding box center [296, 244] width 90 height 11
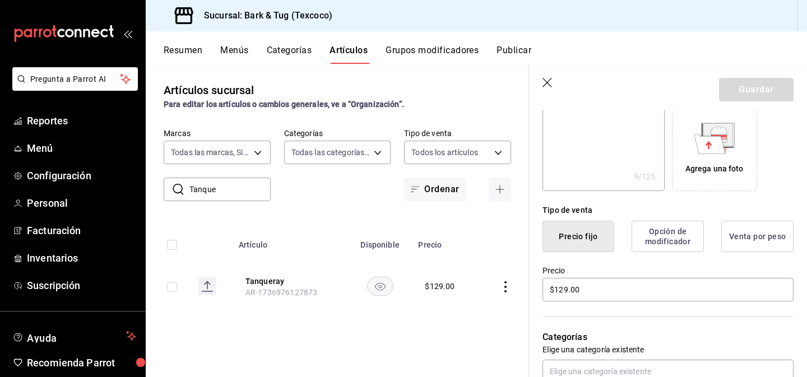
scroll to position [201, 0]
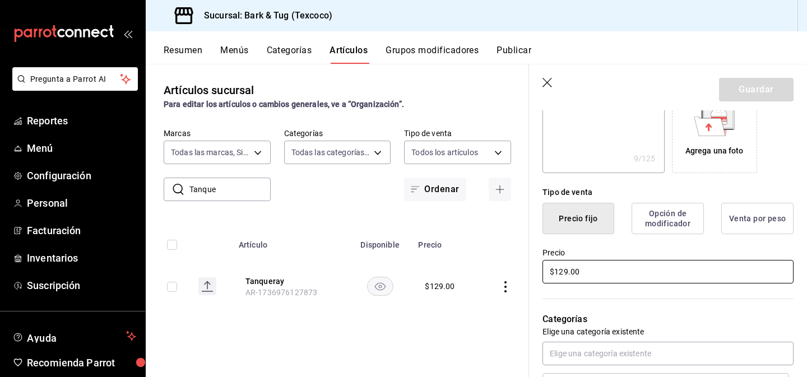
click at [566, 271] on input "$129.00" at bounding box center [667, 272] width 251 height 24
type textarea "x"
type input "$16.00"
type textarea "x"
type input "$165.00"
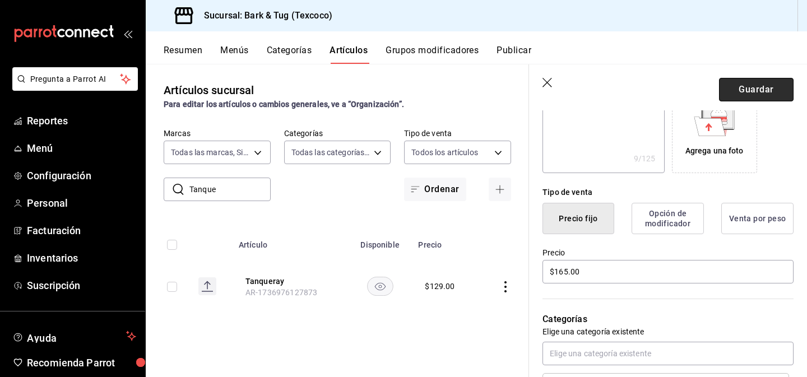
click at [744, 90] on button "Guardar" at bounding box center [756, 90] width 75 height 24
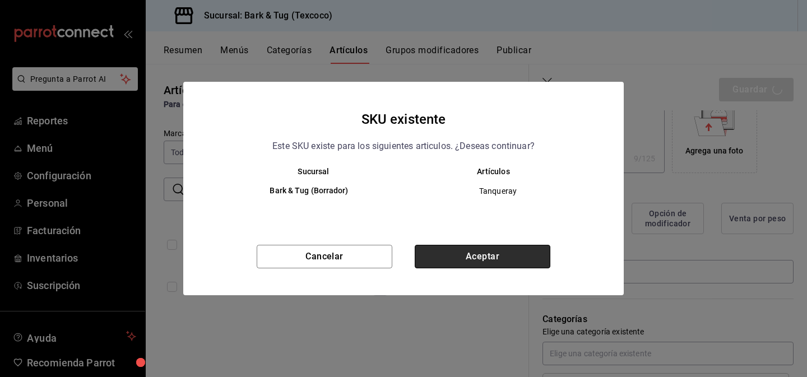
click at [452, 261] on button "Aceptar" at bounding box center [483, 257] width 136 height 24
type textarea "x"
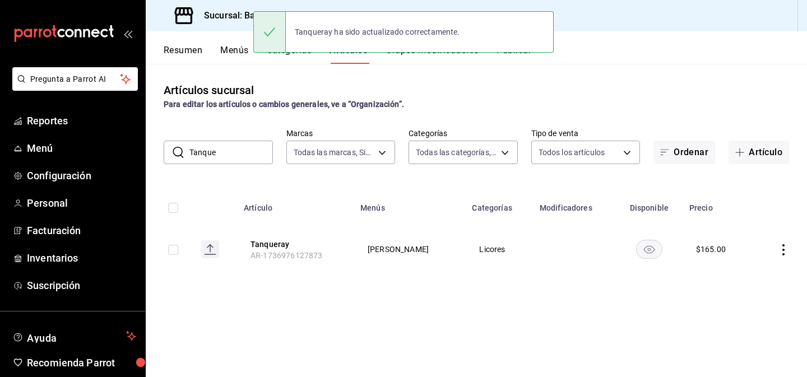
drag, startPoint x: 236, startPoint y: 158, endPoint x: 178, endPoint y: 150, distance: 59.4
click at [179, 152] on div "​ Tanque ​" at bounding box center [218, 153] width 109 height 24
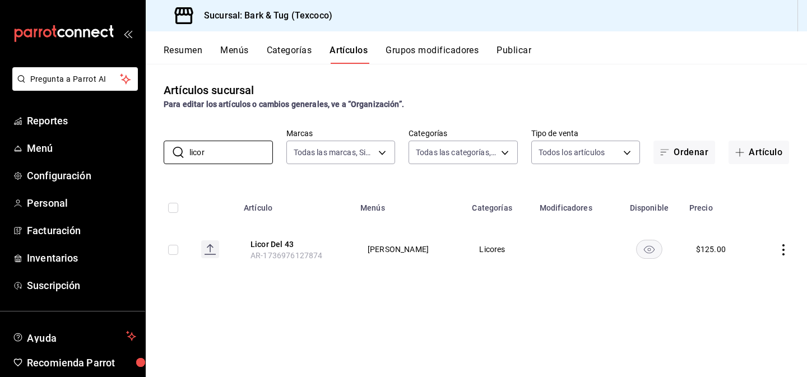
type input "licor"
click at [276, 244] on button "Licor Del 43" at bounding box center [296, 244] width 90 height 11
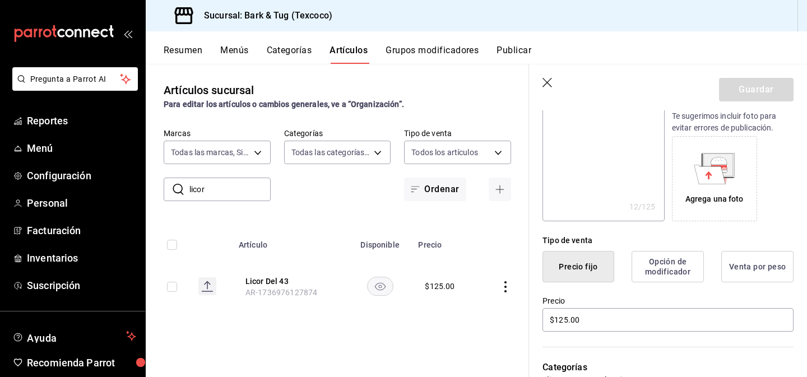
scroll to position [180, 0]
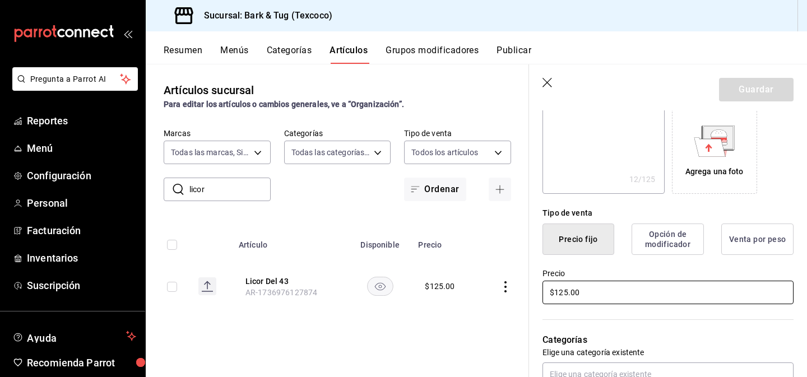
click at [564, 295] on input "$125.00" at bounding box center [667, 293] width 251 height 24
type textarea "x"
type input "$135.00"
type textarea "x"
type input "$135.00"
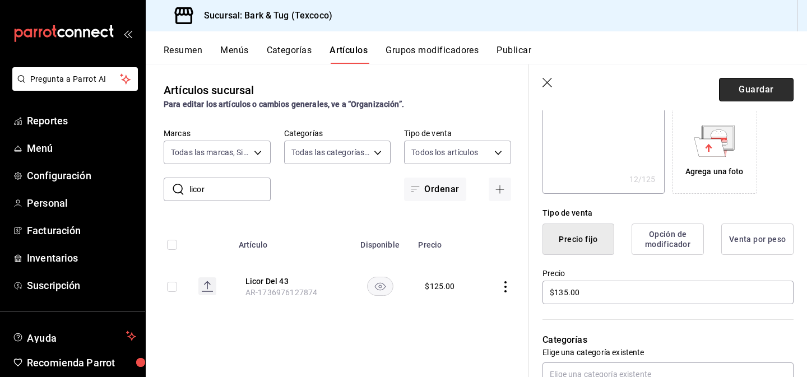
click at [748, 91] on button "Guardar" at bounding box center [756, 90] width 75 height 24
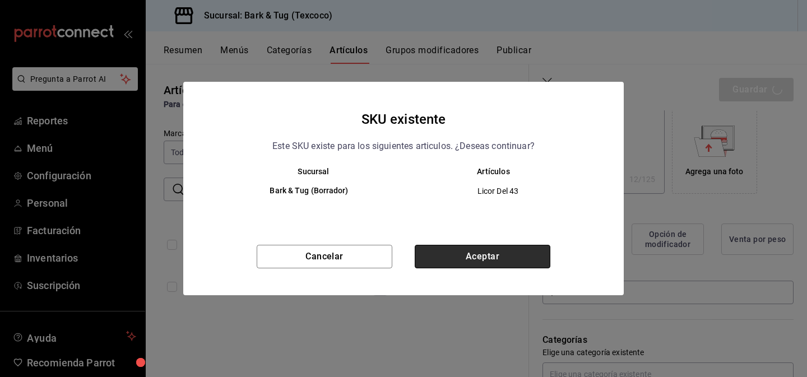
click at [477, 258] on button "Aceptar" at bounding box center [483, 257] width 136 height 24
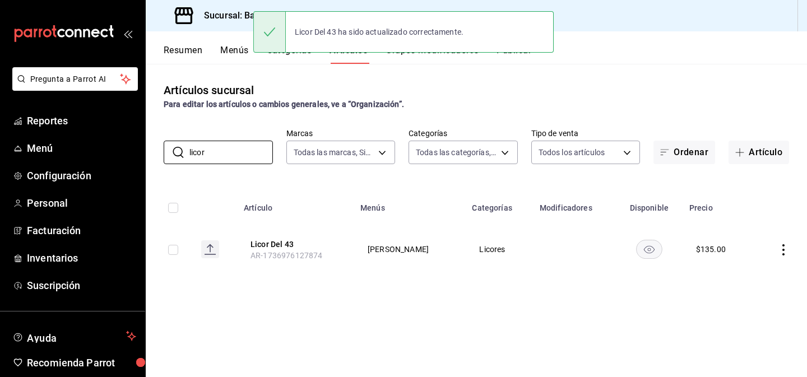
drag, startPoint x: 213, startPoint y: 151, endPoint x: 147, endPoint y: 150, distance: 65.6
click at [147, 150] on div "​ licor ​ Marcas Todas las marcas, Sin marca f5499c6b-4cad-4c84-9b23-13b22bdf49…" at bounding box center [476, 146] width 661 height 36
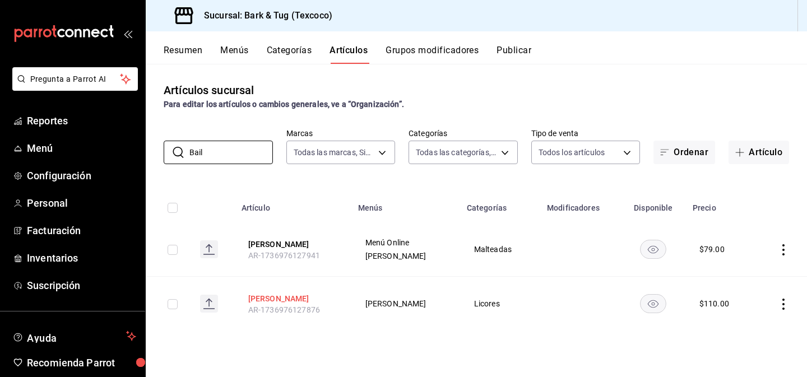
click at [268, 300] on button "[PERSON_NAME]" at bounding box center [293, 298] width 90 height 11
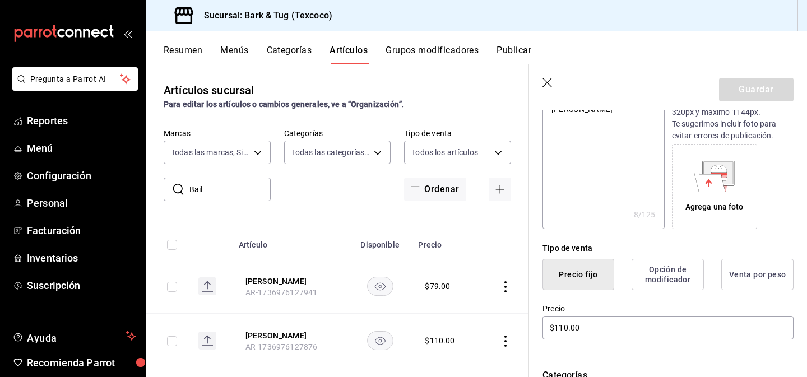
scroll to position [178, 0]
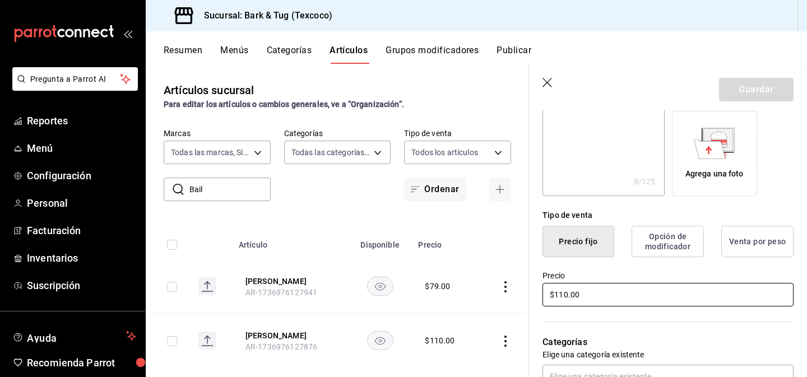
click at [560, 294] on input "$110.00" at bounding box center [667, 295] width 251 height 24
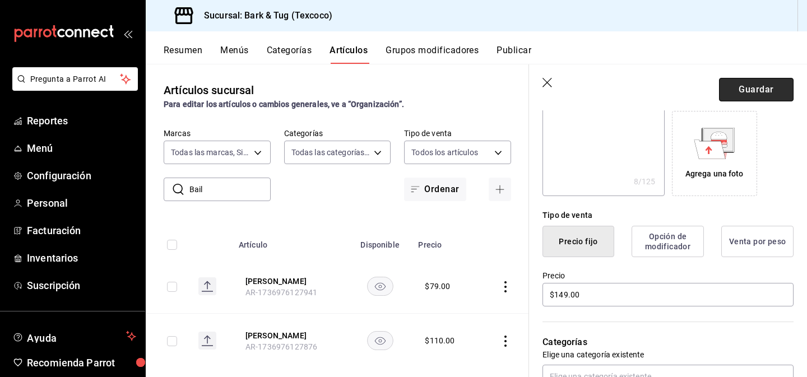
click at [746, 81] on button "Guardar" at bounding box center [756, 90] width 75 height 24
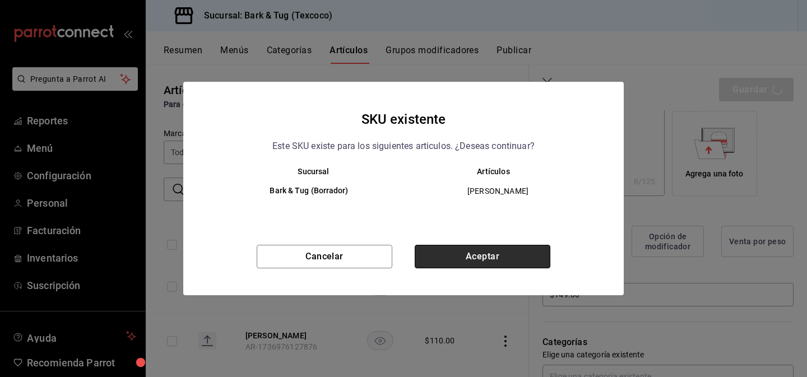
click at [463, 257] on button "Aceptar" at bounding box center [483, 257] width 136 height 24
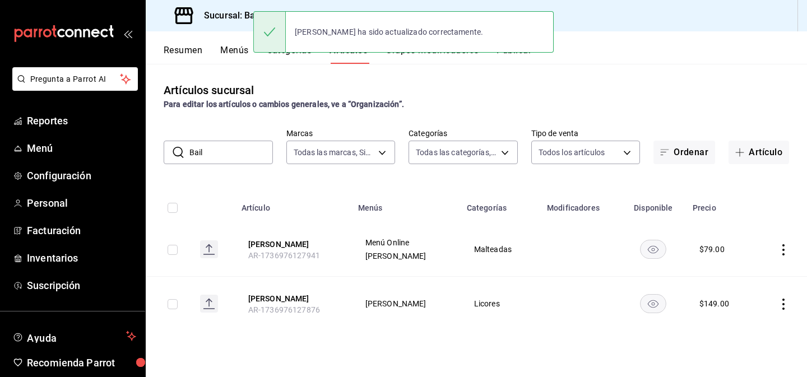
click at [243, 157] on input "Bail" at bounding box center [231, 152] width 84 height 22
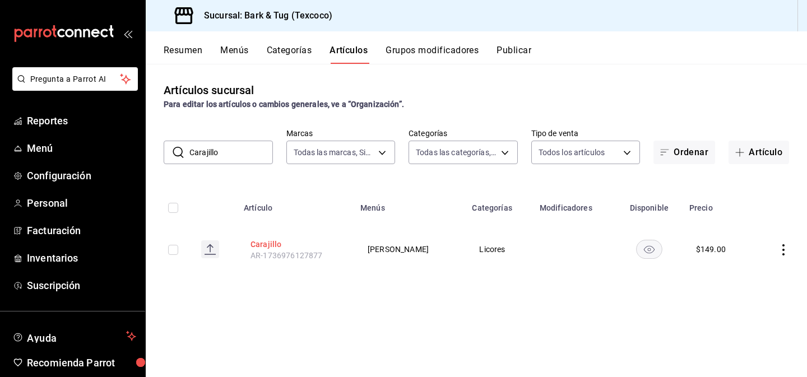
click at [263, 247] on button "Carajillo" at bounding box center [296, 244] width 90 height 11
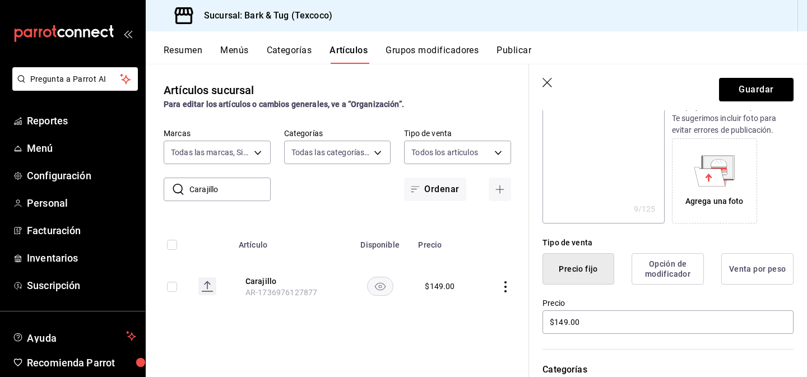
scroll to position [152, 0]
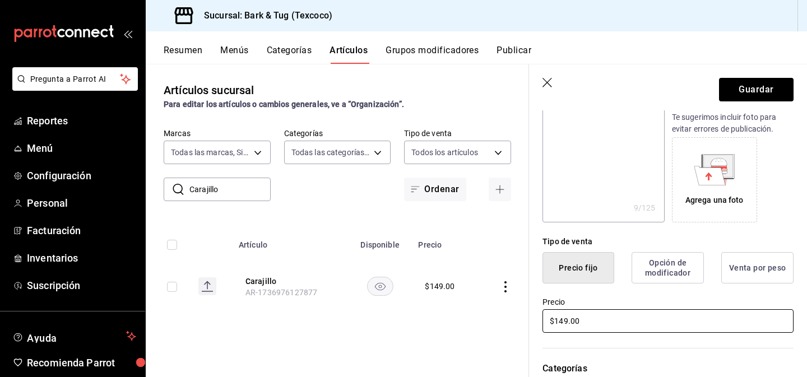
click at [564, 325] on input "$149.00" at bounding box center [667, 321] width 251 height 24
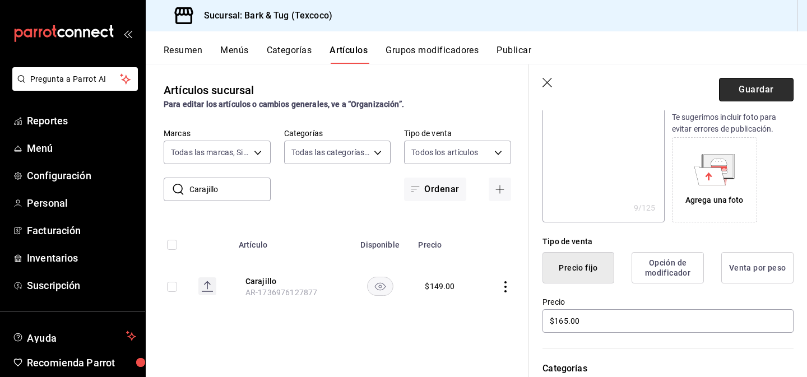
click at [736, 94] on button "Guardar" at bounding box center [756, 90] width 75 height 24
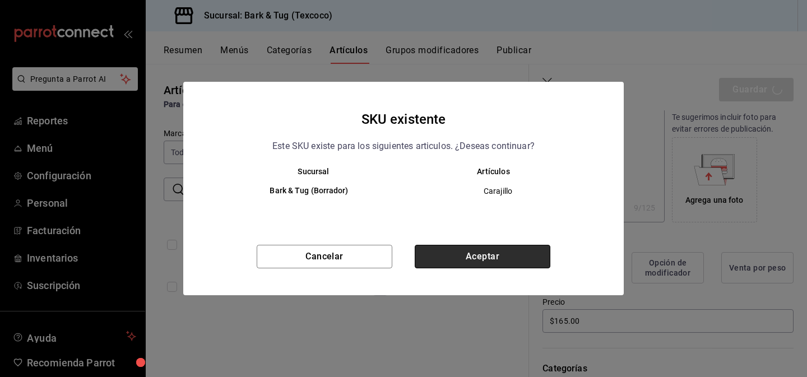
click at [508, 258] on button "Aceptar" at bounding box center [483, 257] width 136 height 24
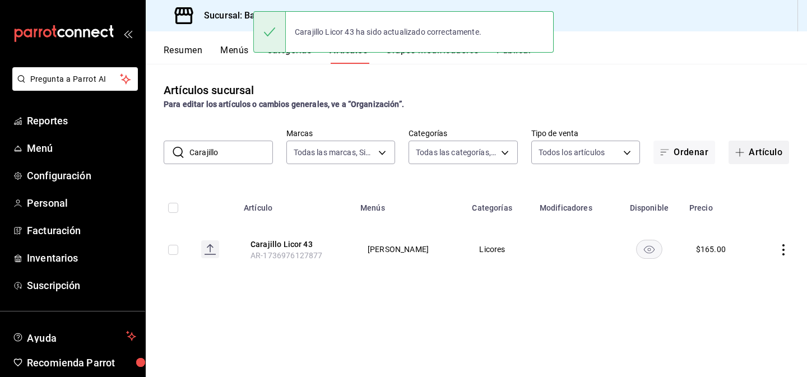
click at [763, 152] on button "Artículo" at bounding box center [759, 153] width 61 height 24
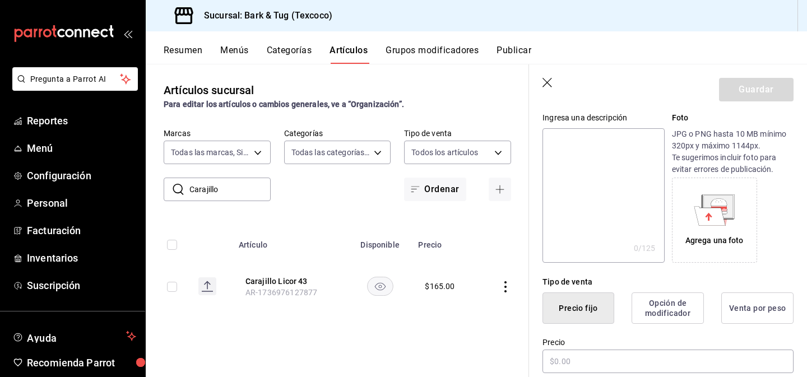
scroll to position [113, 0]
click at [582, 354] on input "text" at bounding box center [667, 360] width 251 height 24
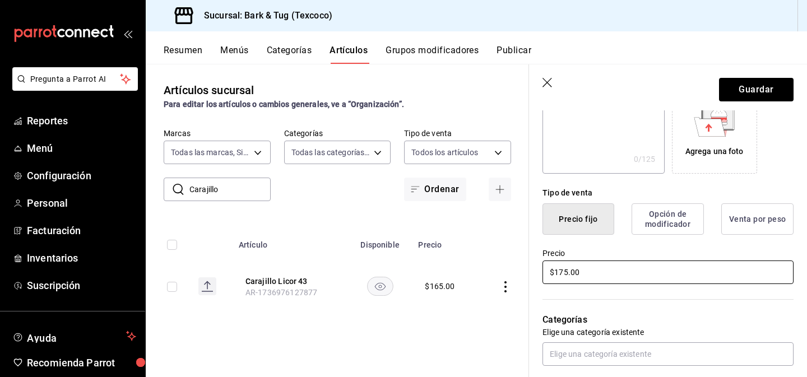
scroll to position [208, 0]
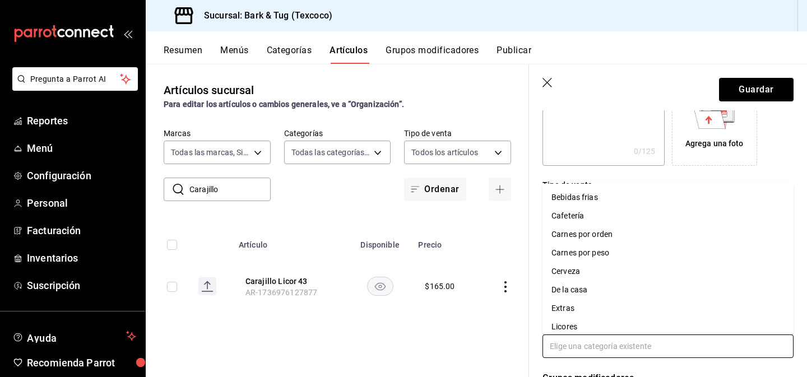
click at [583, 347] on input "text" at bounding box center [667, 347] width 251 height 24
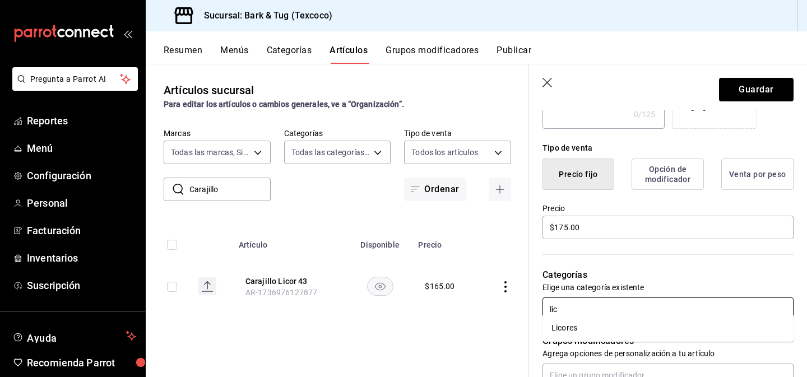
scroll to position [252, 0]
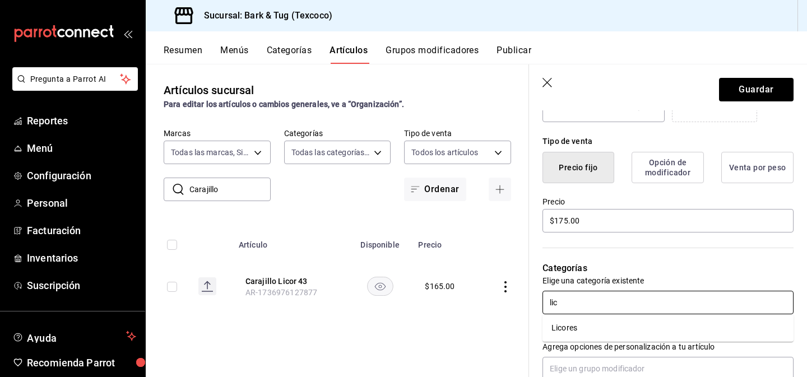
click at [567, 333] on li "Licores" at bounding box center [667, 328] width 251 height 18
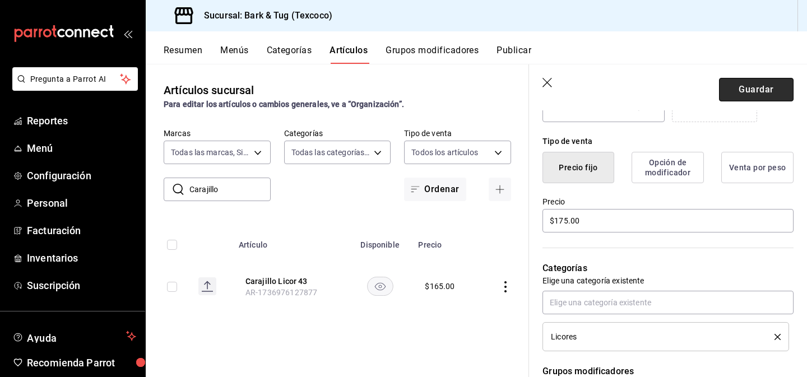
click at [765, 89] on button "Guardar" at bounding box center [756, 90] width 75 height 24
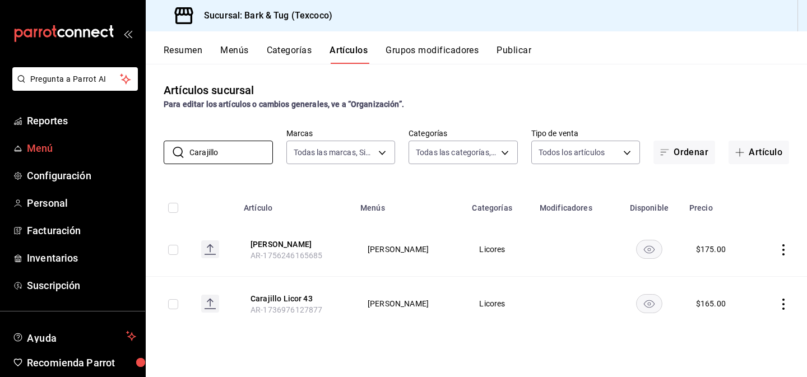
drag, startPoint x: 237, startPoint y: 150, endPoint x: 136, endPoint y: 145, distance: 101.0
click at [142, 149] on div "Pregunta a Parrot AI Reportes Menú Configuración Personal Facturación Inventari…" at bounding box center [403, 188] width 807 height 377
click at [741, 149] on icon "button" at bounding box center [739, 152] width 9 height 9
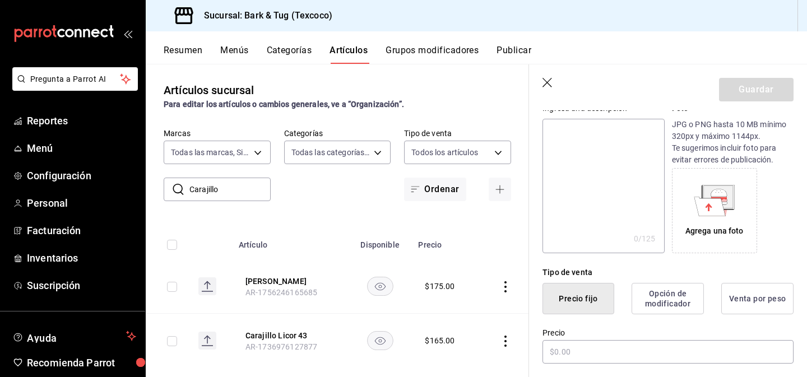
scroll to position [122, 0]
click at [572, 349] on input "text" at bounding box center [667, 352] width 251 height 24
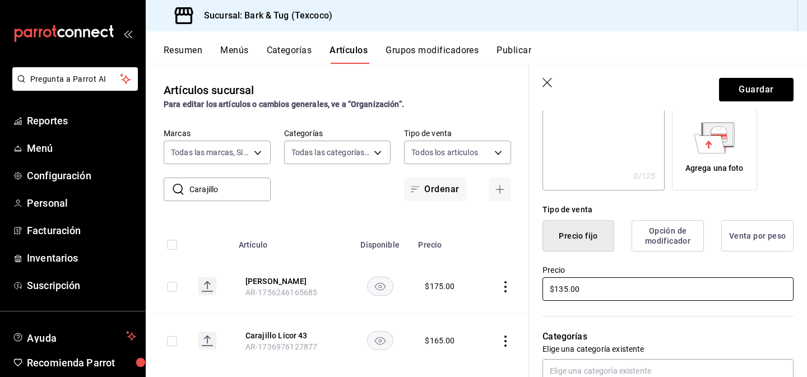
scroll to position [222, 0]
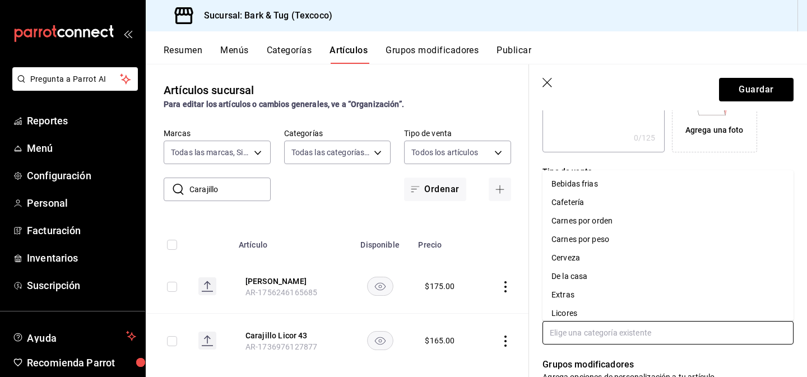
click at [563, 333] on input "text" at bounding box center [667, 333] width 251 height 24
click at [560, 312] on li "Licores" at bounding box center [667, 313] width 251 height 18
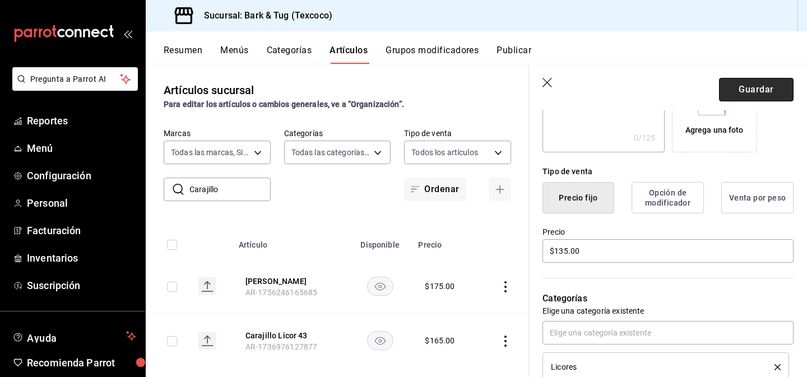
click at [748, 92] on button "Guardar" at bounding box center [756, 90] width 75 height 24
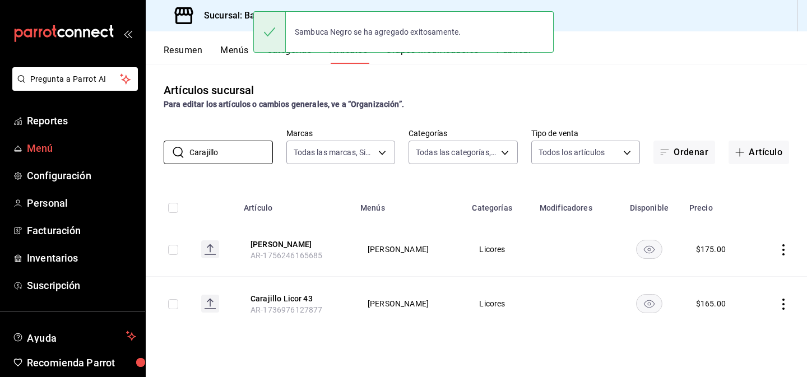
drag, startPoint x: 237, startPoint y: 156, endPoint x: 136, endPoint y: 146, distance: 102.0
click at [142, 150] on div "Pregunta a Parrot AI Reportes Menú Configuración Personal Facturación Inventari…" at bounding box center [403, 188] width 807 height 377
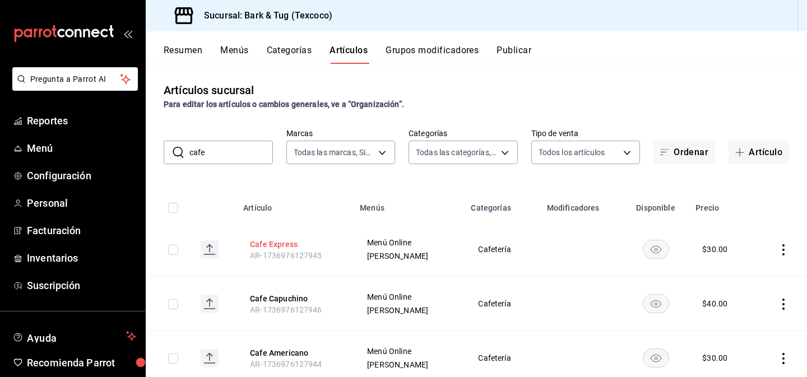
click at [260, 243] on button "Cafe Express" at bounding box center [295, 244] width 90 height 11
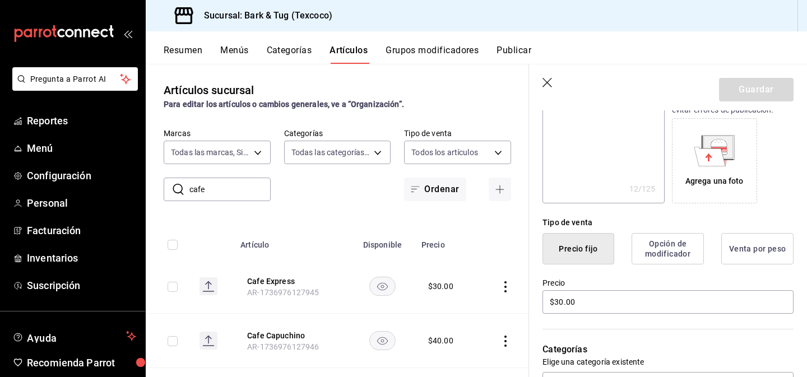
scroll to position [263, 0]
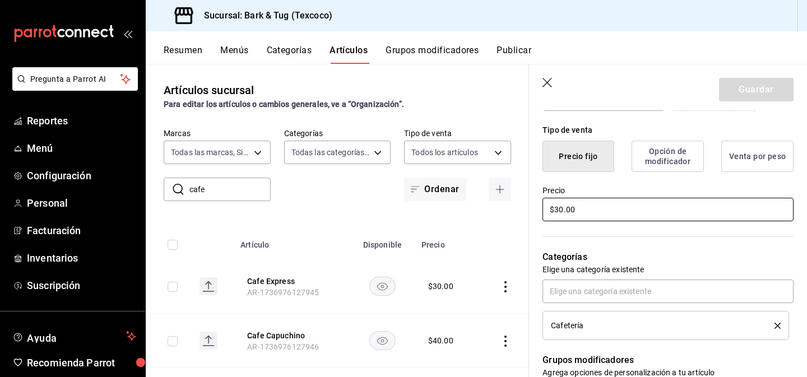
click at [562, 211] on input "$30.00" at bounding box center [667, 210] width 251 height 24
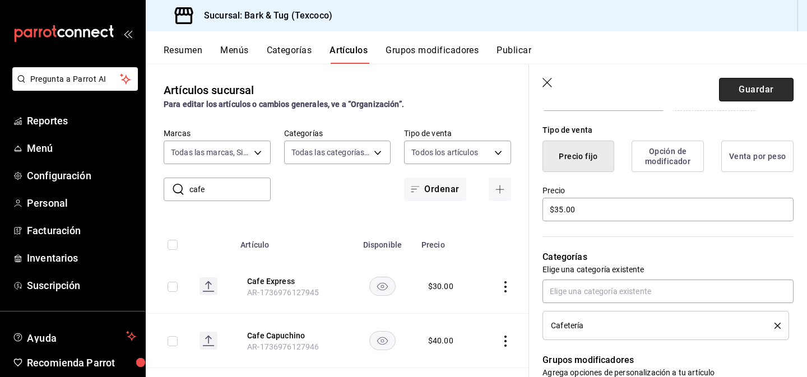
click at [769, 95] on button "Guardar" at bounding box center [756, 90] width 75 height 24
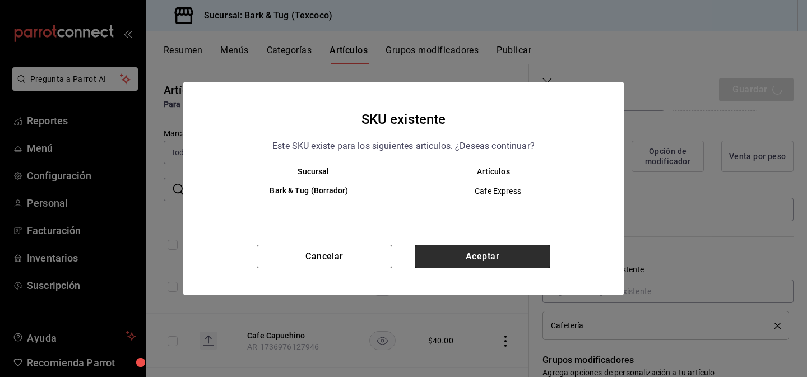
click at [495, 268] on button "Aceptar" at bounding box center [483, 257] width 136 height 24
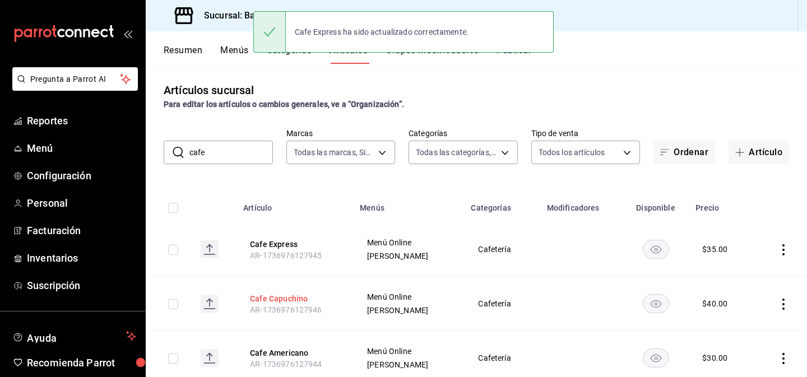
click at [289, 298] on button "Cafe Capuchino" at bounding box center [295, 298] width 90 height 11
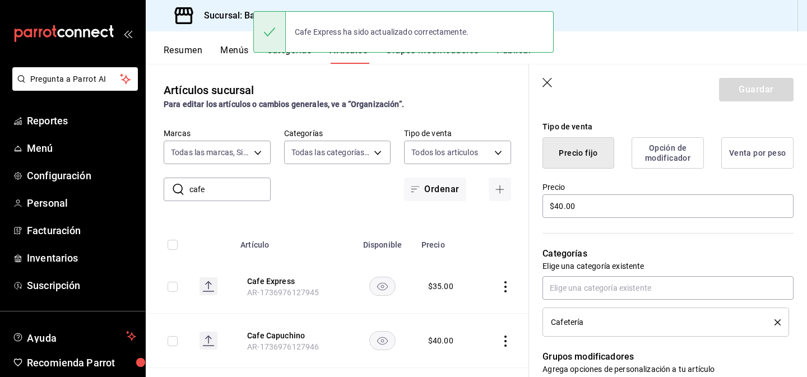
scroll to position [287, 0]
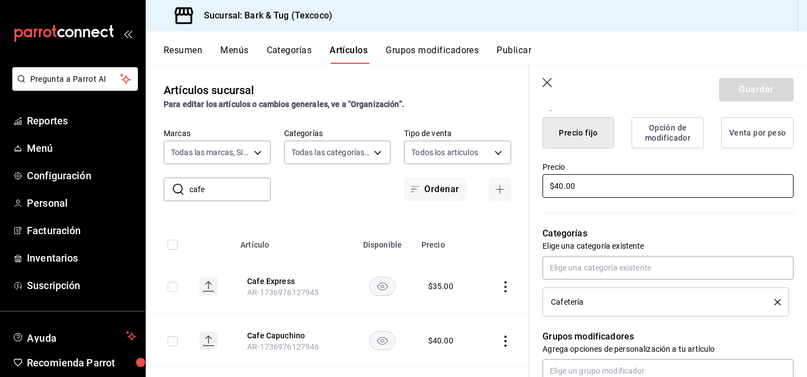
click at [567, 192] on input "$40.00" at bounding box center [667, 186] width 251 height 24
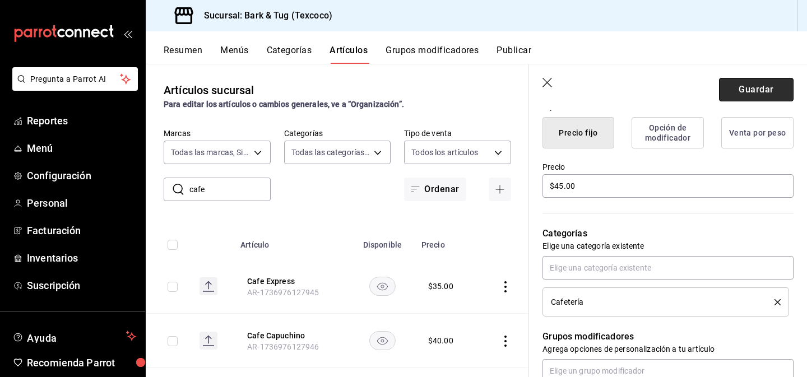
click at [751, 85] on button "Guardar" at bounding box center [756, 90] width 75 height 24
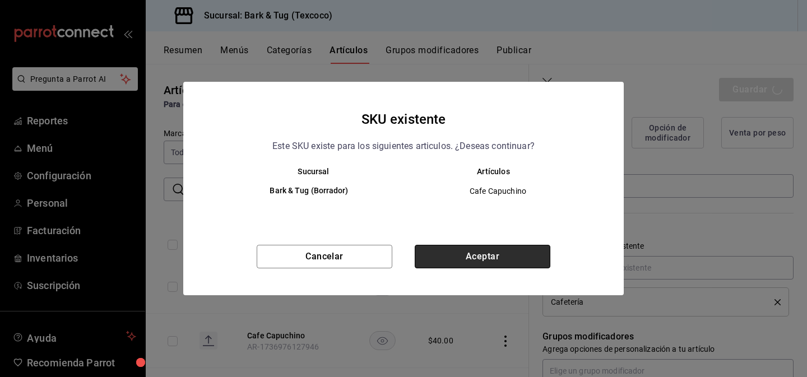
click at [446, 266] on button "Aceptar" at bounding box center [483, 257] width 136 height 24
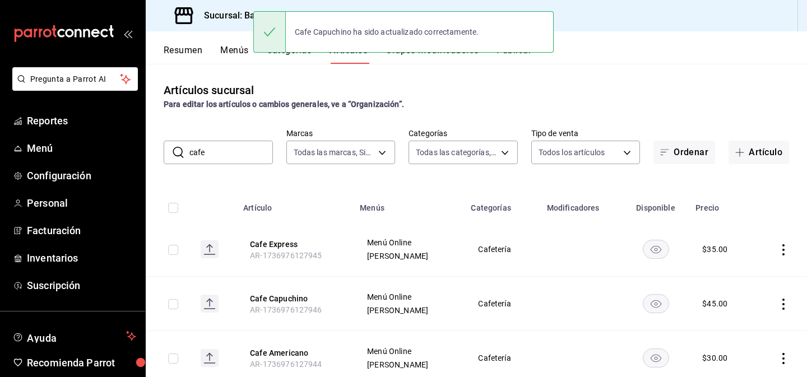
scroll to position [35, 0]
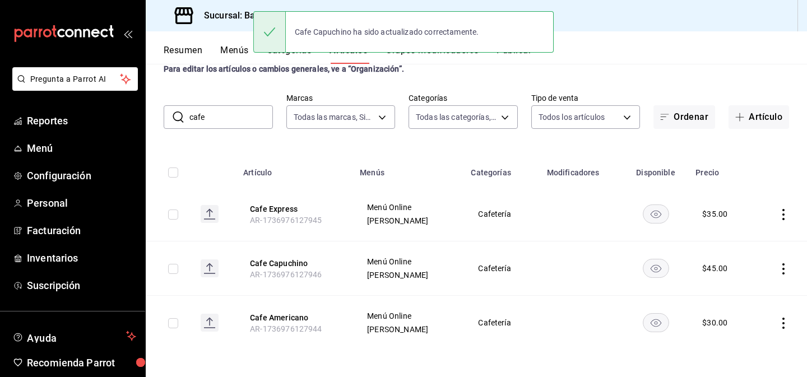
click at [285, 311] on th "Cafe Americano AR-1736976127944" at bounding box center [294, 323] width 117 height 54
click at [284, 317] on button "Cafe Americano" at bounding box center [295, 317] width 90 height 11
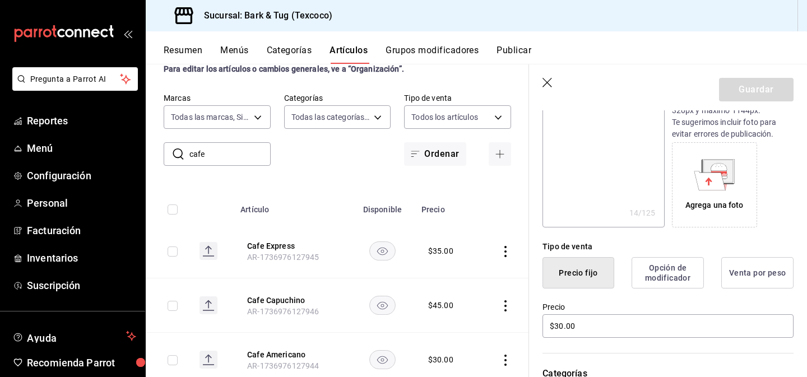
scroll to position [242, 0]
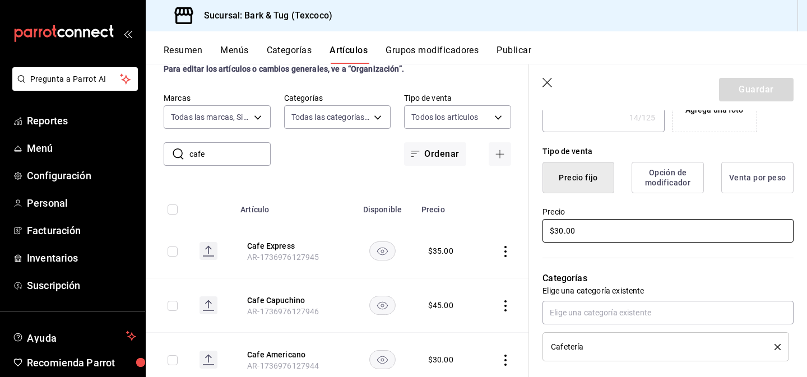
click at [563, 230] on input "$30.00" at bounding box center [667, 231] width 251 height 24
click at [747, 95] on button "Guardar" at bounding box center [756, 90] width 75 height 24
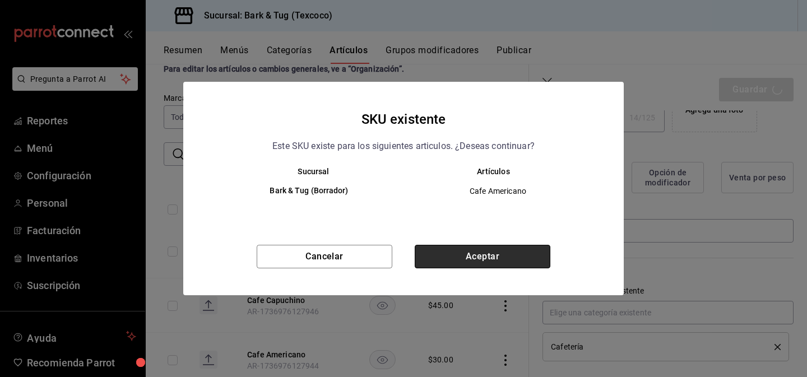
click at [516, 265] on button "Aceptar" at bounding box center [483, 257] width 136 height 24
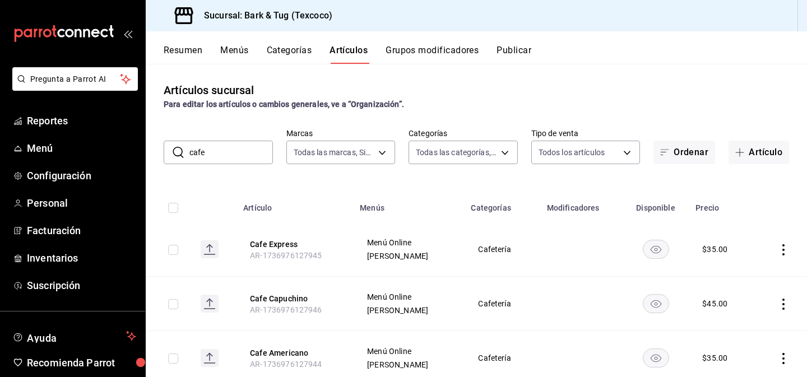
drag, startPoint x: 216, startPoint y: 154, endPoint x: 164, endPoint y: 151, distance: 52.7
click at [165, 152] on div "​ cafe ​" at bounding box center [218, 153] width 109 height 24
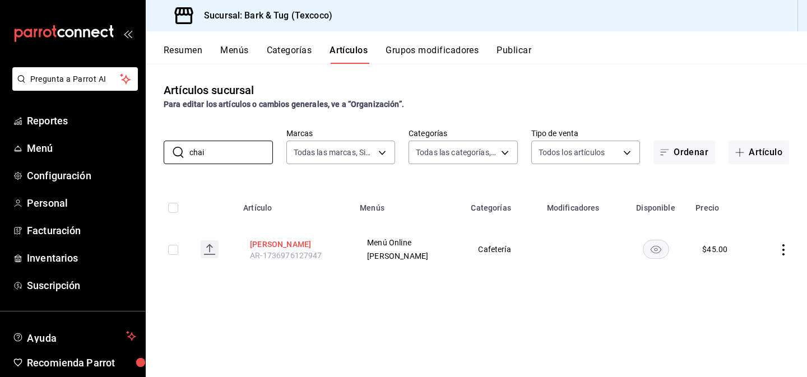
click at [261, 244] on button "[PERSON_NAME]" at bounding box center [295, 244] width 90 height 11
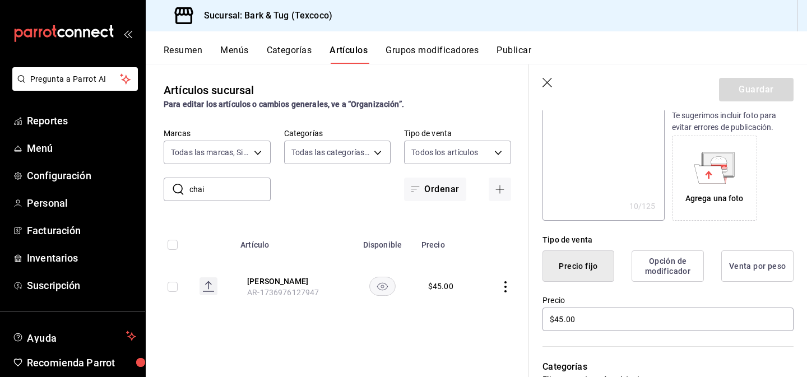
scroll to position [166, 0]
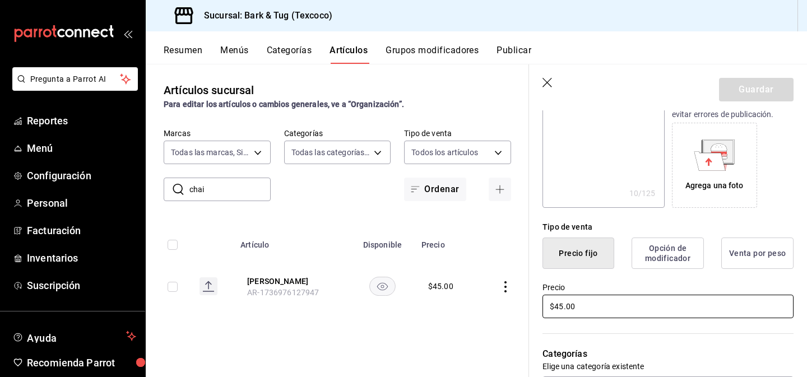
click at [570, 304] on input "$45.00" at bounding box center [667, 307] width 251 height 24
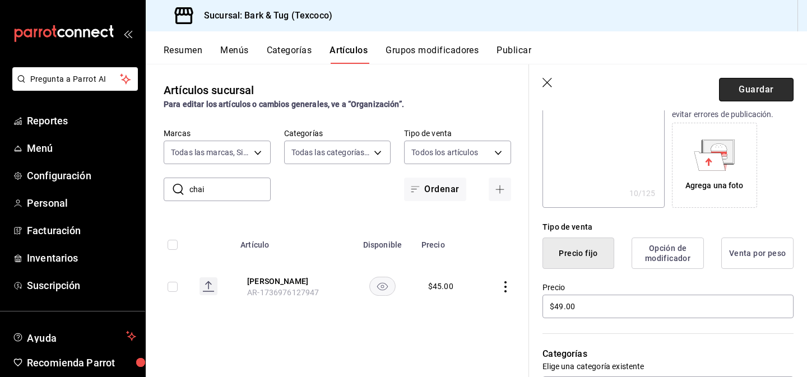
click at [734, 90] on button "Guardar" at bounding box center [756, 90] width 75 height 24
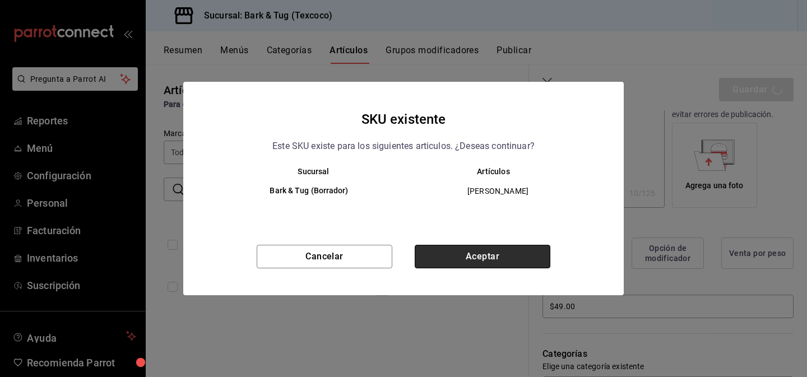
click at [499, 263] on button "Aceptar" at bounding box center [483, 257] width 136 height 24
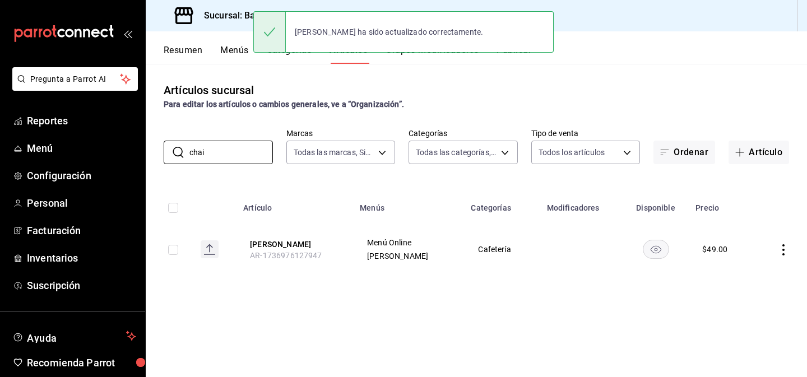
drag, startPoint x: 195, startPoint y: 153, endPoint x: 157, endPoint y: 147, distance: 38.6
click at [157, 147] on div "​ chai ​ Marcas Todas las marcas, Sin marca f5499c6b-4cad-4c84-9b23-13b22bdf492…" at bounding box center [476, 146] width 661 height 36
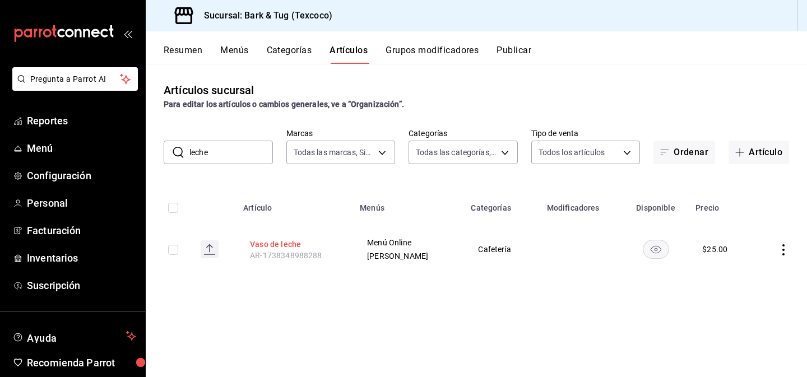
click at [265, 247] on button "Vaso de leche" at bounding box center [295, 244] width 90 height 11
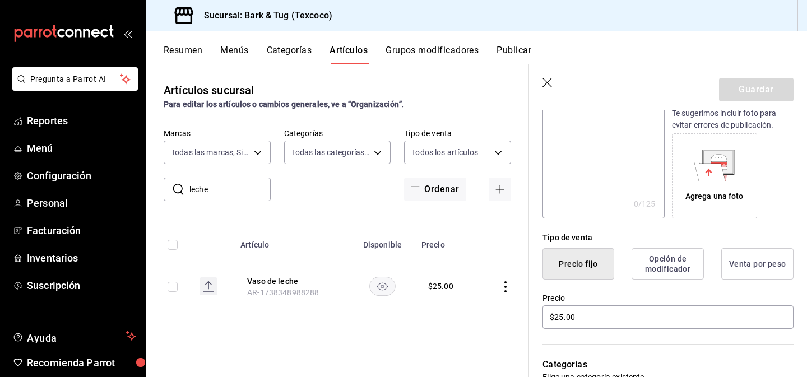
scroll to position [182, 0]
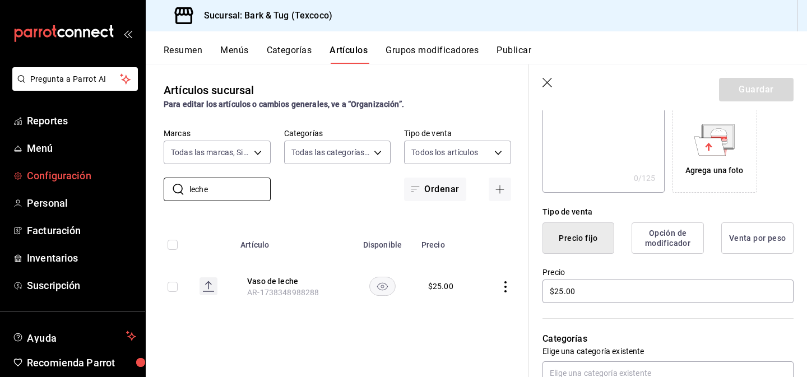
drag, startPoint x: 228, startPoint y: 194, endPoint x: 119, endPoint y: 179, distance: 109.1
click at [123, 182] on div "Pregunta a Parrot AI Reportes Menú Configuración Personal Facturación Inventari…" at bounding box center [403, 188] width 807 height 377
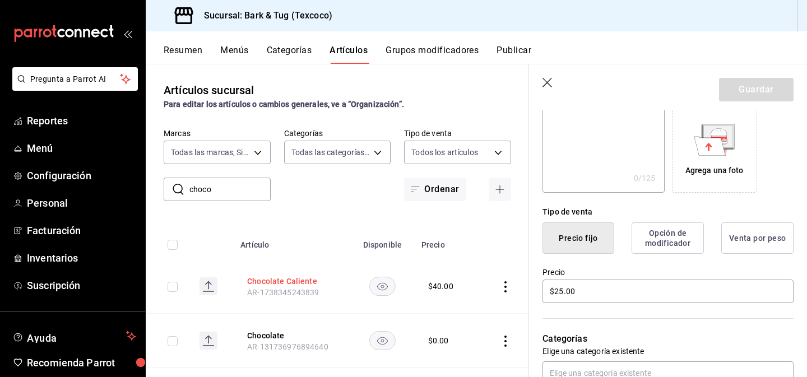
click at [252, 281] on button "Chocolate Caliente" at bounding box center [292, 281] width 90 height 11
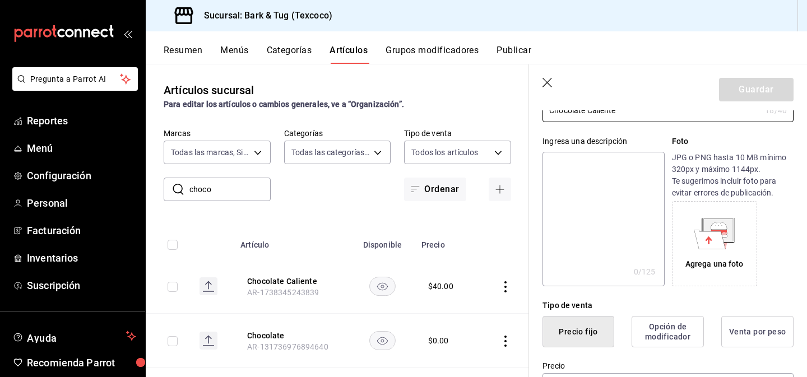
scroll to position [137, 0]
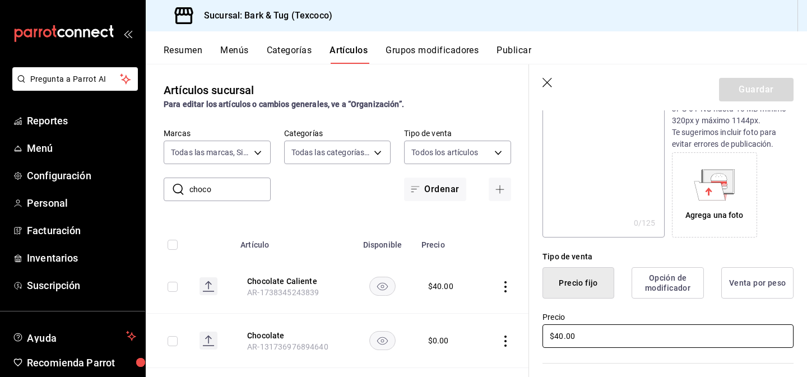
click at [558, 338] on input "$40.00" at bounding box center [667, 336] width 251 height 24
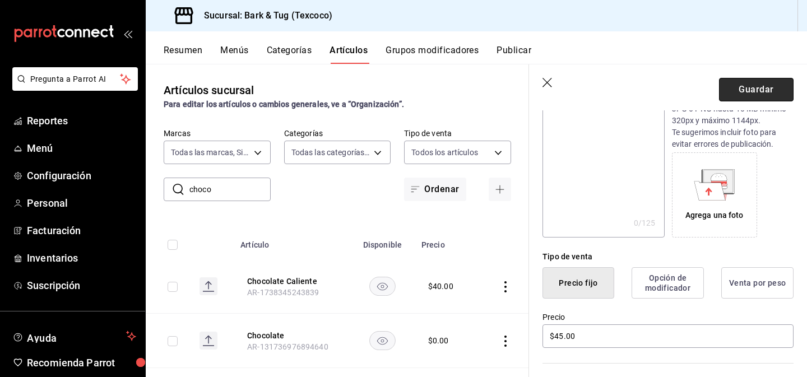
click at [758, 84] on button "Guardar" at bounding box center [756, 90] width 75 height 24
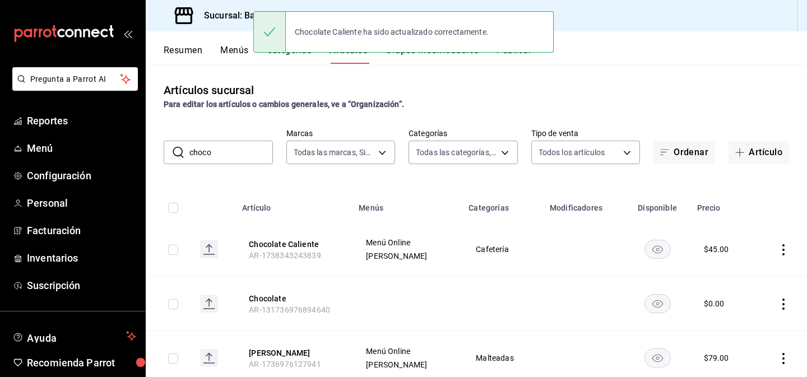
scroll to position [35, 0]
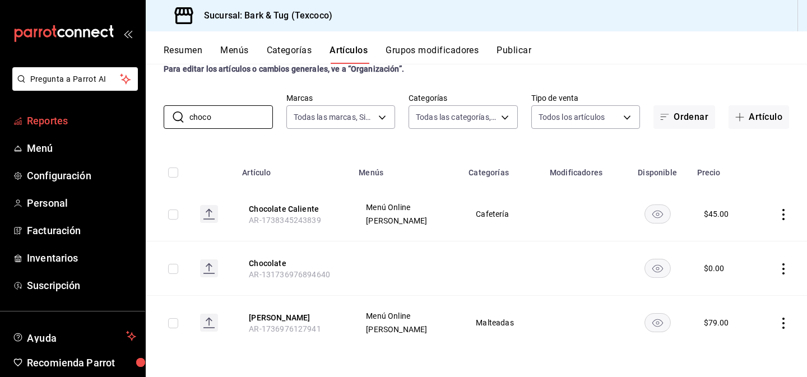
drag, startPoint x: 225, startPoint y: 128, endPoint x: 121, endPoint y: 115, distance: 105.0
click at [121, 115] on div "Pregunta a Parrot AI Reportes Menú Configuración Personal Facturación Inventari…" at bounding box center [403, 188] width 807 height 377
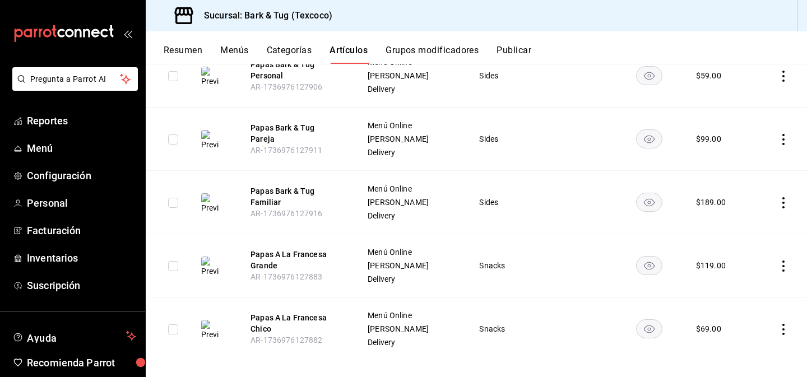
scroll to position [0, 0]
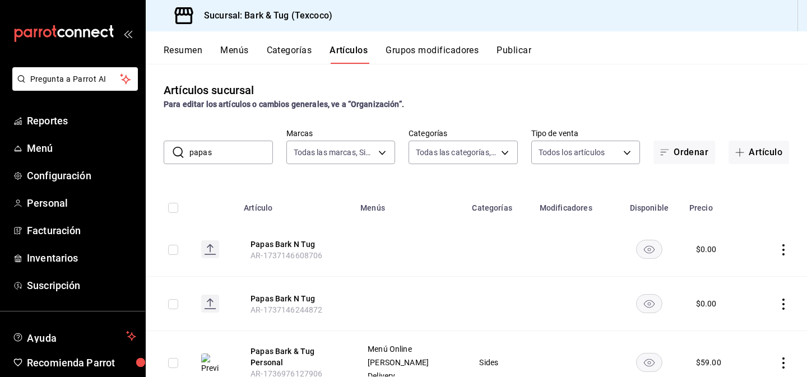
drag, startPoint x: 220, startPoint y: 149, endPoint x: 166, endPoint y: 141, distance: 54.5
click at [166, 141] on div "​ papas ​" at bounding box center [218, 153] width 109 height 24
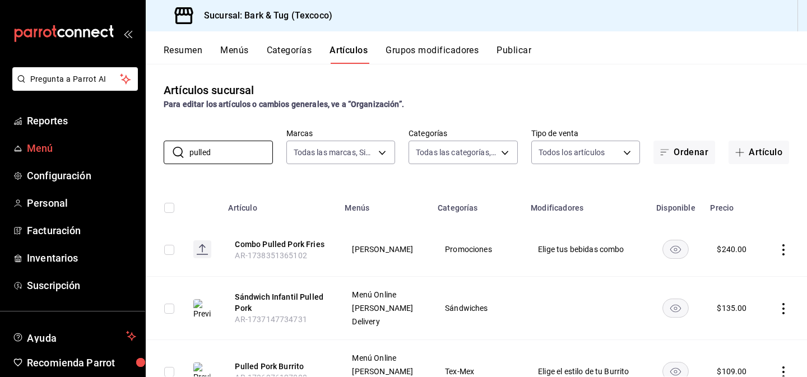
drag, startPoint x: 222, startPoint y: 148, endPoint x: 112, endPoint y: 141, distance: 111.2
click at [112, 141] on div "Pregunta a Parrot AI Reportes Menú Configuración Personal Facturación Inventari…" at bounding box center [403, 188] width 807 height 377
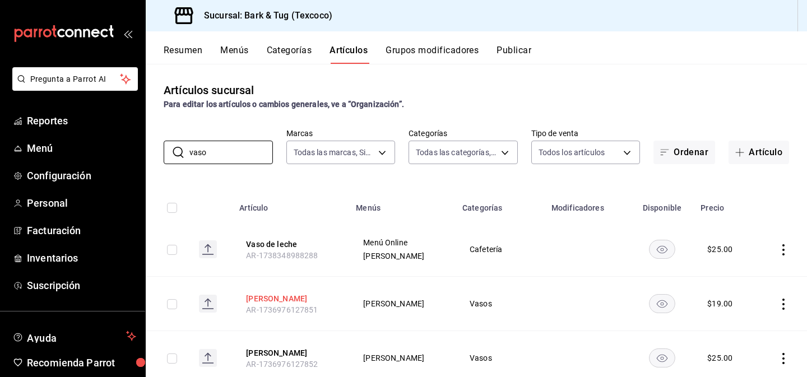
click at [290, 299] on button "[PERSON_NAME]" at bounding box center [291, 298] width 90 height 11
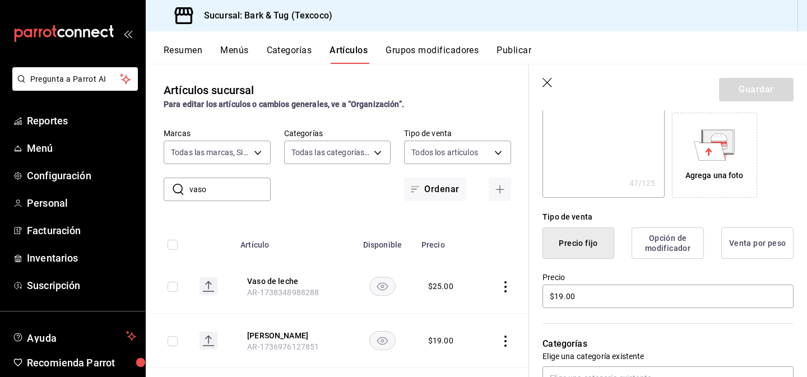
scroll to position [258, 0]
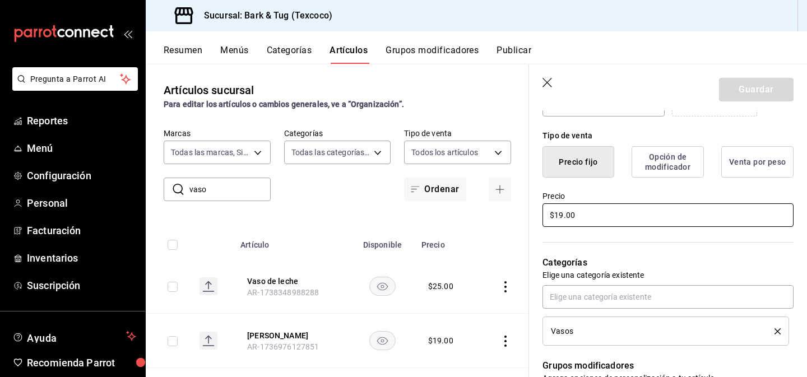
click at [562, 219] on input "$19.00" at bounding box center [667, 215] width 251 height 24
click at [748, 90] on button "Guardar" at bounding box center [756, 90] width 75 height 24
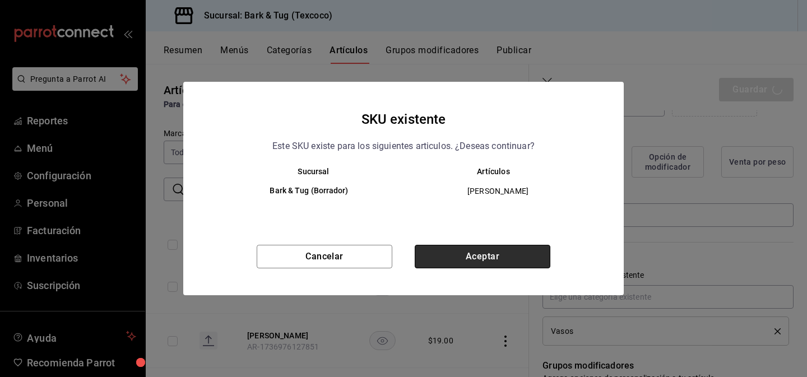
click at [501, 255] on button "Aceptar" at bounding box center [483, 257] width 136 height 24
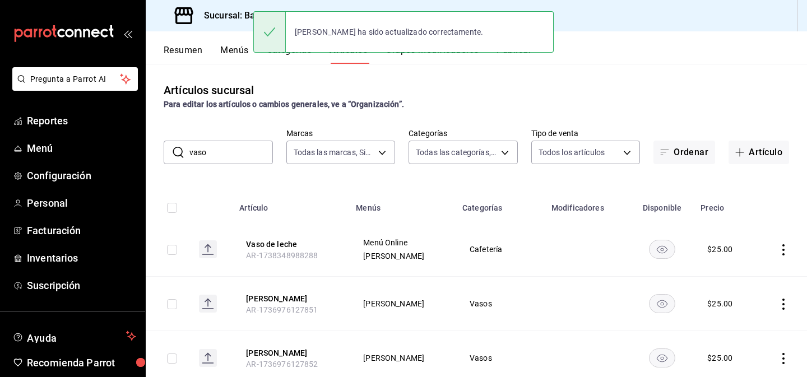
scroll to position [81, 0]
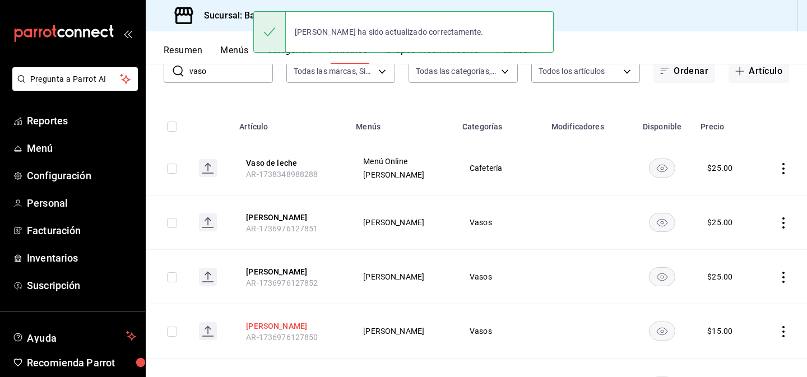
click at [277, 321] on button "[PERSON_NAME]" at bounding box center [291, 326] width 90 height 11
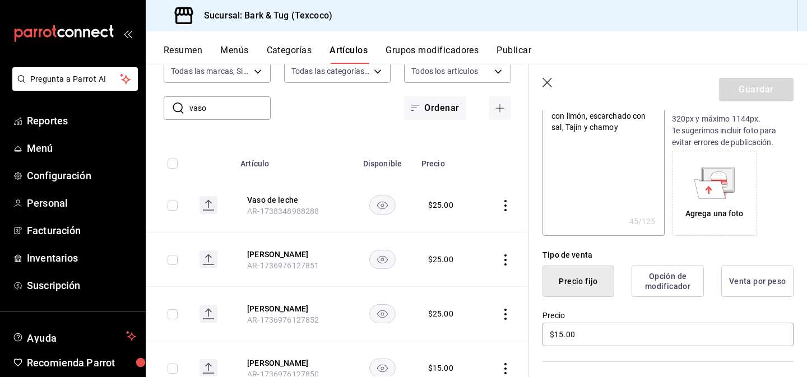
scroll to position [187, 0]
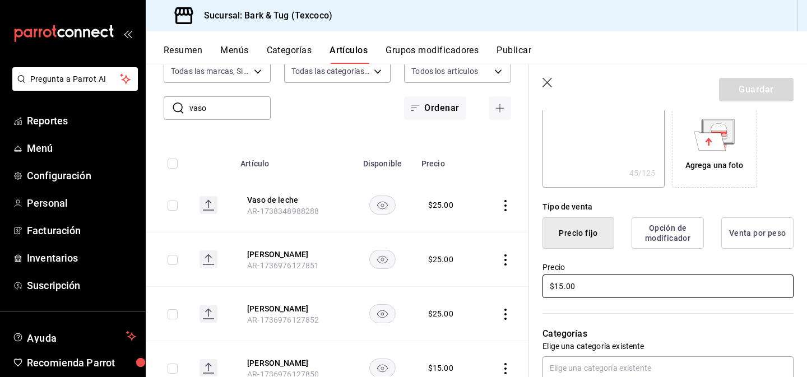
click at [563, 287] on input "$15.00" at bounding box center [667, 287] width 251 height 24
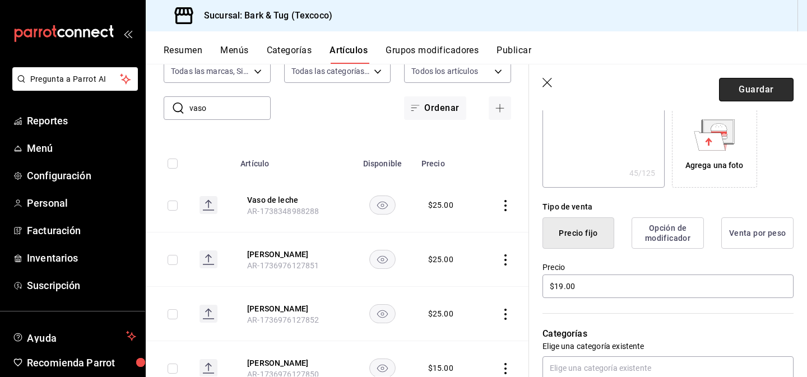
click at [732, 96] on button "Guardar" at bounding box center [756, 90] width 75 height 24
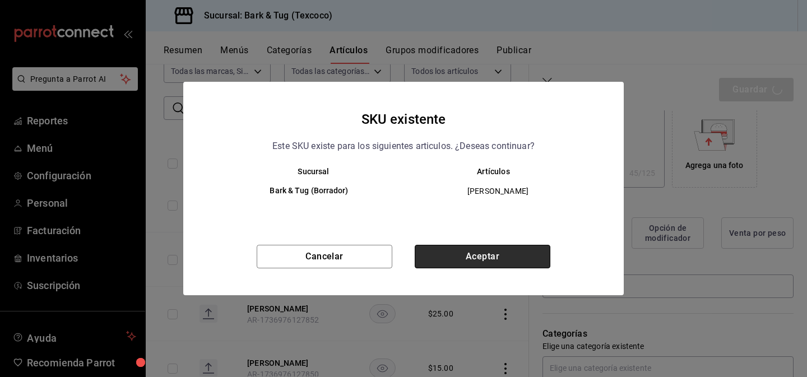
click at [499, 258] on button "Aceptar" at bounding box center [483, 257] width 136 height 24
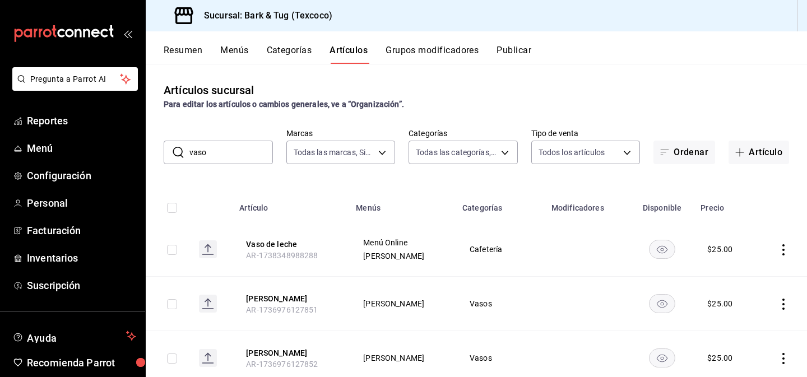
scroll to position [58, 0]
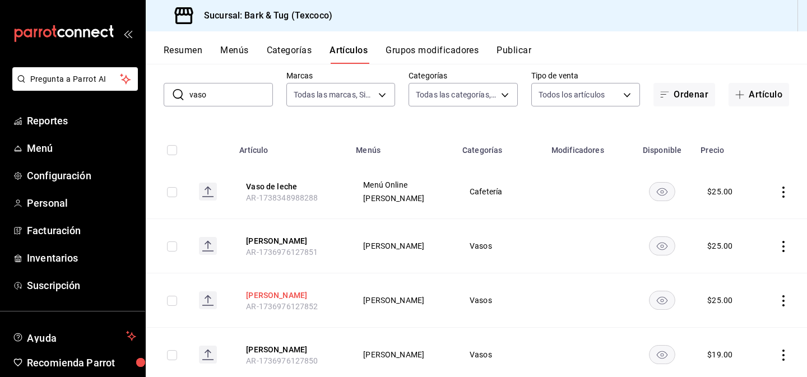
click at [276, 294] on button "[PERSON_NAME]" at bounding box center [291, 295] width 90 height 11
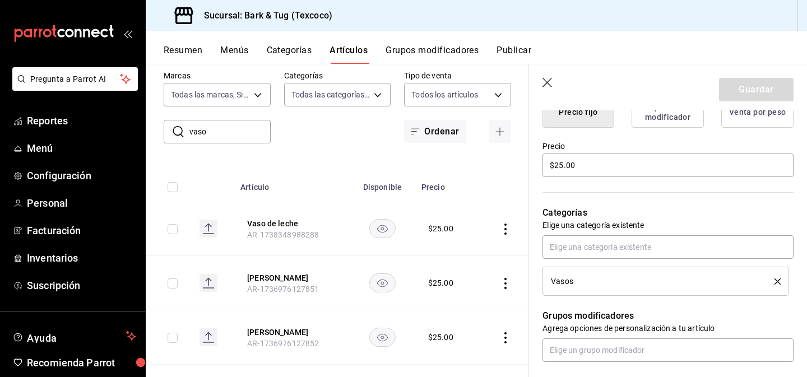
scroll to position [346, 0]
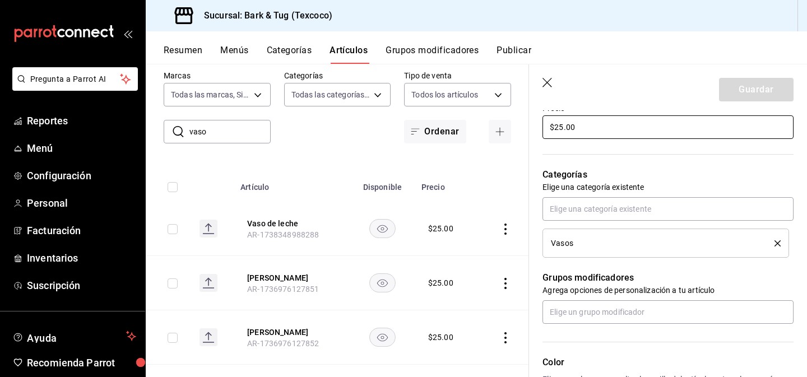
click at [559, 131] on input "$25.00" at bounding box center [667, 127] width 251 height 24
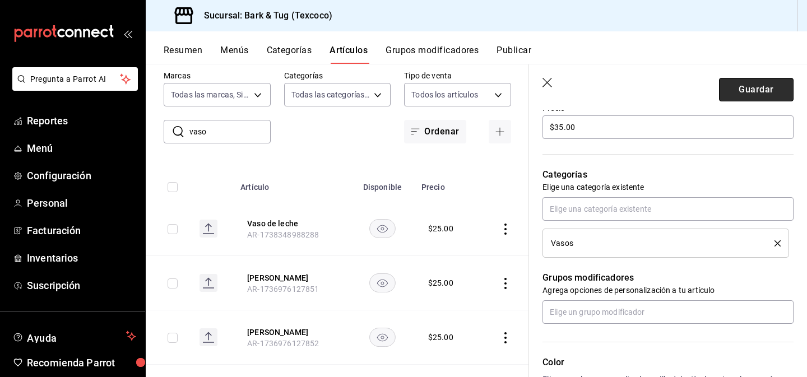
click at [734, 93] on button "Guardar" at bounding box center [756, 90] width 75 height 24
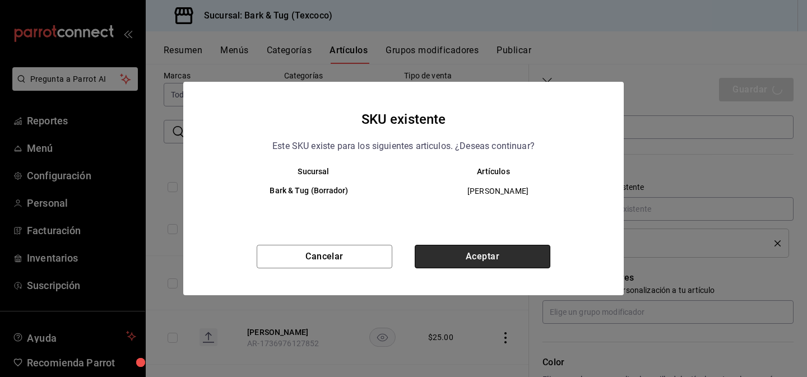
click at [493, 261] on button "Aceptar" at bounding box center [483, 257] width 136 height 24
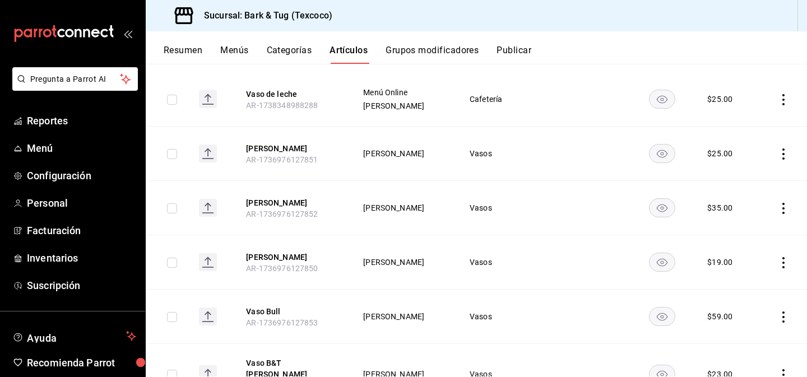
scroll to position [151, 0]
click at [261, 315] on button "Vaso Bull" at bounding box center [291, 310] width 90 height 11
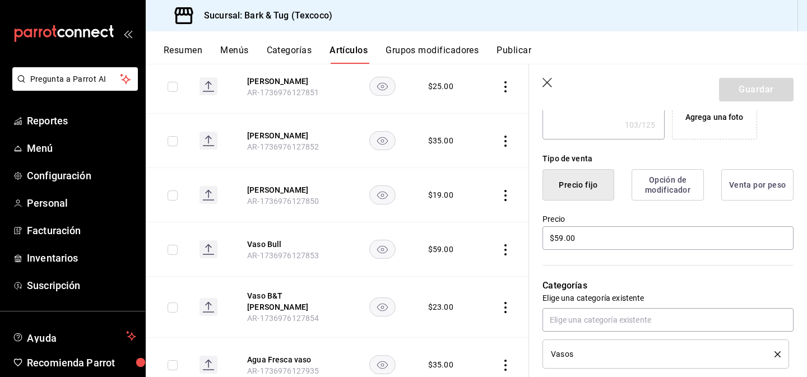
scroll to position [258, 0]
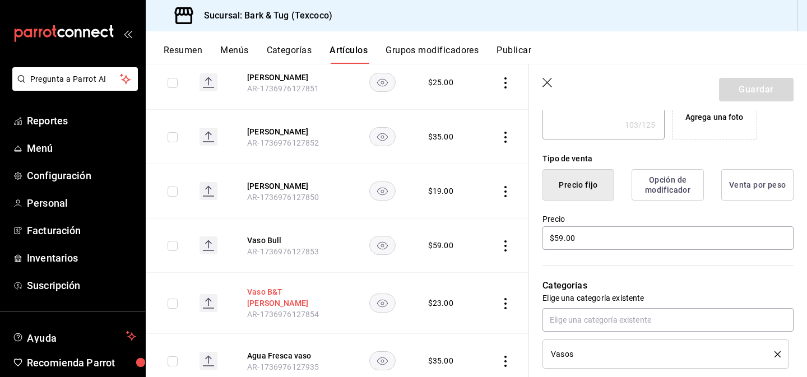
click at [287, 293] on button "Vaso B&T [PERSON_NAME]" at bounding box center [292, 297] width 90 height 22
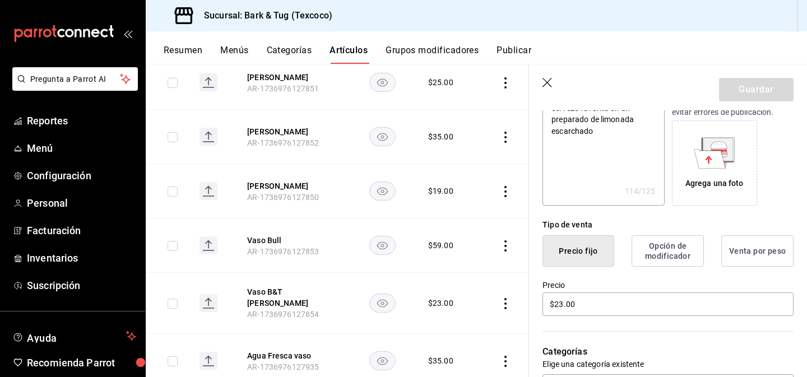
scroll to position [180, 0]
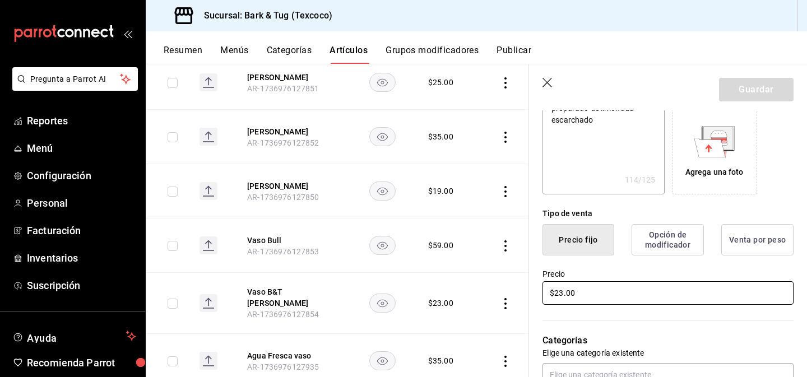
click at [563, 297] on input "$23.00" at bounding box center [667, 293] width 251 height 24
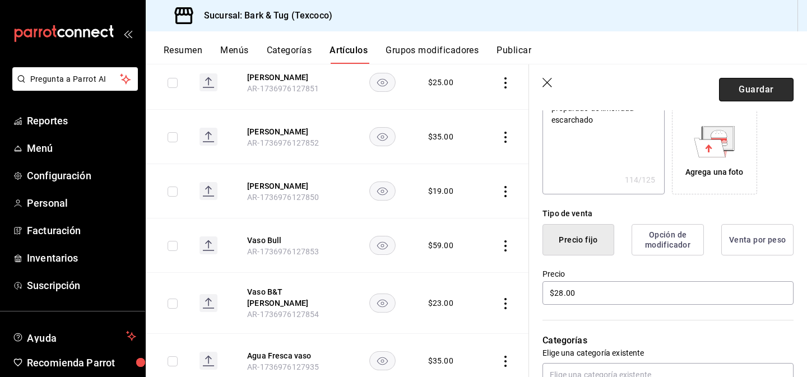
click at [749, 90] on button "Guardar" at bounding box center [756, 90] width 75 height 24
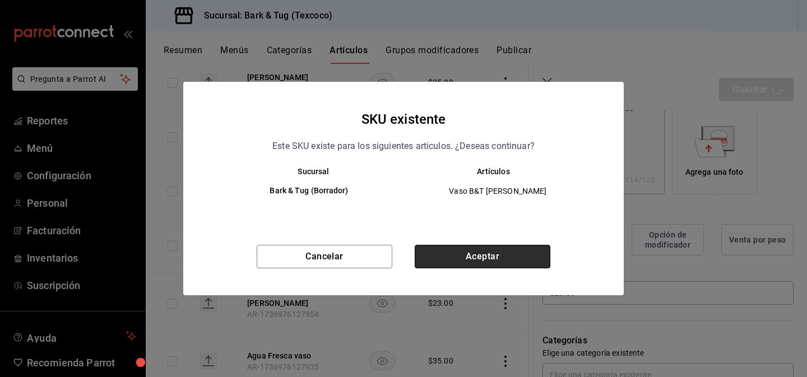
click at [471, 260] on button "Aceptar" at bounding box center [483, 257] width 136 height 24
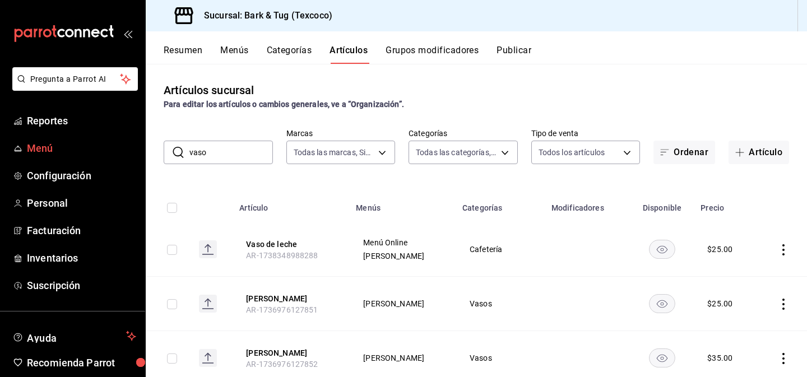
click at [41, 148] on span "Menú" at bounding box center [81, 148] width 109 height 15
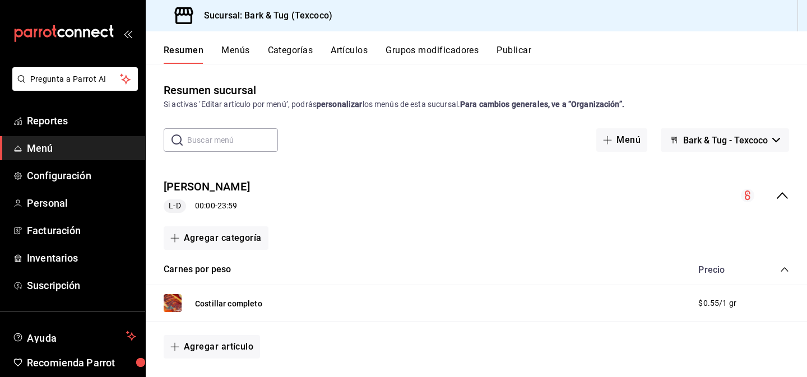
click at [689, 145] on span "Bark & Tug - Texcoco" at bounding box center [725, 140] width 85 height 11
click at [562, 205] on div at bounding box center [403, 188] width 807 height 377
click at [513, 49] on button "Publicar" at bounding box center [514, 54] width 35 height 19
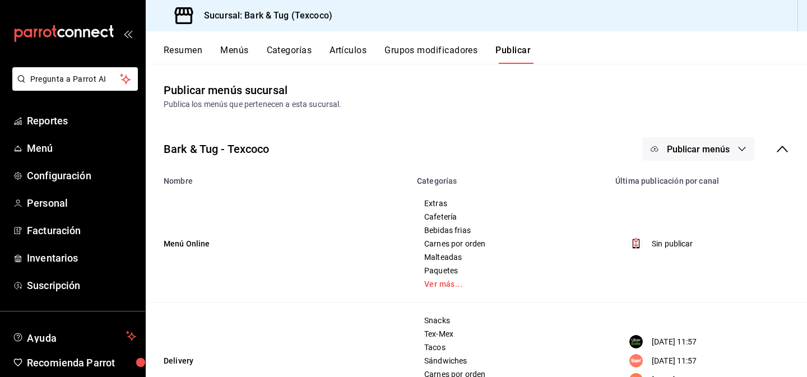
click at [681, 149] on span "Publicar menús" at bounding box center [698, 149] width 63 height 11
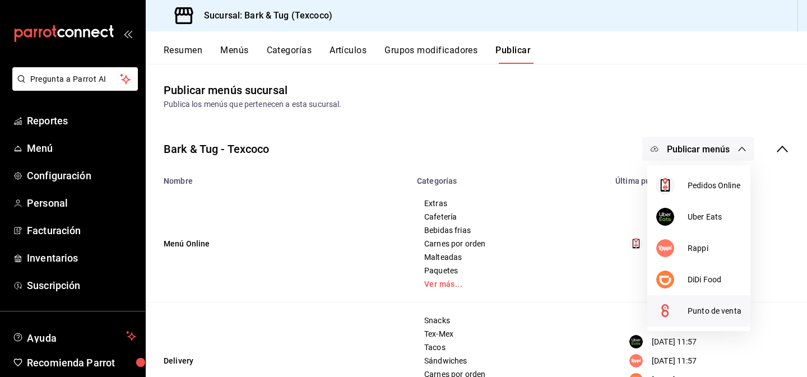
click at [689, 304] on li "Punto de venta" at bounding box center [698, 310] width 103 height 31
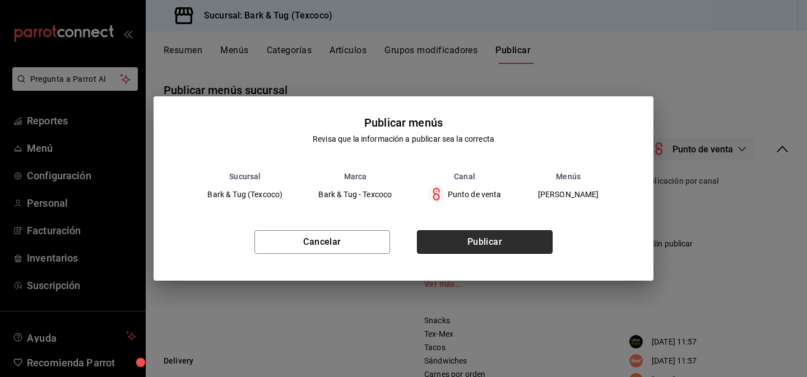
click at [500, 240] on button "Publicar" at bounding box center [485, 242] width 136 height 24
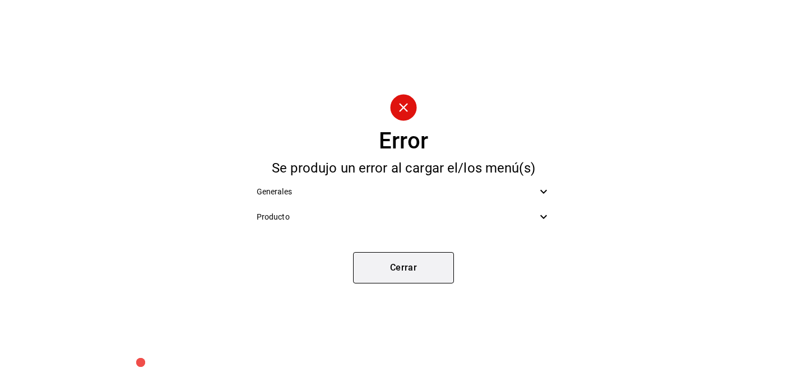
click at [407, 275] on button "Cerrar" at bounding box center [403, 267] width 101 height 31
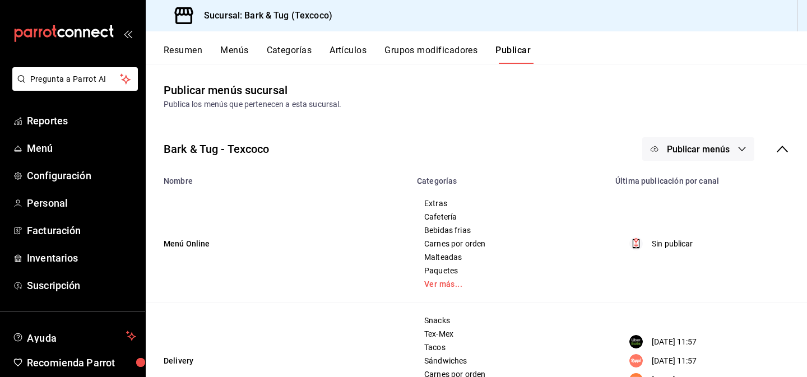
click at [671, 151] on span "Publicar menús" at bounding box center [698, 149] width 63 height 11
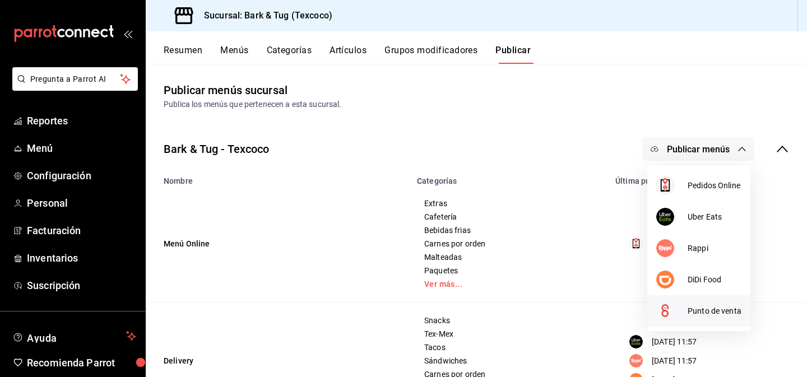
click at [678, 307] on div at bounding box center [671, 311] width 31 height 18
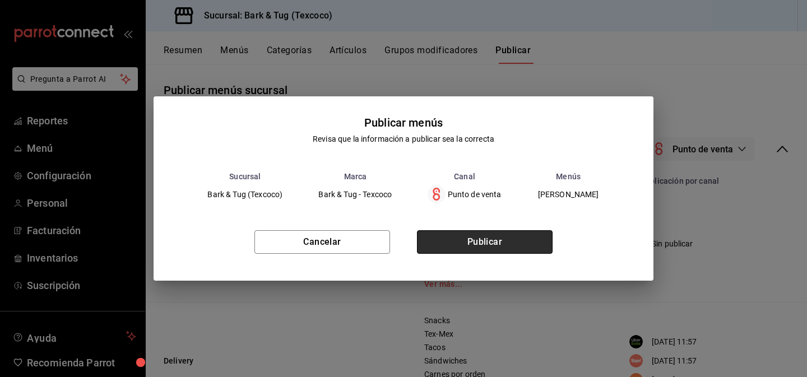
click at [500, 247] on button "Publicar" at bounding box center [485, 242] width 136 height 24
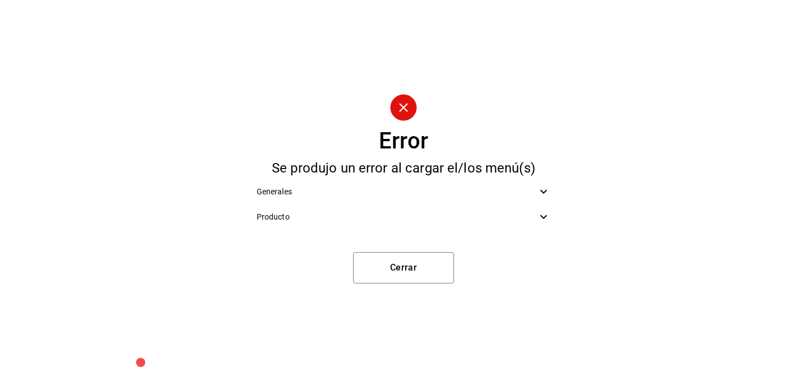
click at [498, 217] on span "Producto" at bounding box center [397, 217] width 281 height 12
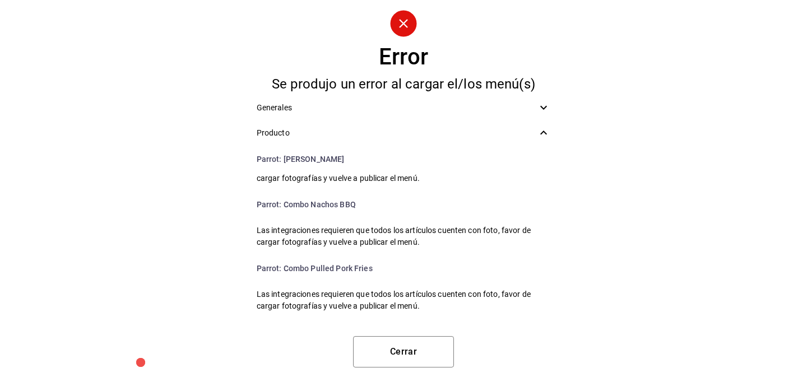
scroll to position [113, 0]
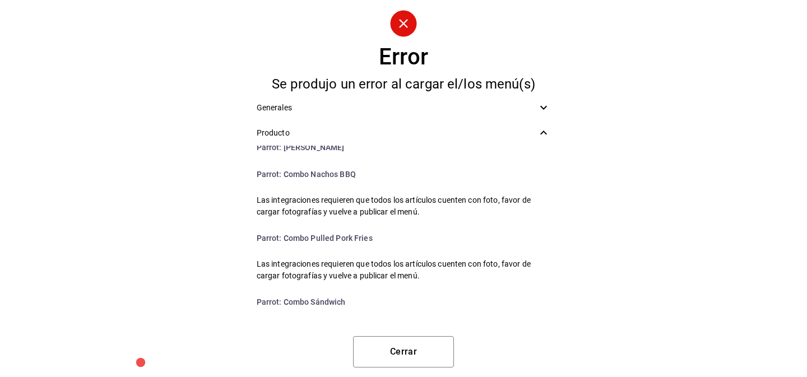
click at [472, 103] on span "Generales" at bounding box center [397, 108] width 281 height 12
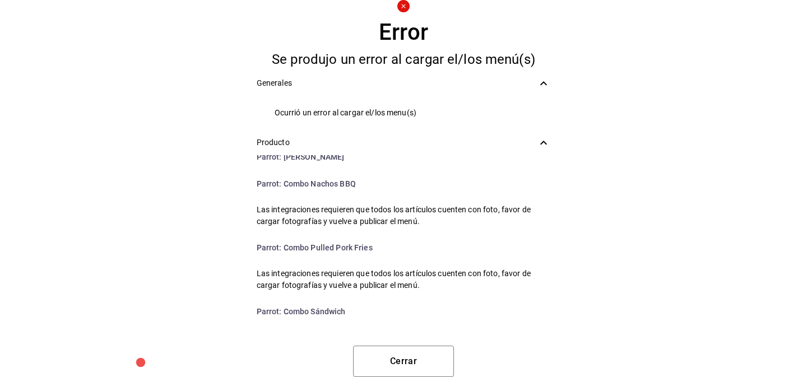
click at [546, 85] on icon at bounding box center [543, 83] width 13 height 13
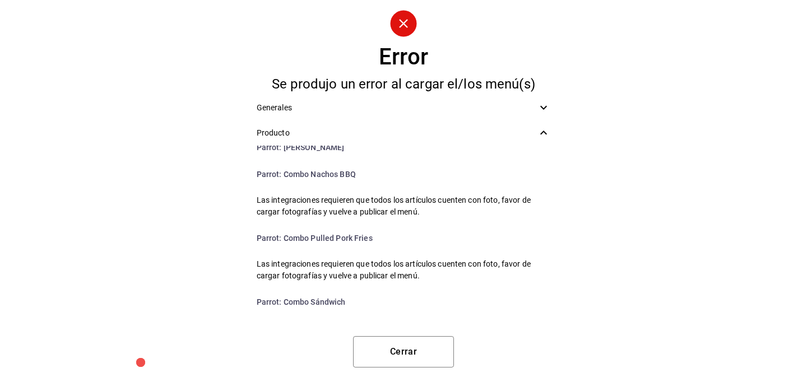
click at [542, 135] on icon at bounding box center [543, 132] width 13 height 13
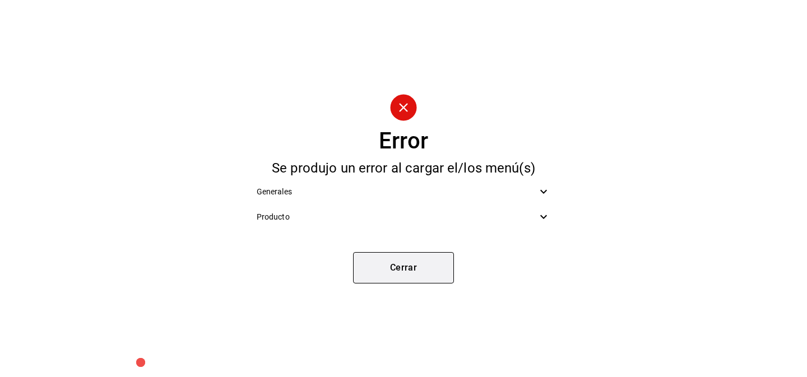
click at [400, 266] on button "Cerrar" at bounding box center [403, 267] width 101 height 31
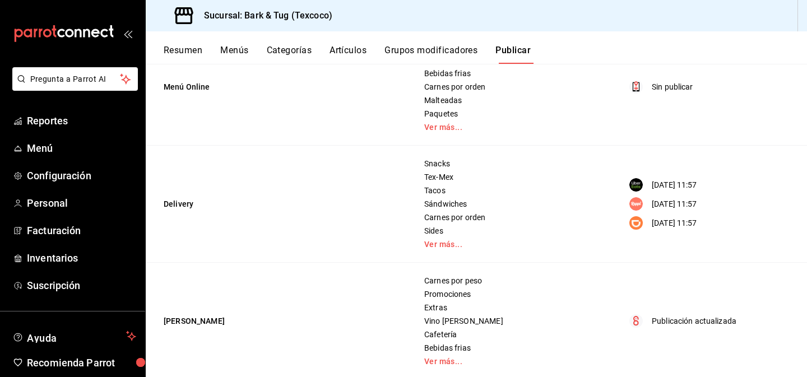
scroll to position [178, 0]
